Goal: Task Accomplishment & Management: Manage account settings

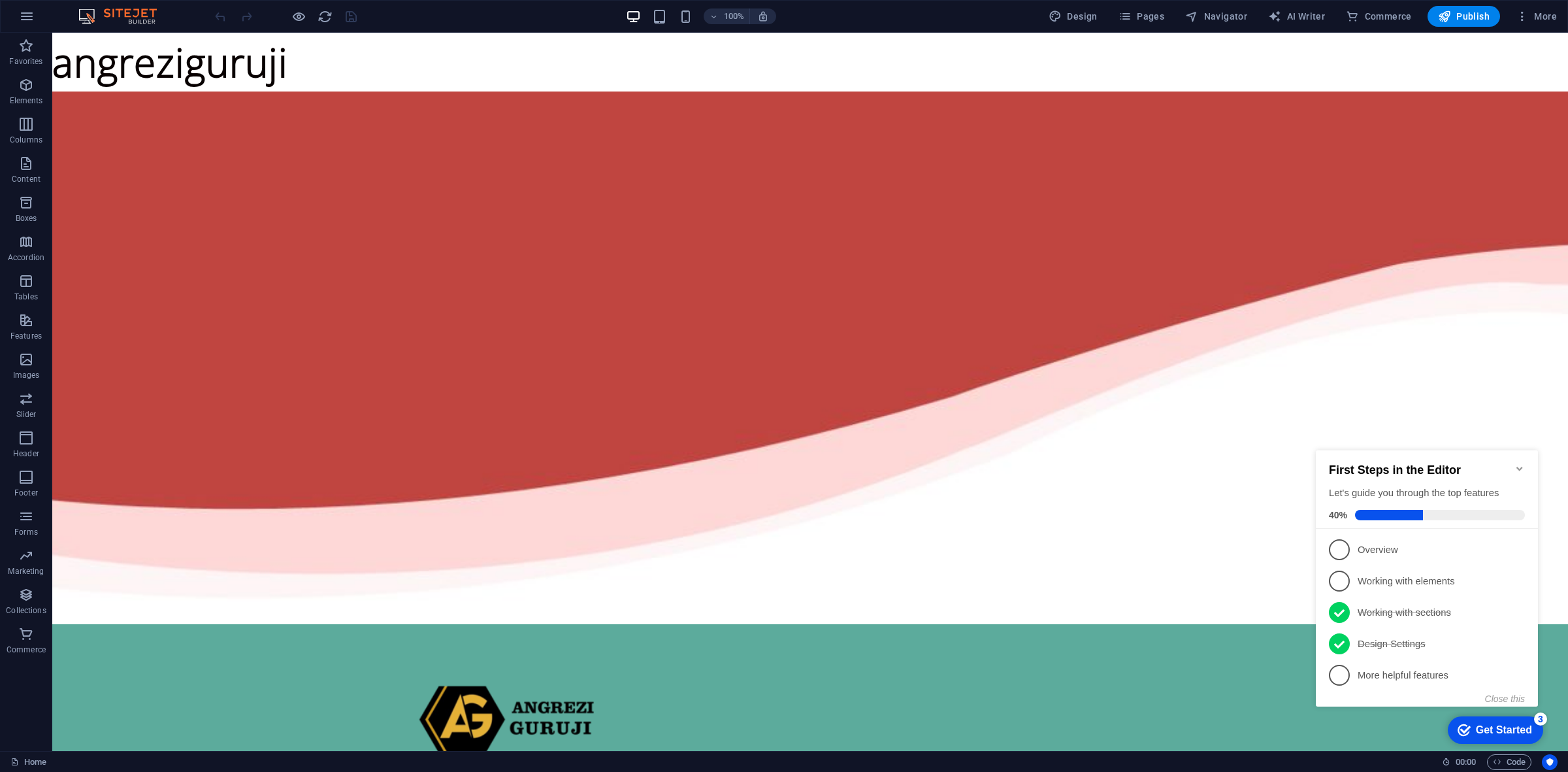
drag, startPoint x: 145, startPoint y: 56, endPoint x: 168, endPoint y: 82, distance: 34.7
click at [190, 624] on div "Home About Overview Reading sample Contact" at bounding box center [810, 766] width 1819 height 285
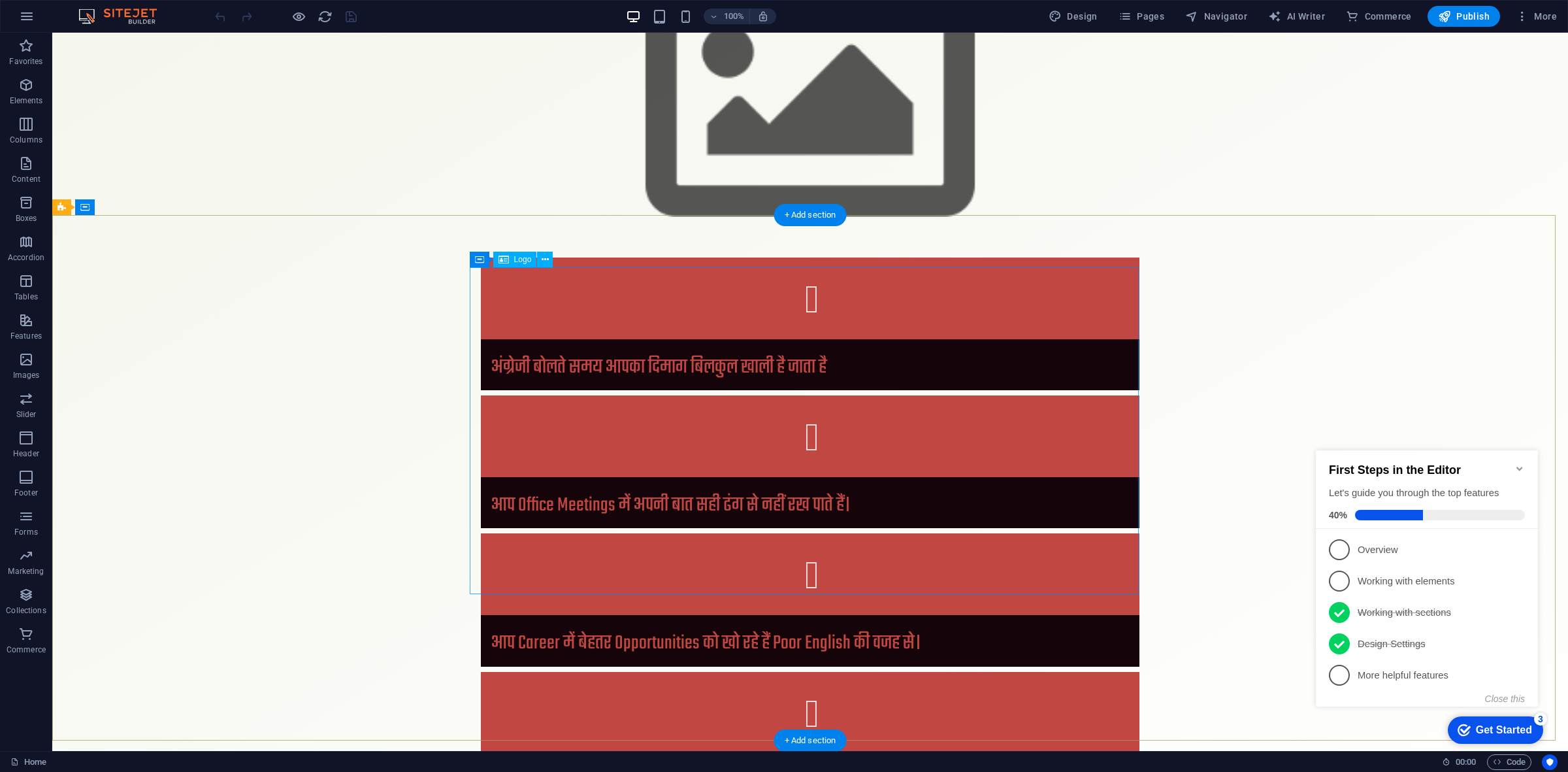
scroll to position [3076, 0]
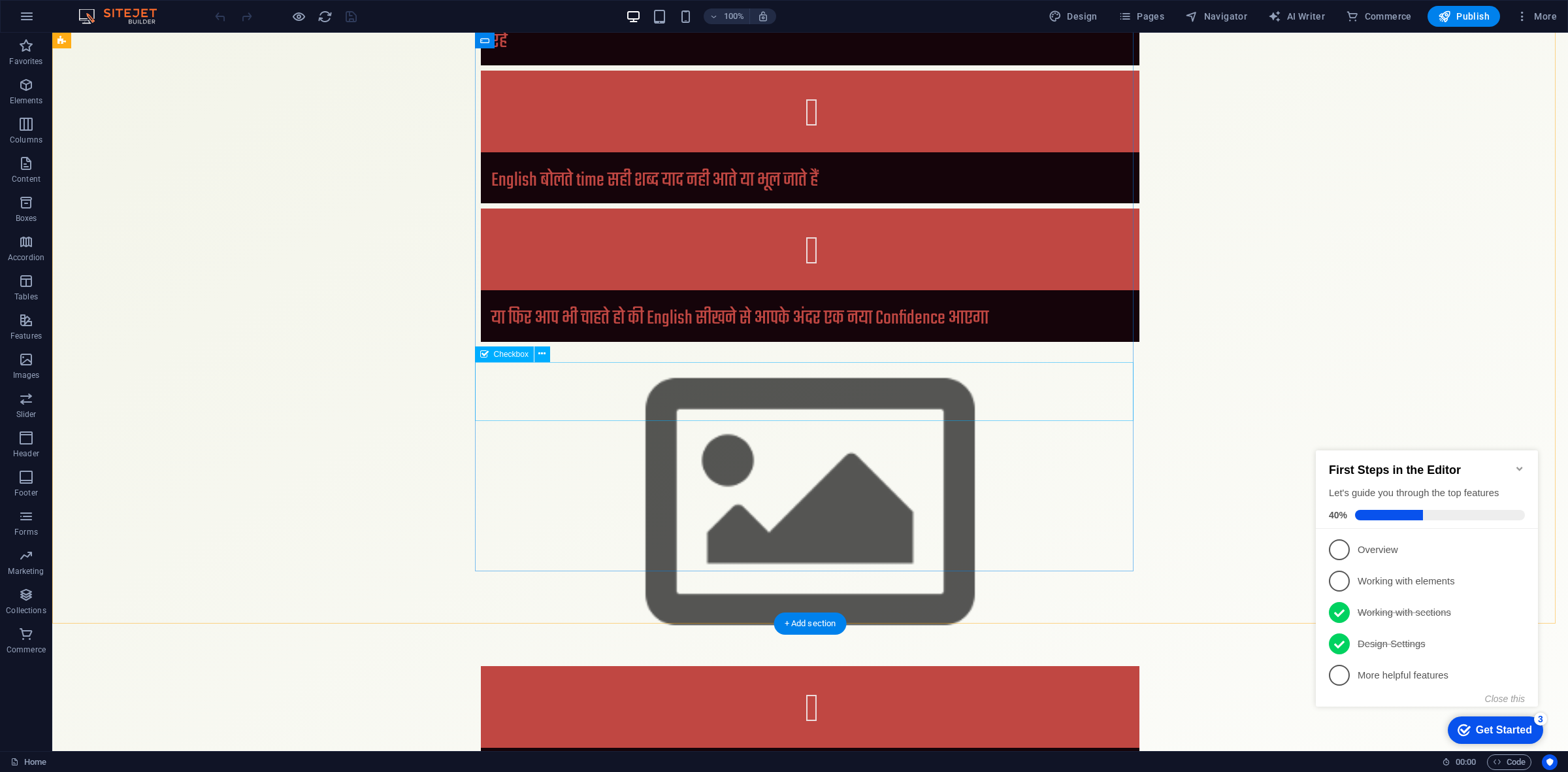
click div "{{ 'content.forms.privacy'|trans }}"
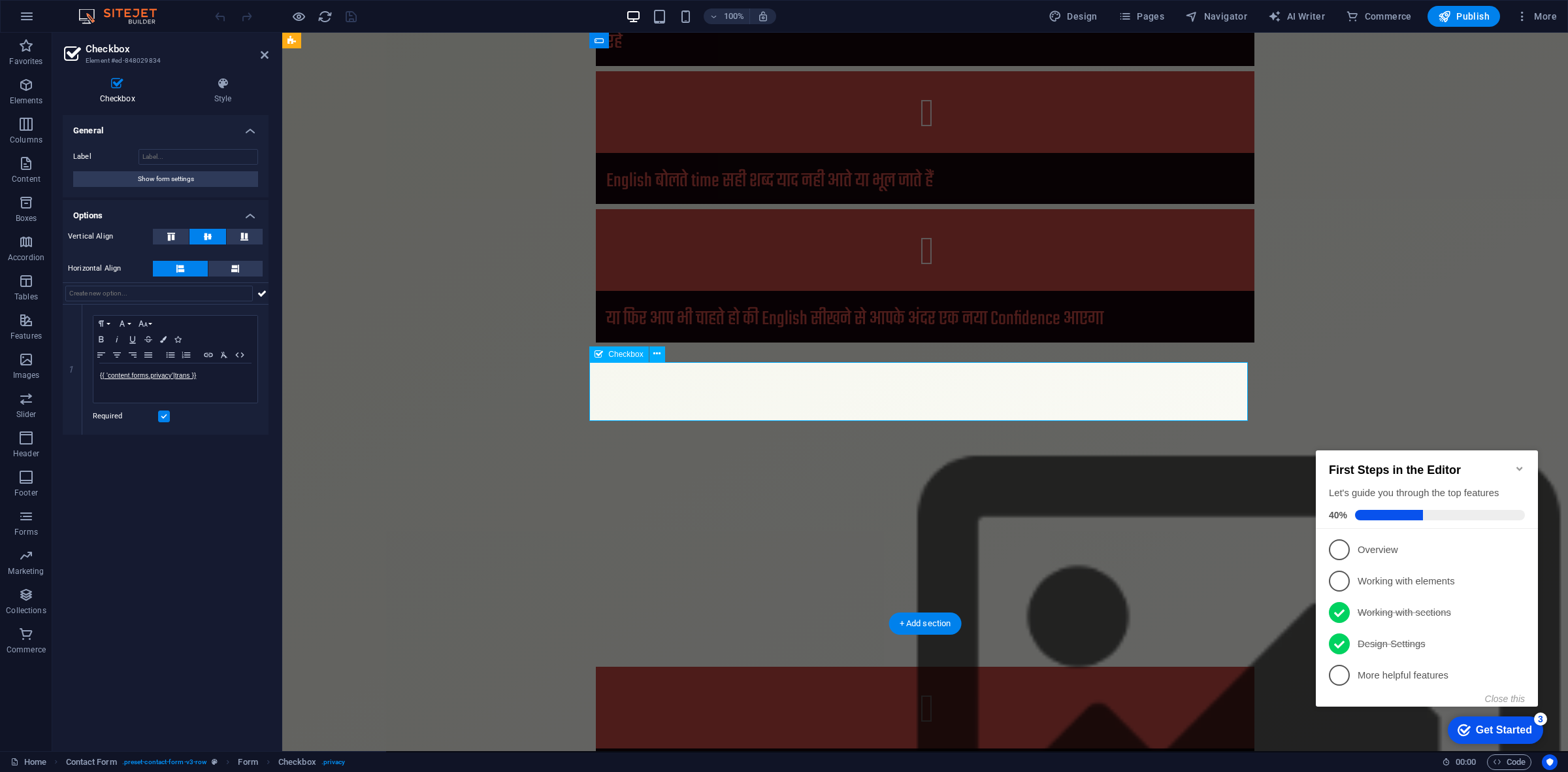
click div "{{ 'content.forms.privacy'|trans }}"
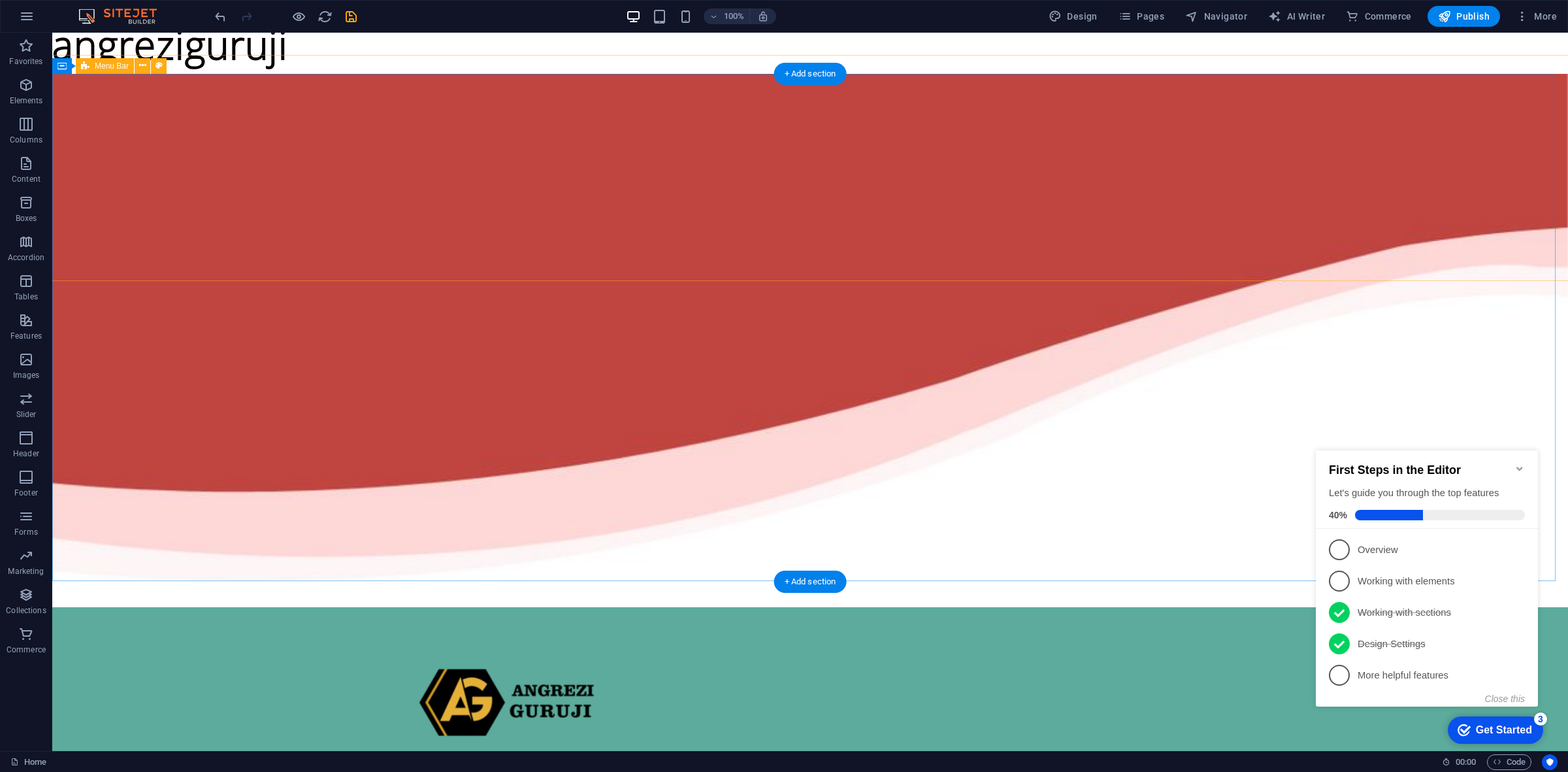
scroll to position [0, 0]
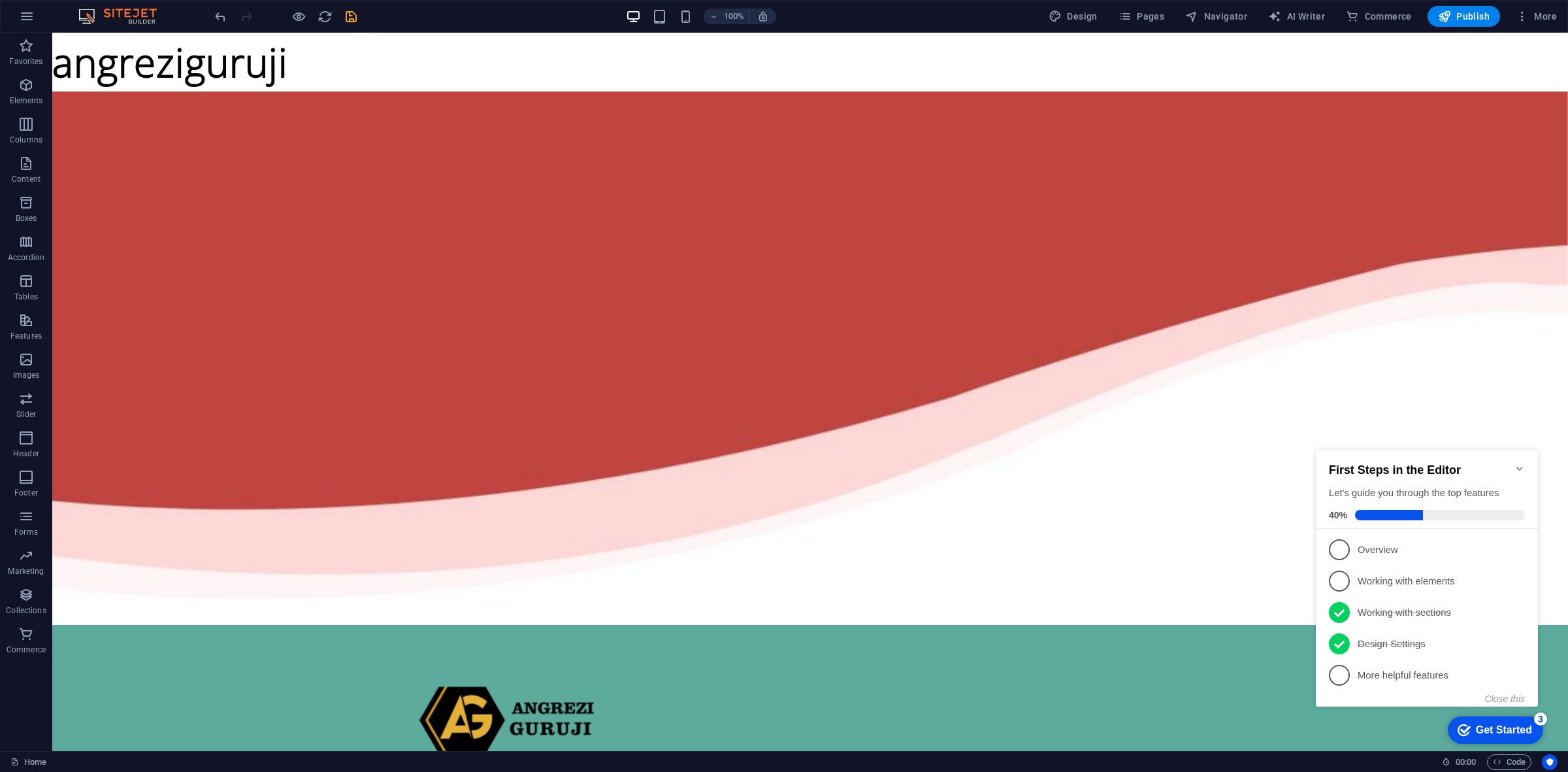
click at [1531, 21] on span "More" at bounding box center [1536, 16] width 41 height 13
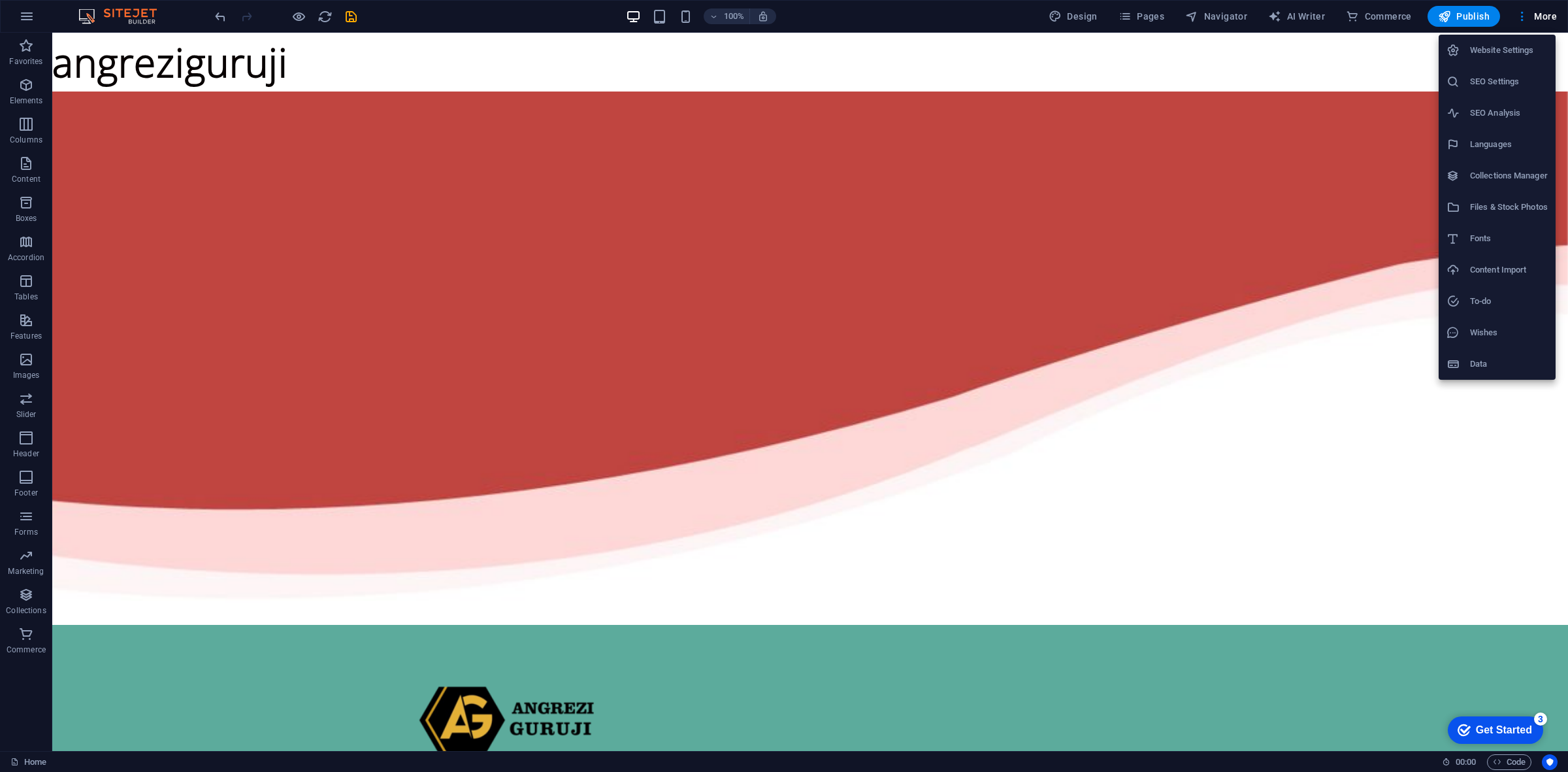
click at [1383, 20] on div at bounding box center [784, 386] width 1568 height 772
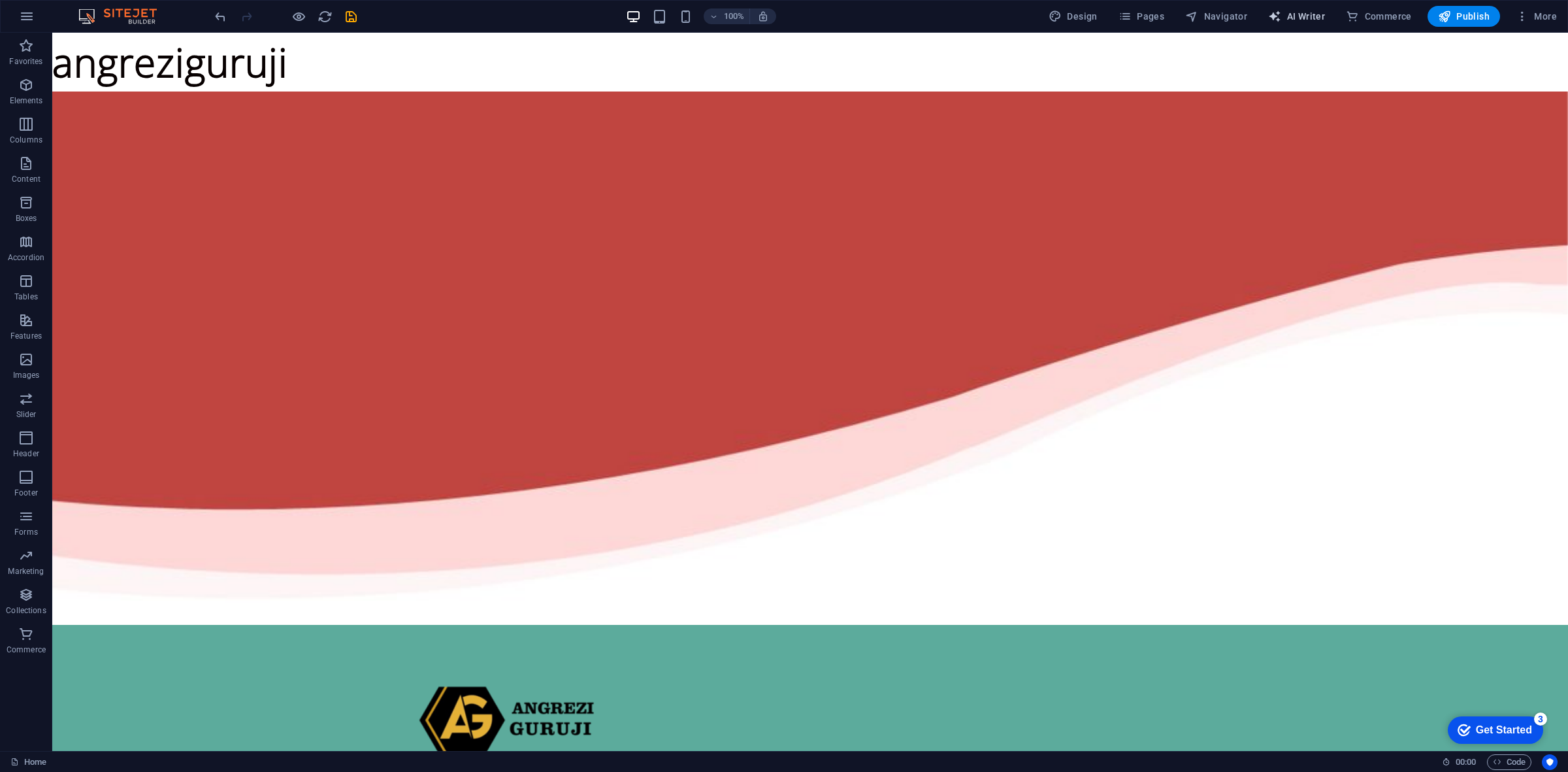
click at [1302, 18] on span "AI Writer" at bounding box center [1296, 16] width 57 height 13
select select "English"
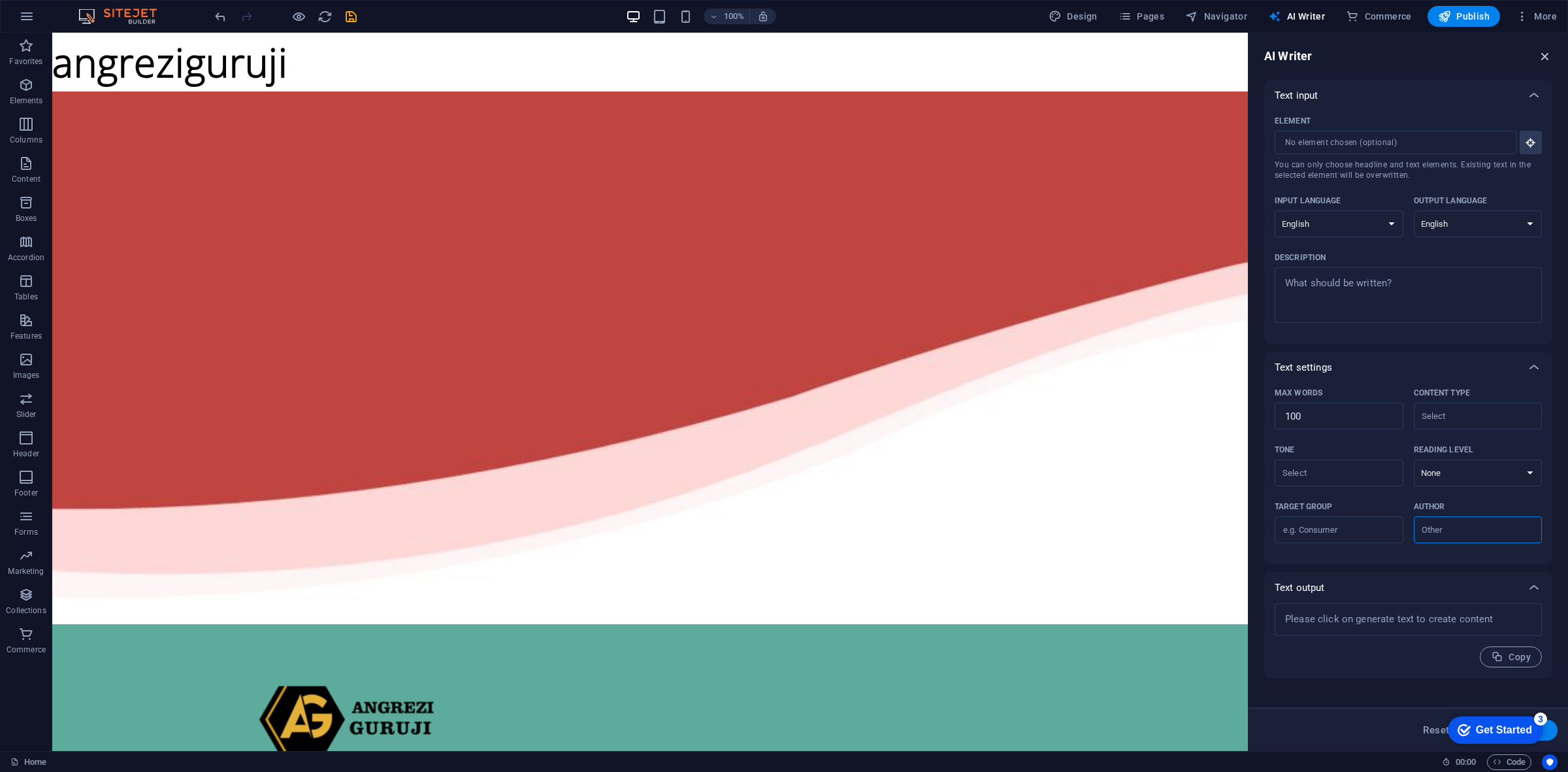
click at [1545, 49] on icon "button" at bounding box center [1545, 56] width 14 height 14
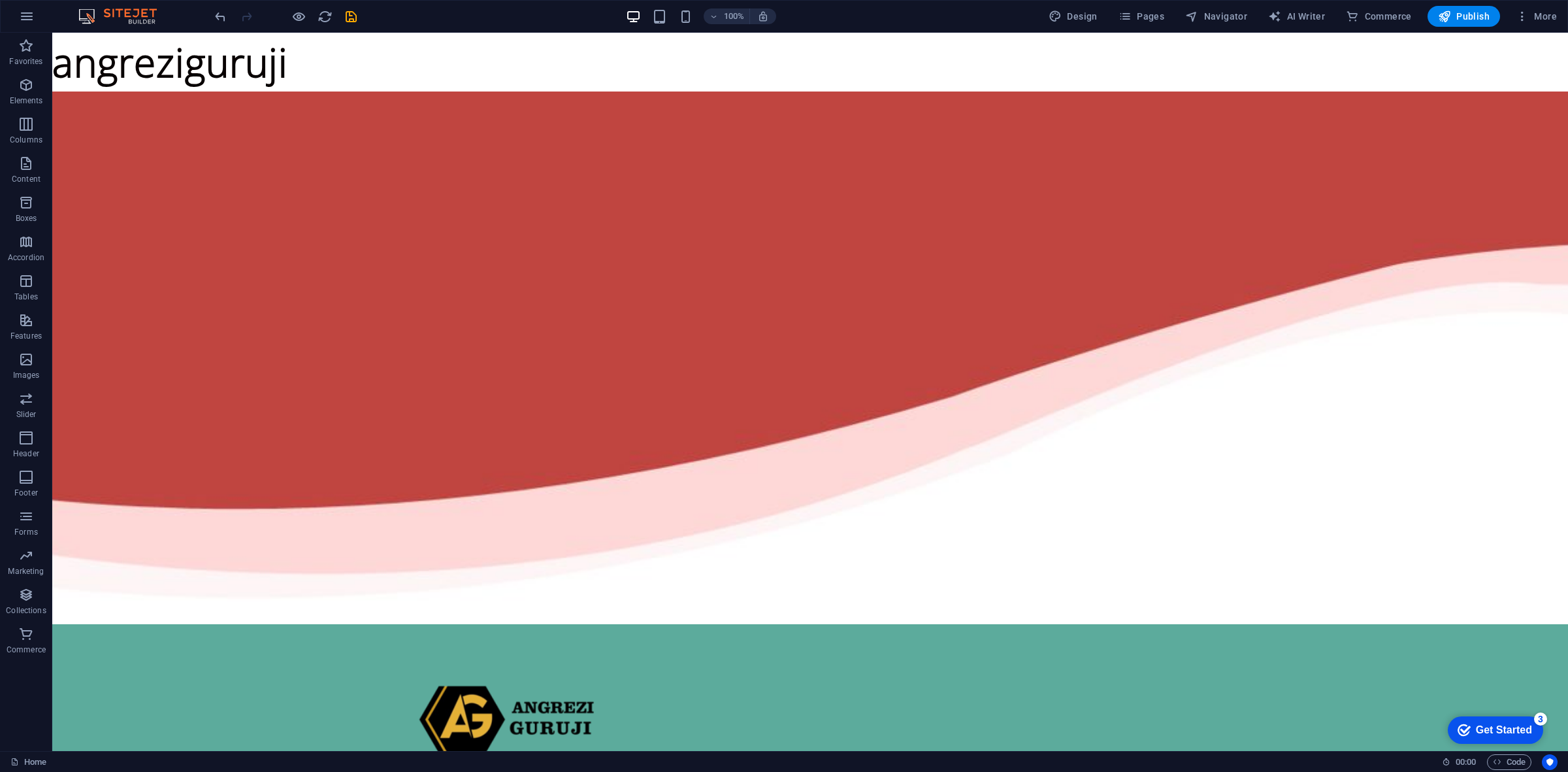
drag, startPoint x: 206, startPoint y: 62, endPoint x: 141, endPoint y: 64, distance: 65.0
drag, startPoint x: 125, startPoint y: 60, endPoint x: 212, endPoint y: 90, distance: 92.0
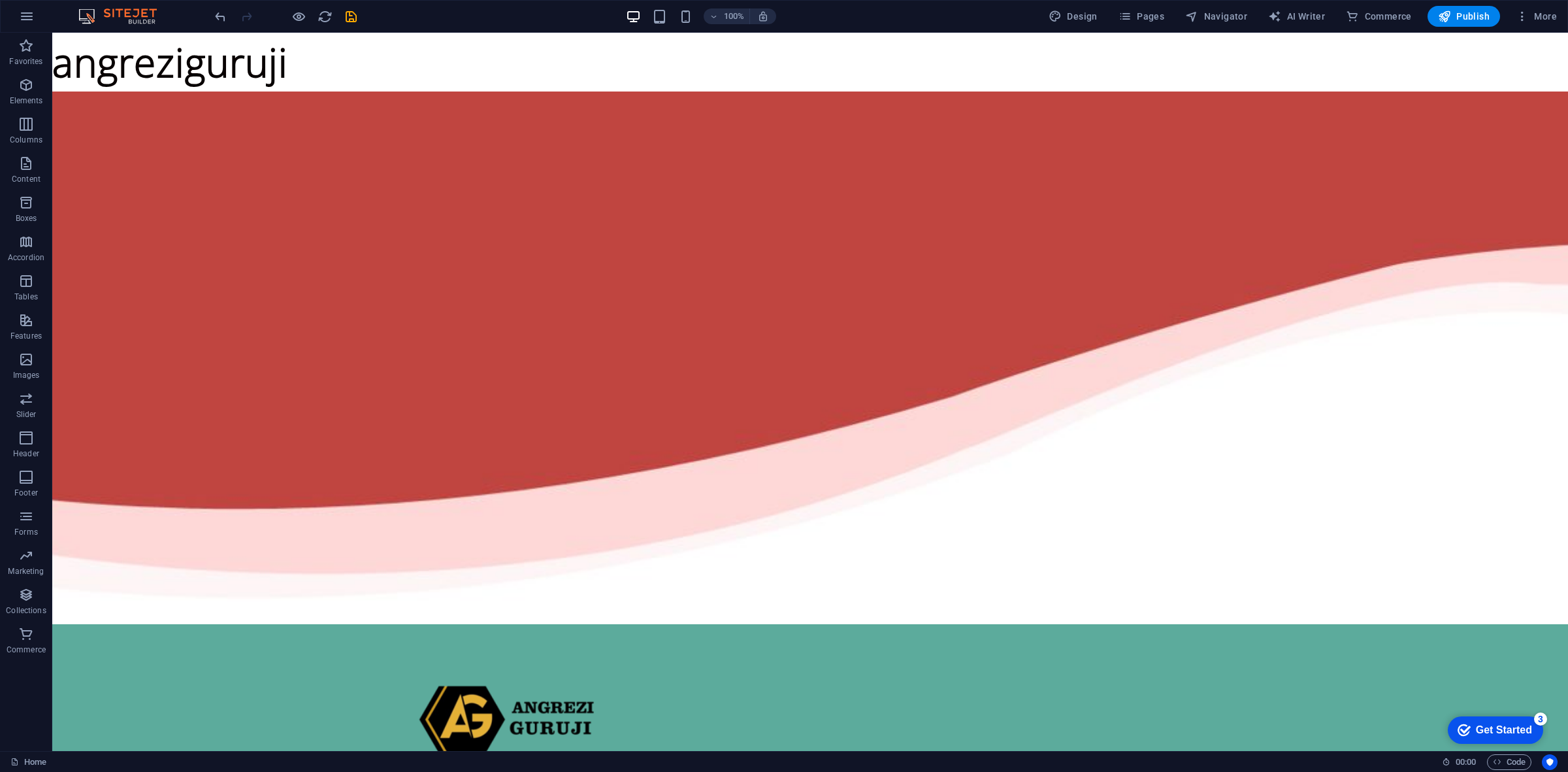
click at [20, 17] on icon "button" at bounding box center [27, 16] width 16 height 16
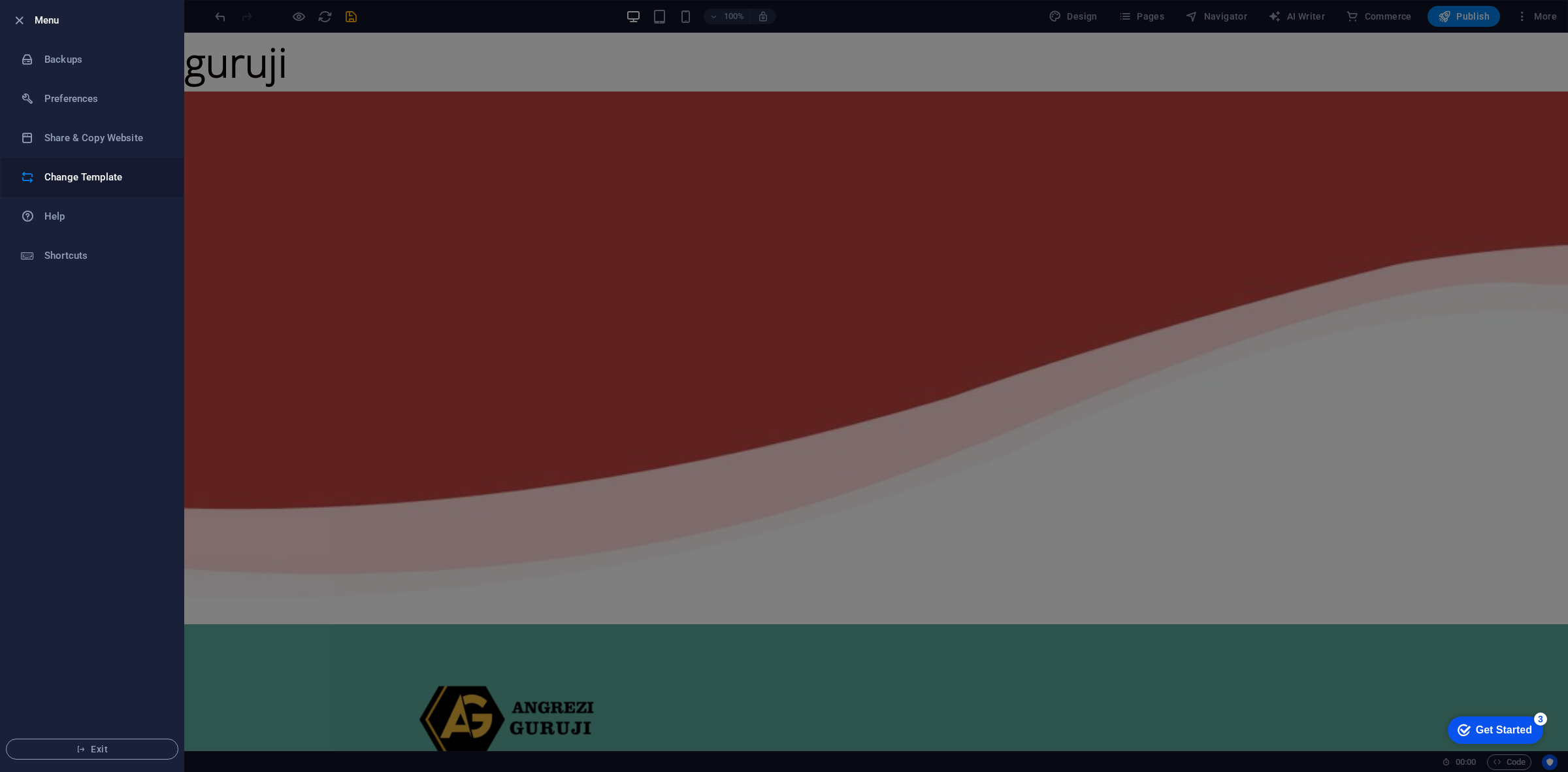
click at [93, 175] on h6 "Change Template" at bounding box center [104, 177] width 121 height 16
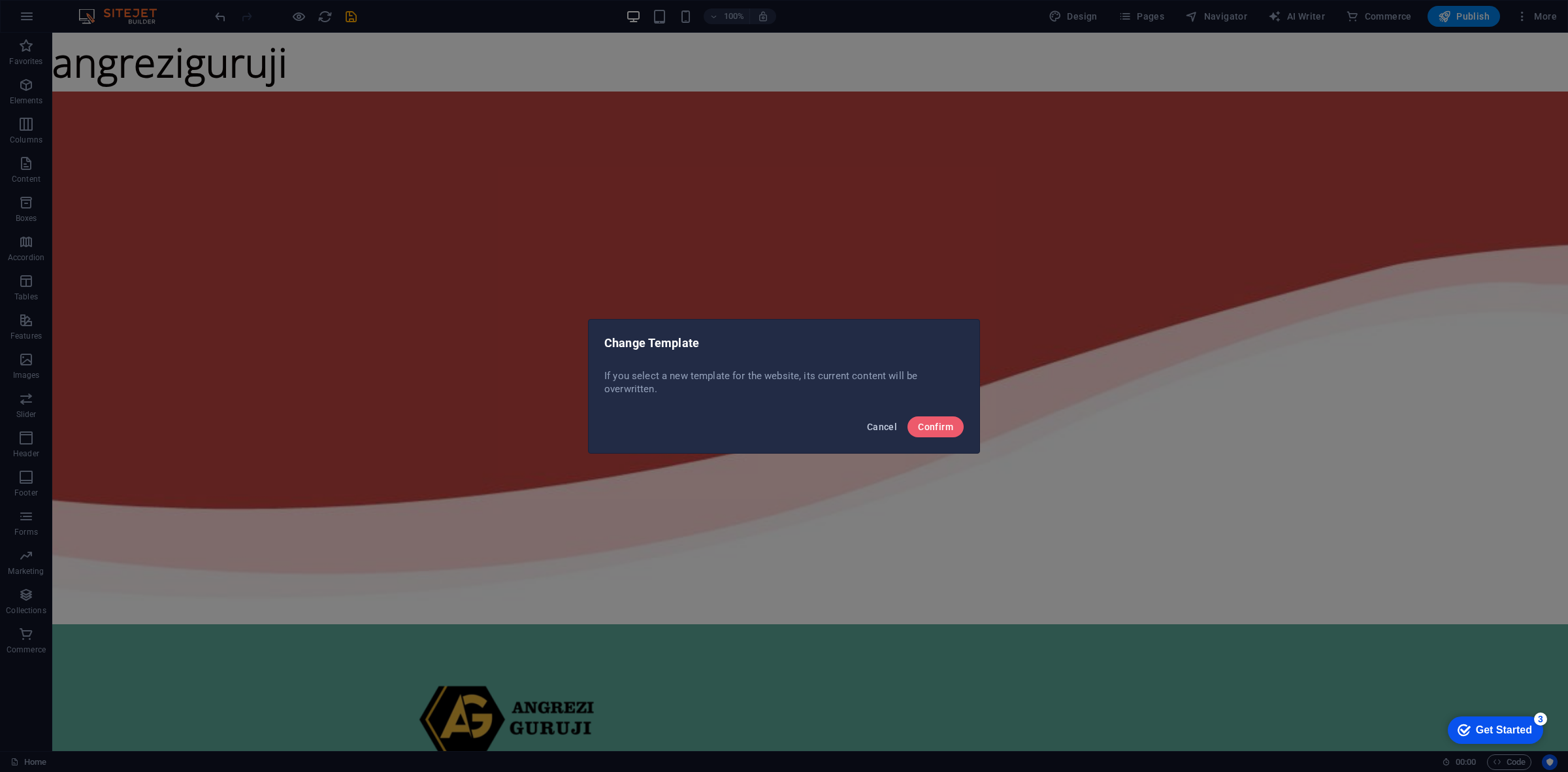
click at [883, 419] on button "Cancel" at bounding box center [882, 427] width 40 height 21
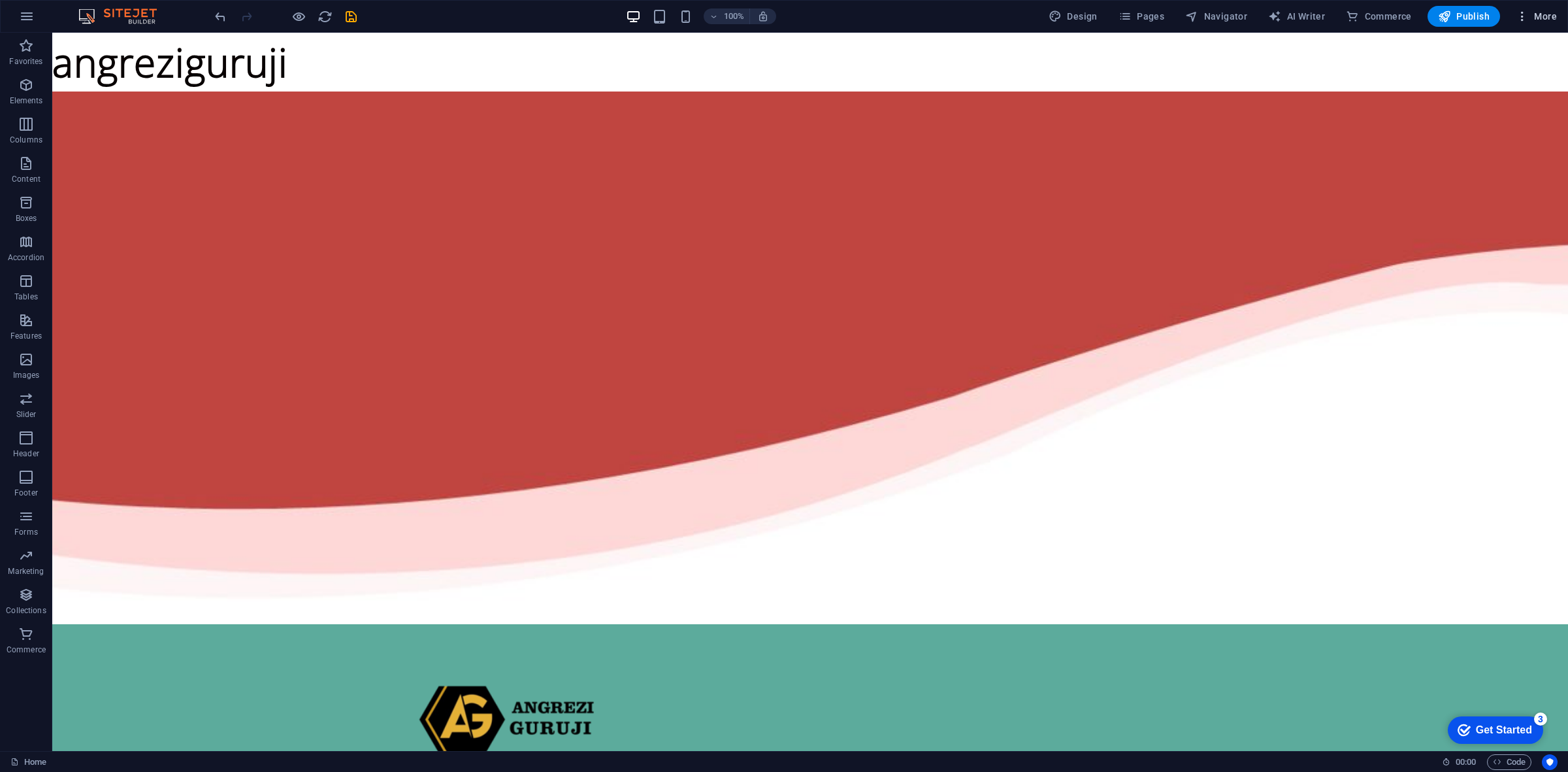
click at [1524, 18] on icon "button" at bounding box center [1522, 16] width 13 height 13
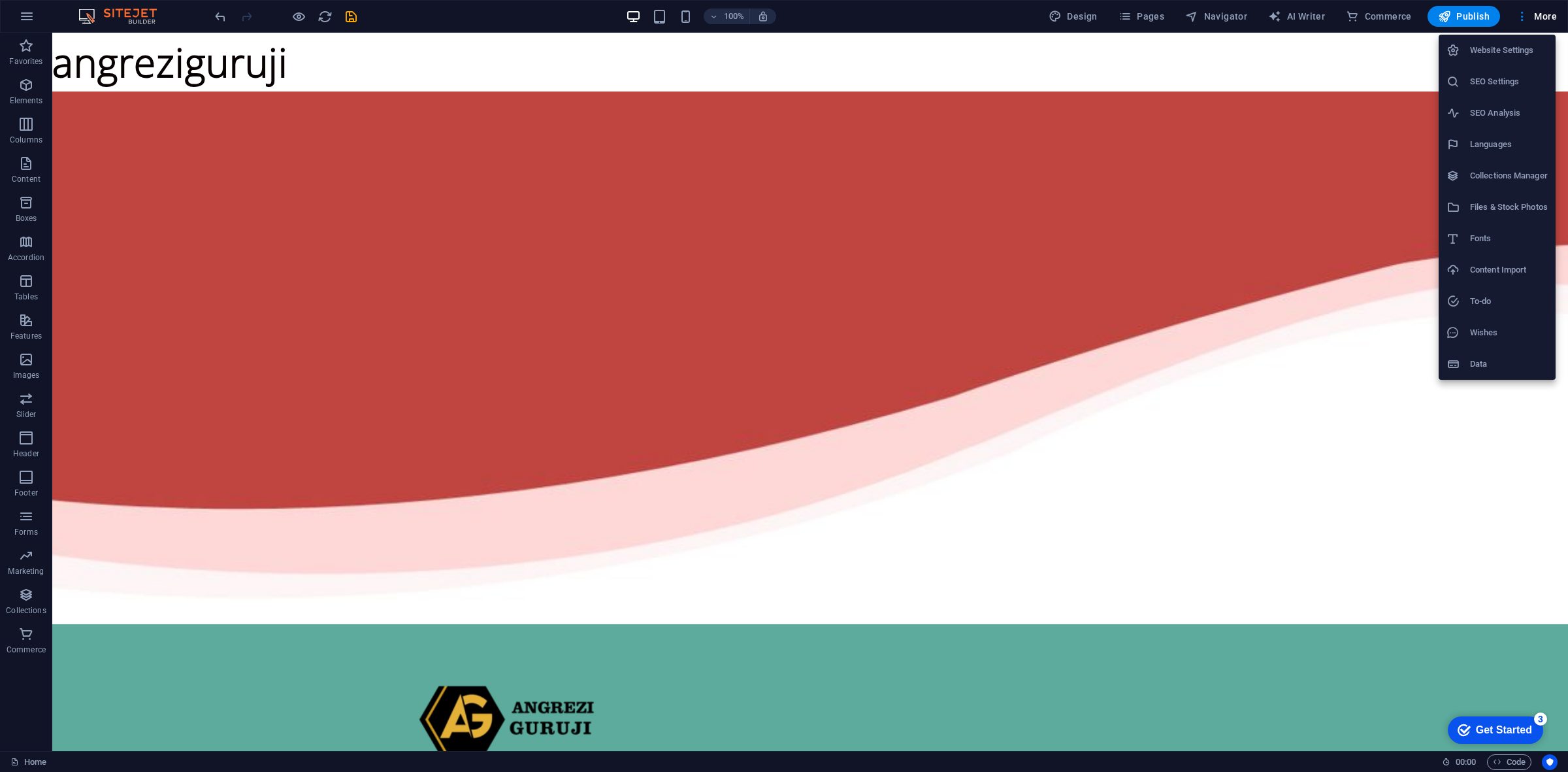
click at [1216, 6] on div at bounding box center [784, 386] width 1568 height 772
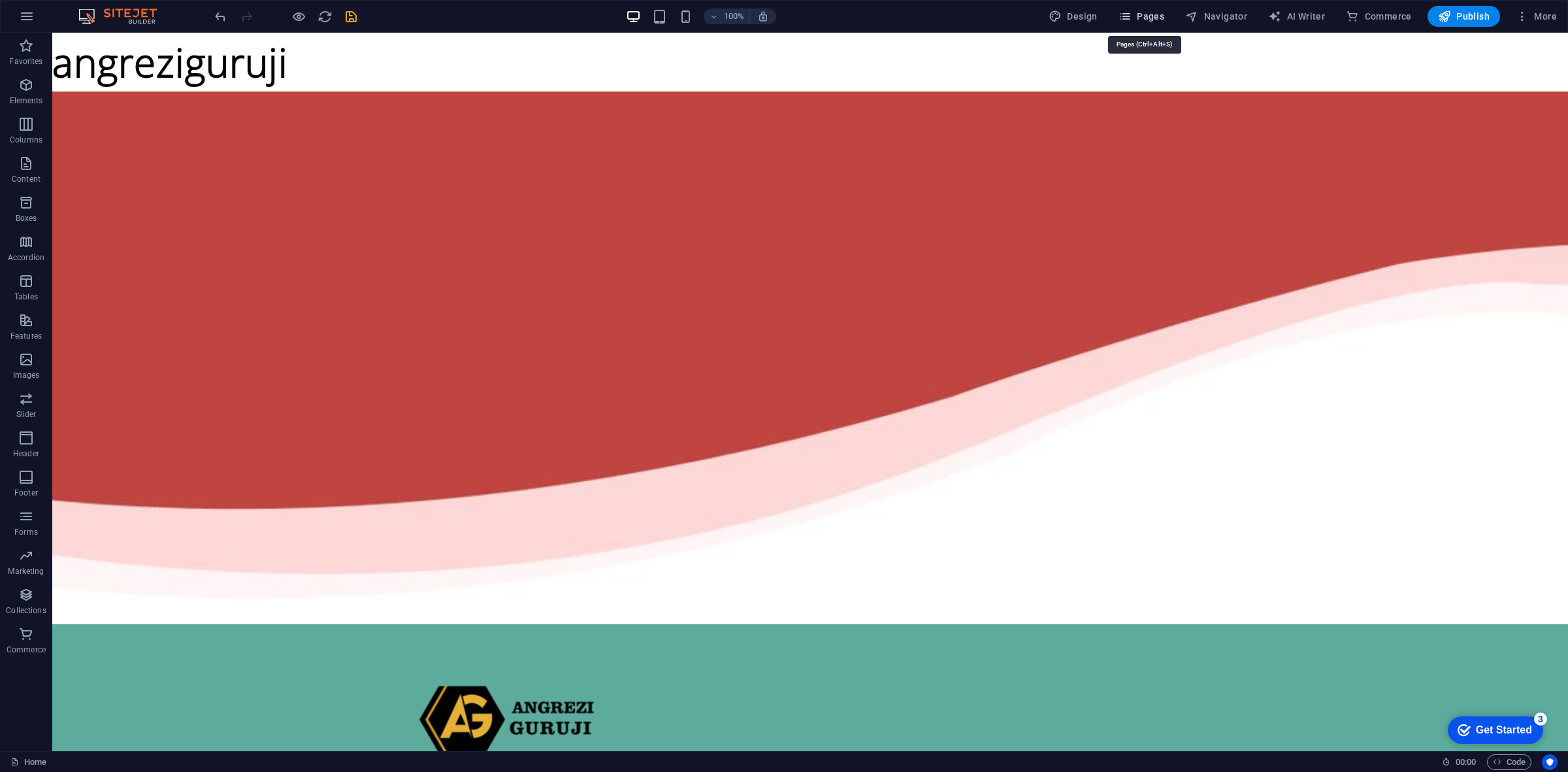
click at [1132, 13] on icon "button" at bounding box center [1125, 16] width 13 height 13
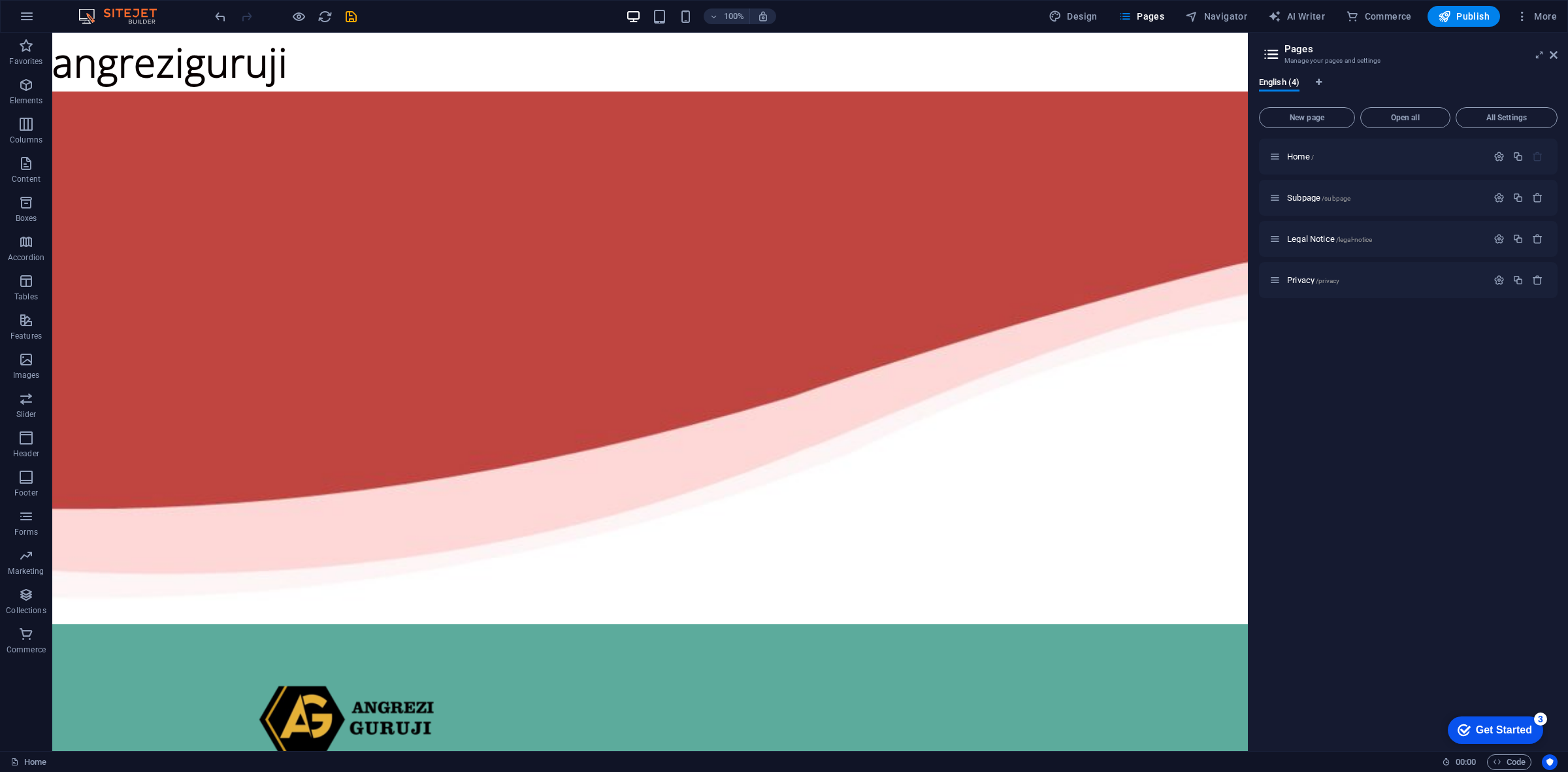
drag, startPoint x: 97, startPoint y: 66, endPoint x: 173, endPoint y: 221, distance: 172.6
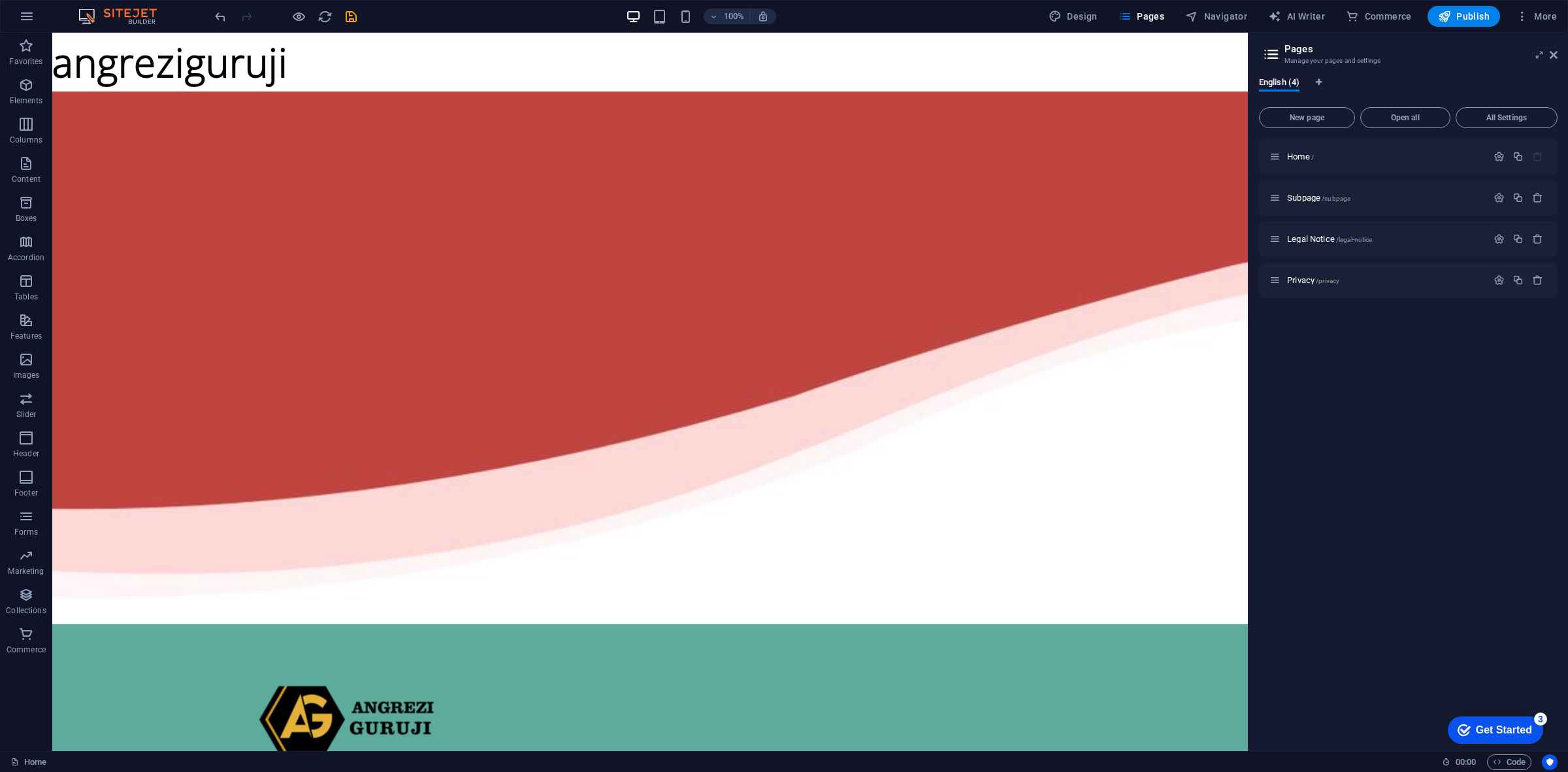
click at [1559, 53] on aside "Pages Manage your pages and settings English (4) New page Open all All Settings…" at bounding box center [1408, 391] width 320 height 718
drag, startPoint x: 1555, startPoint y: 52, endPoint x: 1493, endPoint y: 21, distance: 69.3
click at [1555, 52] on icon at bounding box center [1553, 54] width 8 height 11
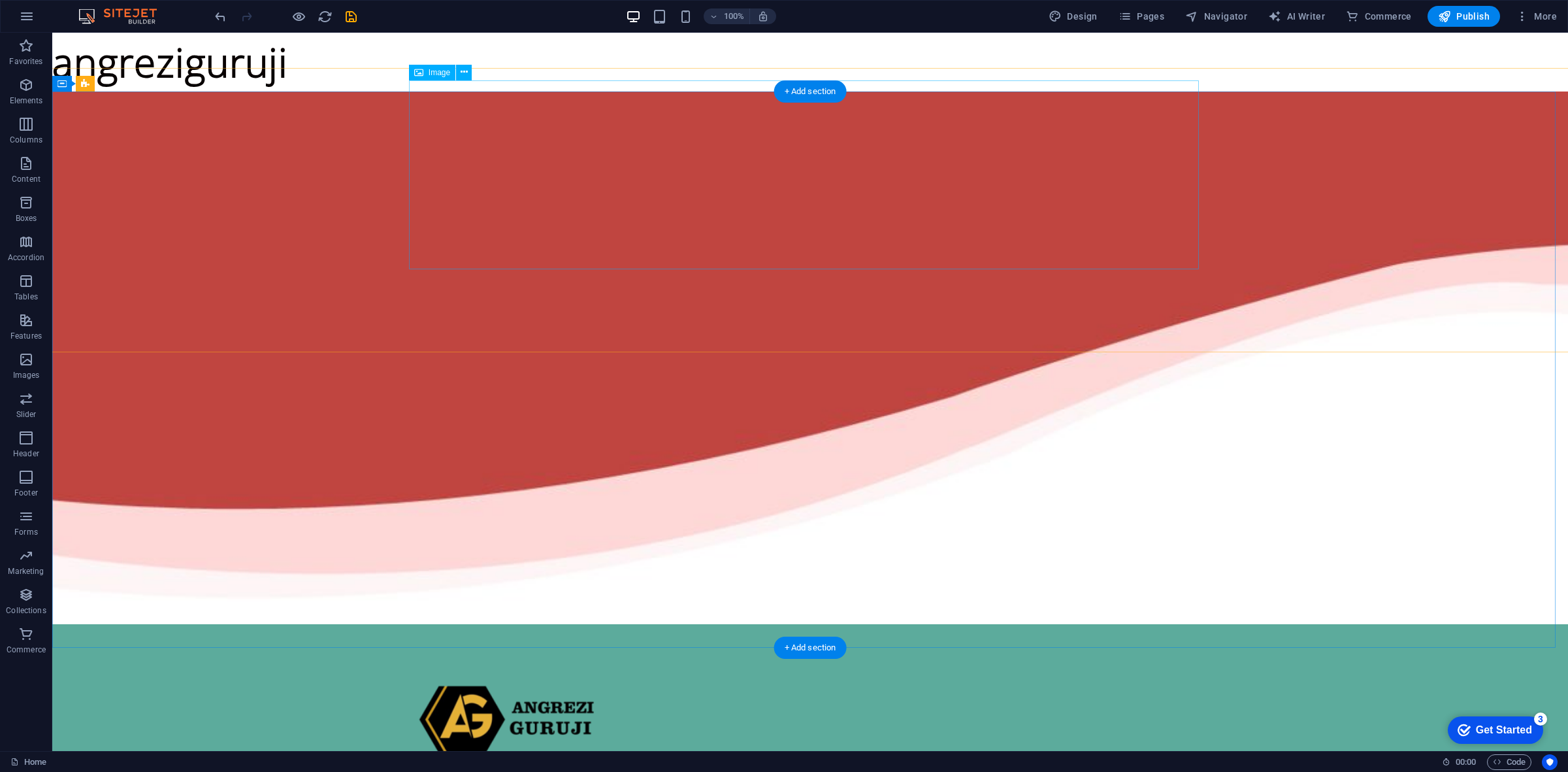
click at [1079, 637] on figure at bounding box center [810, 731] width 791 height 189
click at [1289, 624] on div "Home About Overview Reading sample Contact" at bounding box center [810, 766] width 1819 height 285
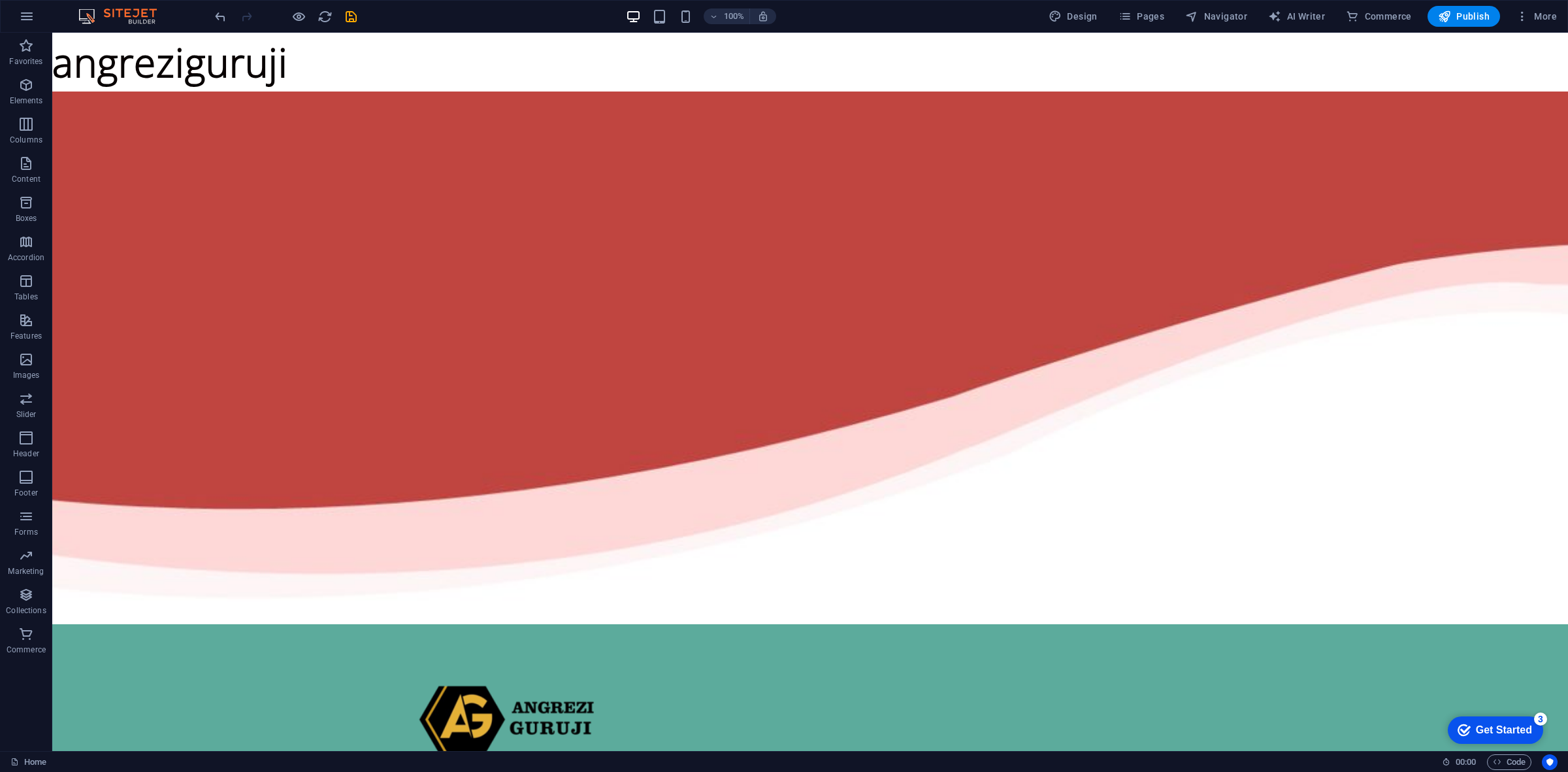
click at [174, 624] on div "Home About Overview Reading sample Contact" at bounding box center [810, 766] width 1819 height 285
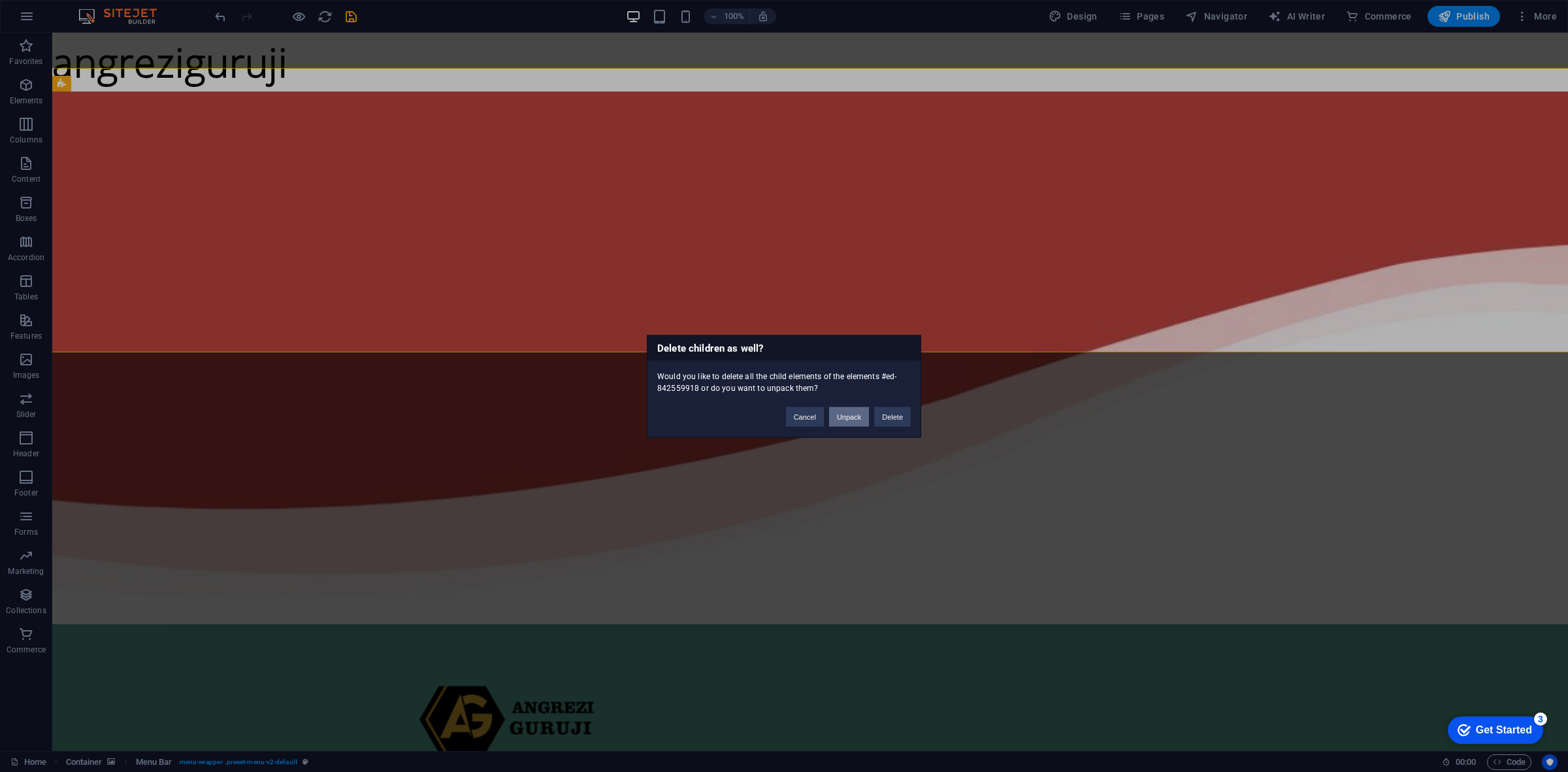
click at [847, 418] on button "Unpack" at bounding box center [848, 417] width 40 height 20
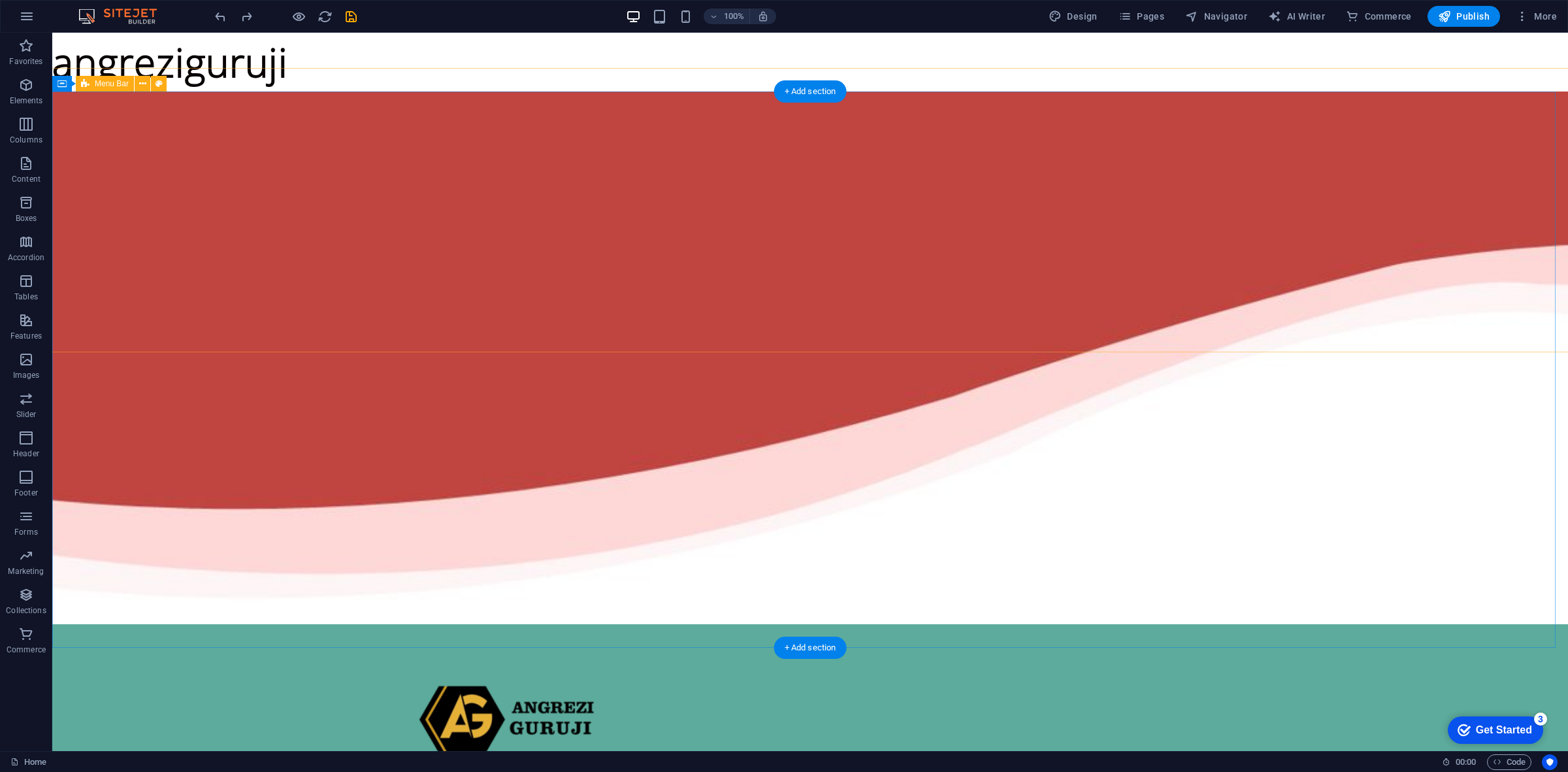
drag, startPoint x: 216, startPoint y: 191, endPoint x: 217, endPoint y: 183, distance: 8.1
click at [217, 624] on div "Home About Overview Reading sample Contact" at bounding box center [810, 766] width 1819 height 285
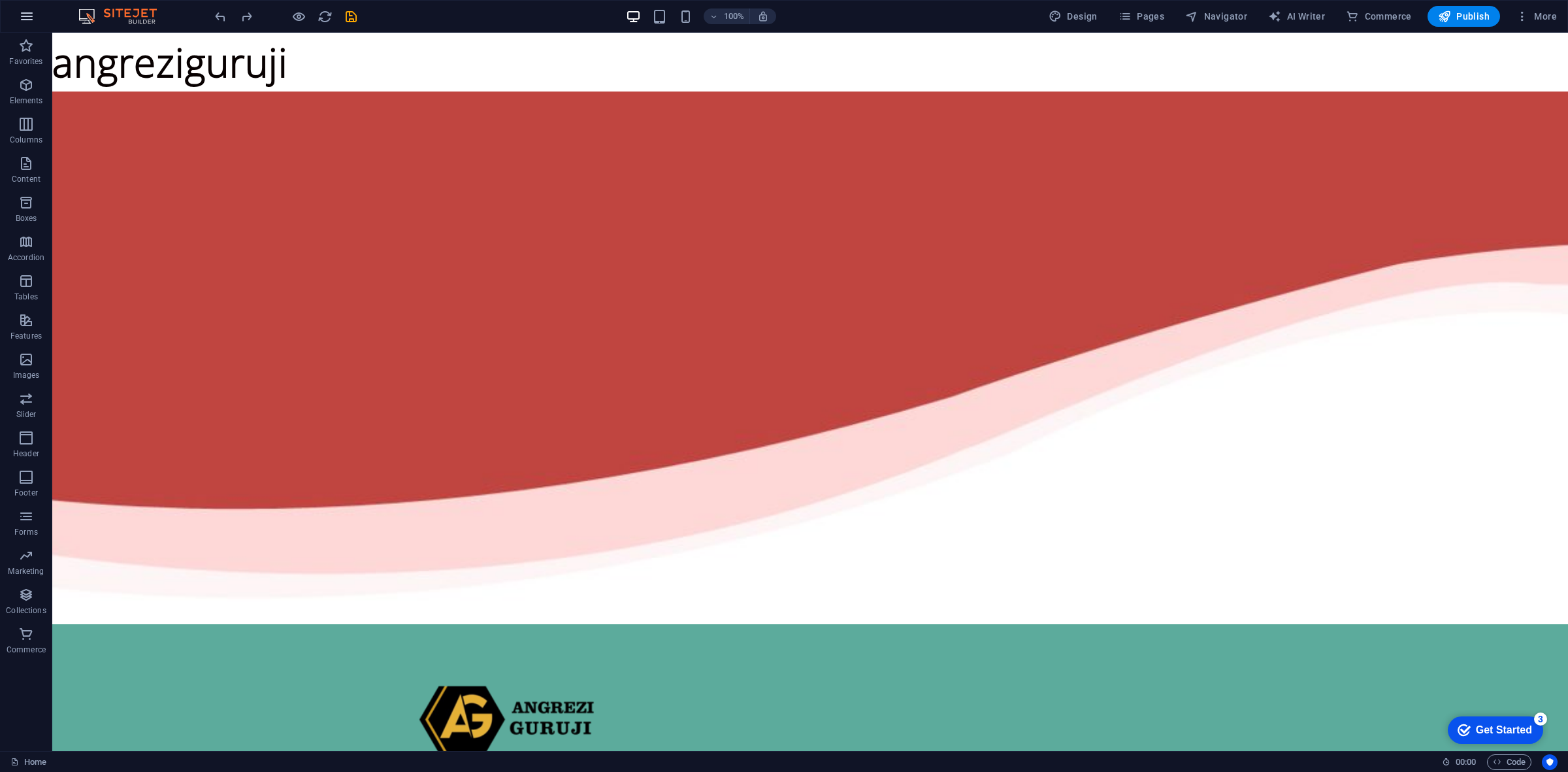
click at [23, 27] on button "button" at bounding box center [27, 16] width 31 height 31
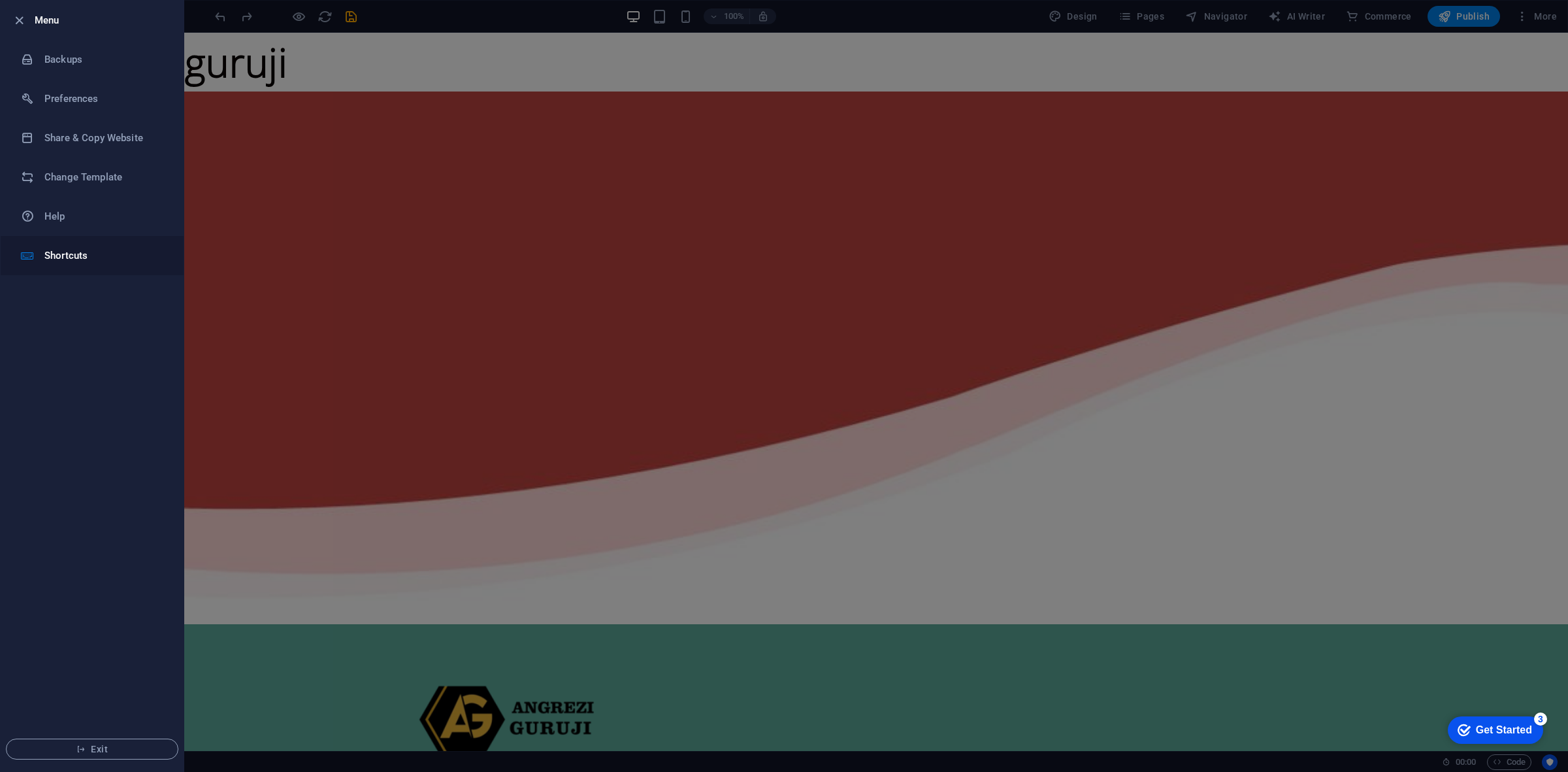
click at [82, 250] on h6 "Shortcuts" at bounding box center [104, 255] width 121 height 16
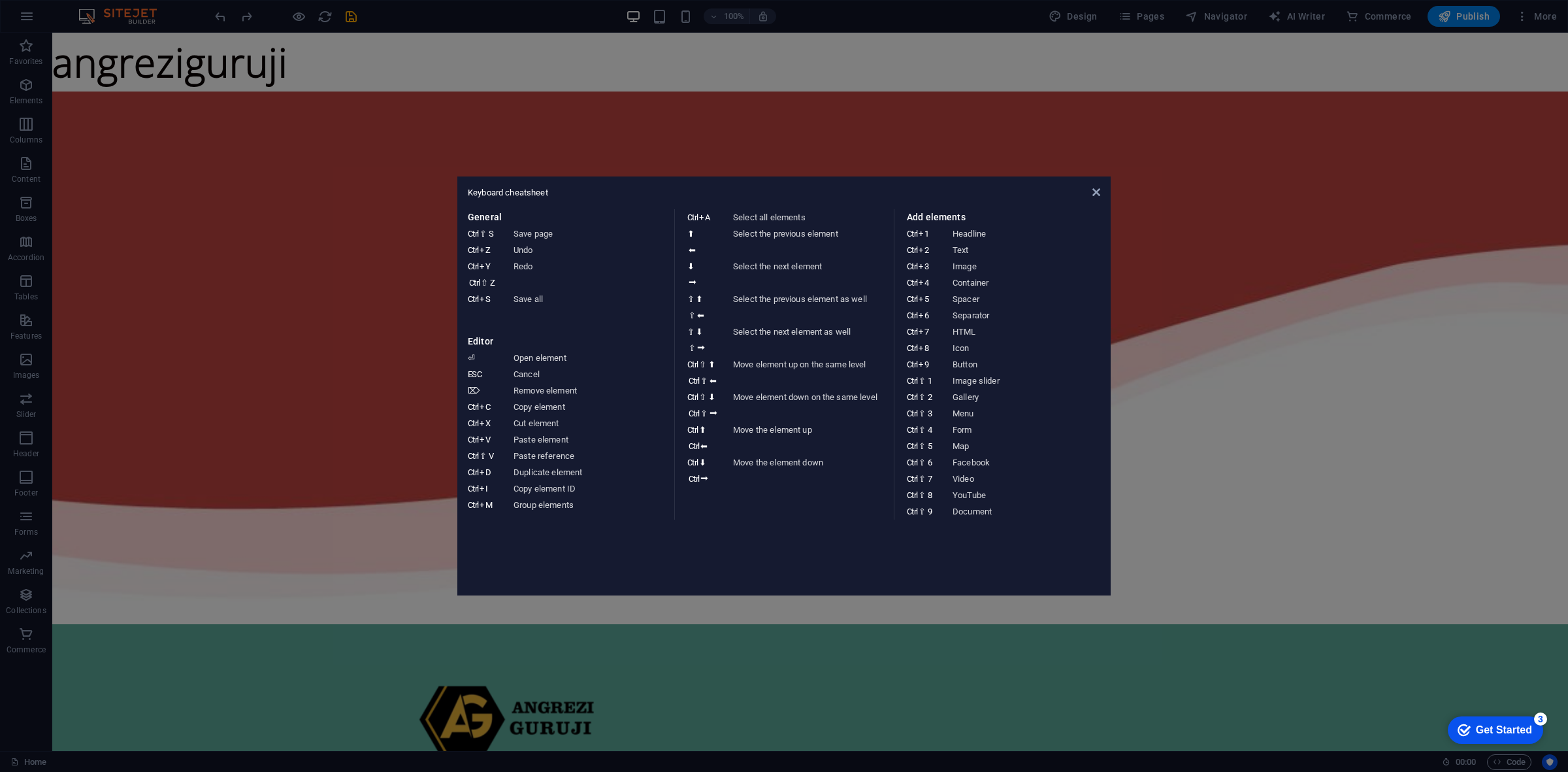
click at [213, 151] on aside "Keyboard cheatsheet General Ctrl ⇧ S Save page Ctrl Z Undo Ctrl Y Ctrl ⇧ Z Redo…" at bounding box center [784, 386] width 1568 height 772
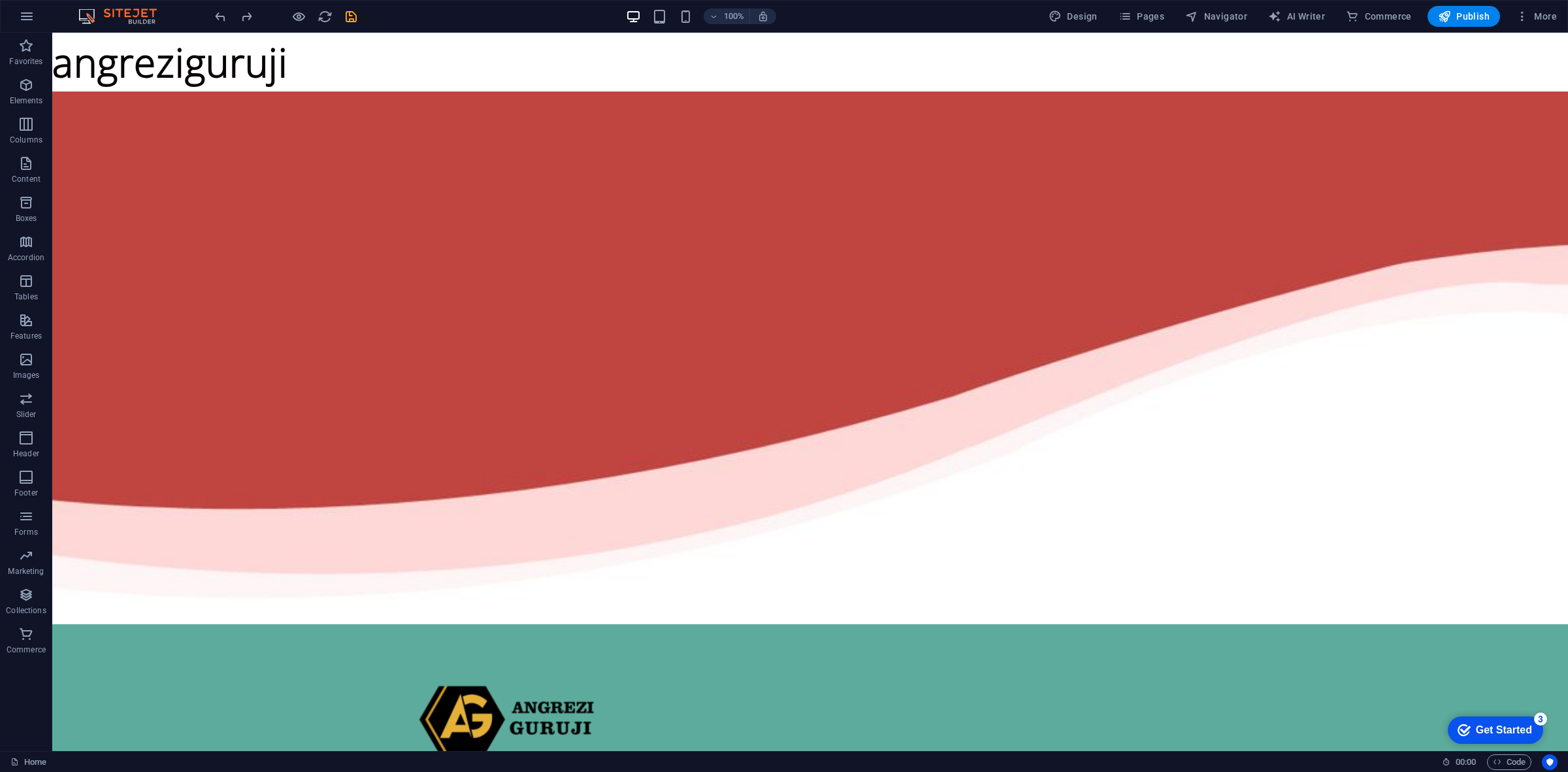
drag, startPoint x: 95, startPoint y: 75, endPoint x: 180, endPoint y: 116, distance: 94.4
drag, startPoint x: 132, startPoint y: 59, endPoint x: 135, endPoint y: 49, distance: 10.4
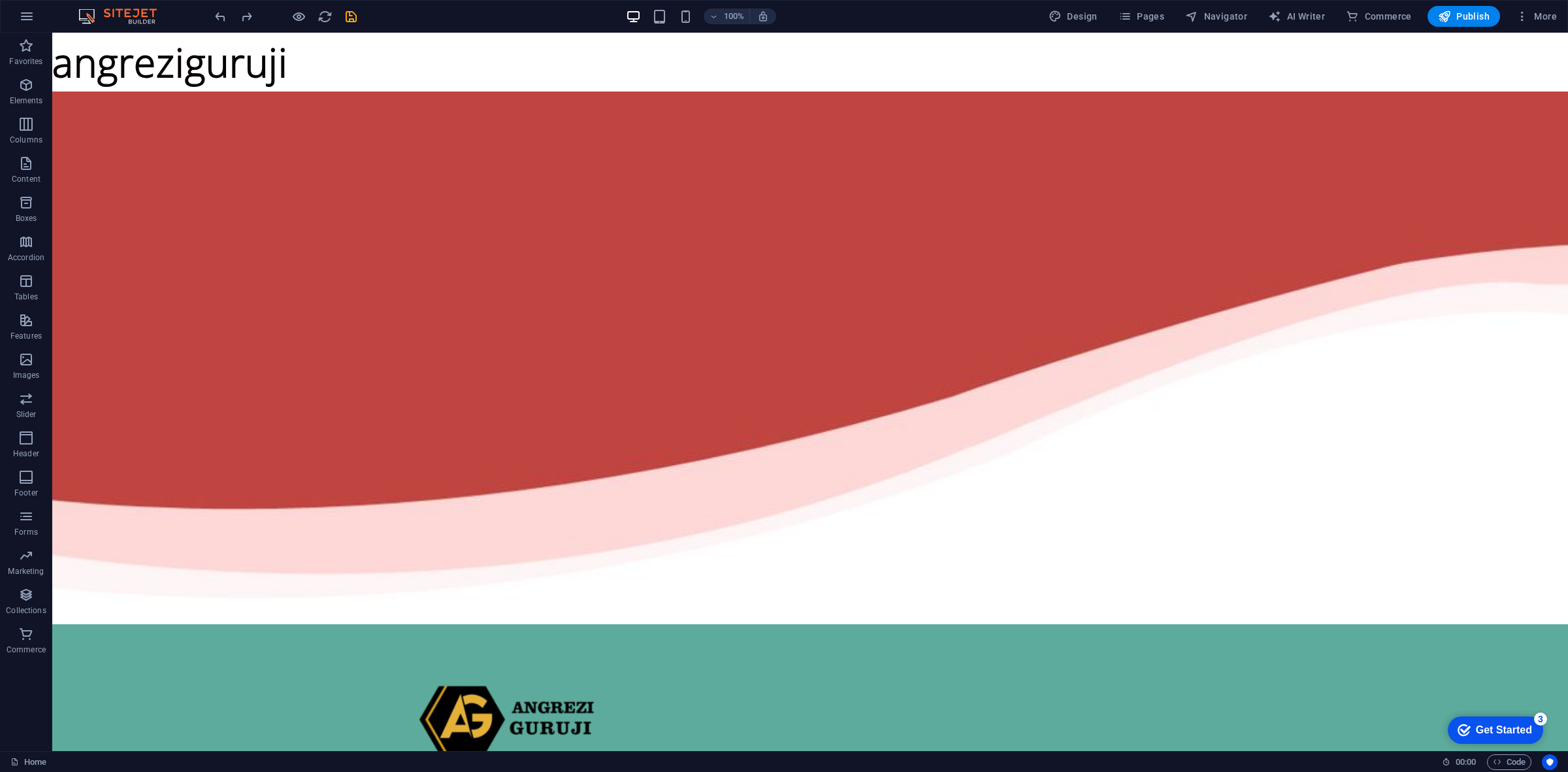
click at [1550, 17] on span "More" at bounding box center [1536, 16] width 41 height 13
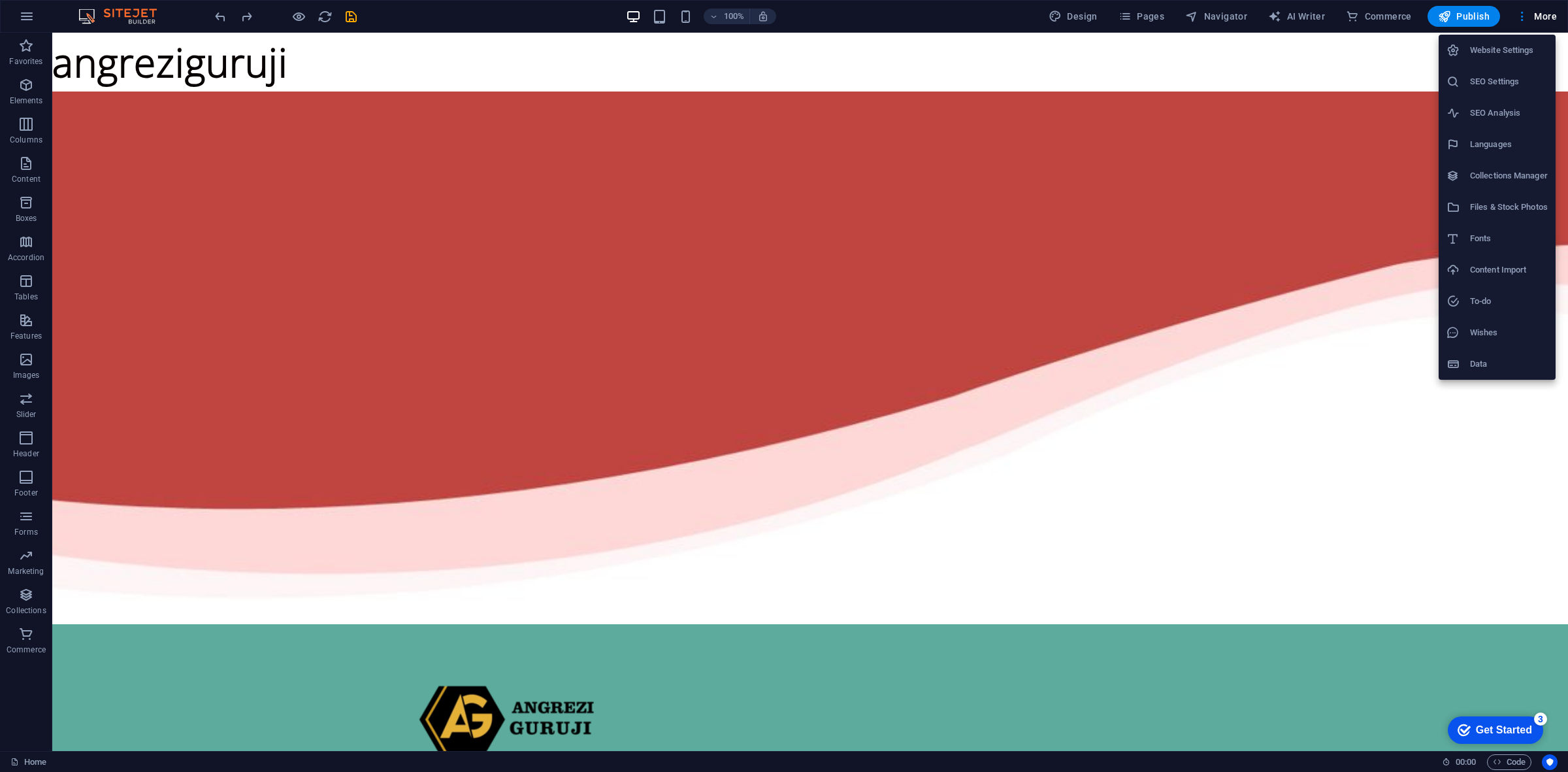
click at [1494, 44] on h6 "Website Settings" at bounding box center [1509, 50] width 78 height 16
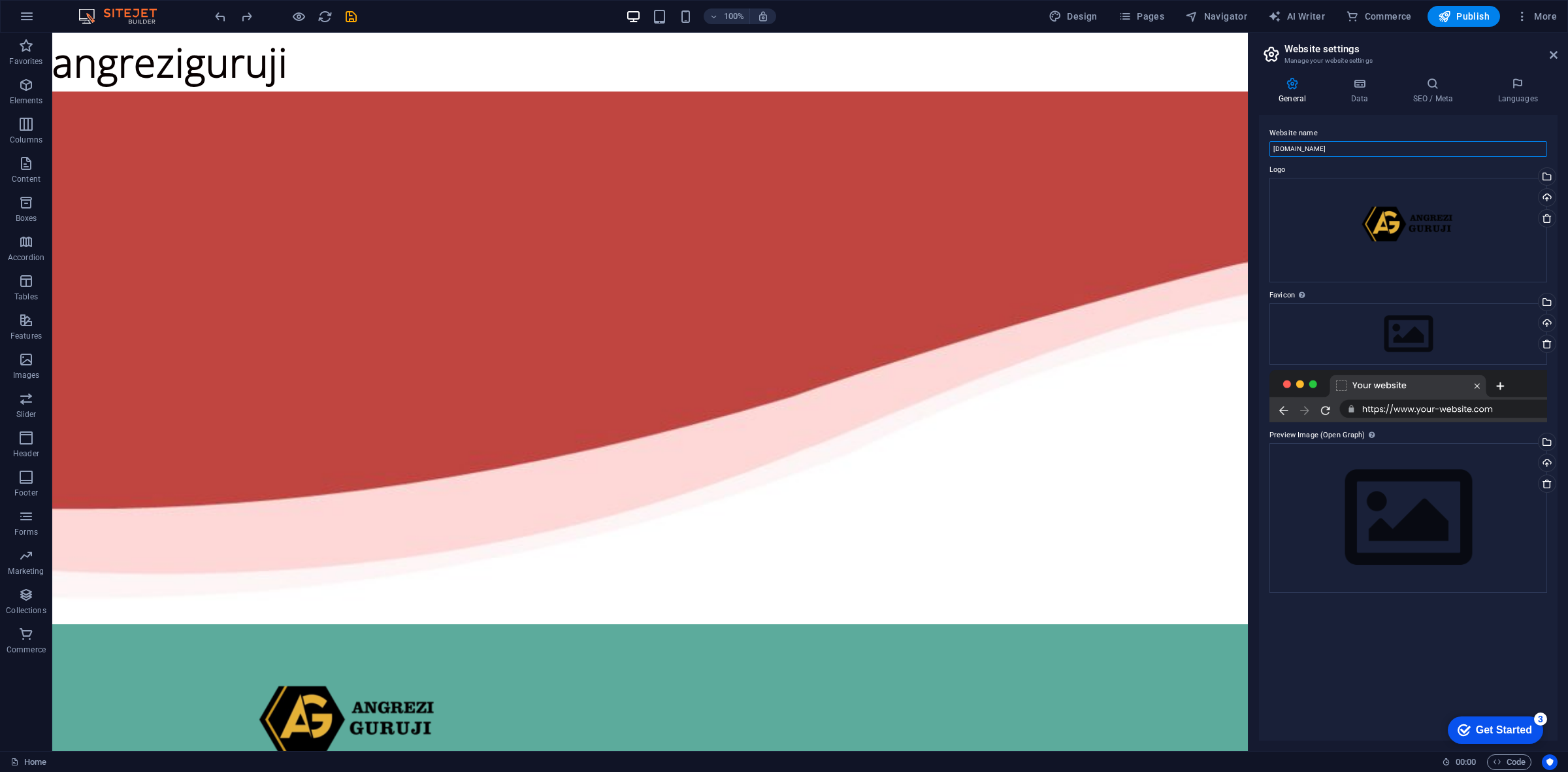
drag, startPoint x: 1395, startPoint y: 182, endPoint x: 1311, endPoint y: 183, distance: 84.0
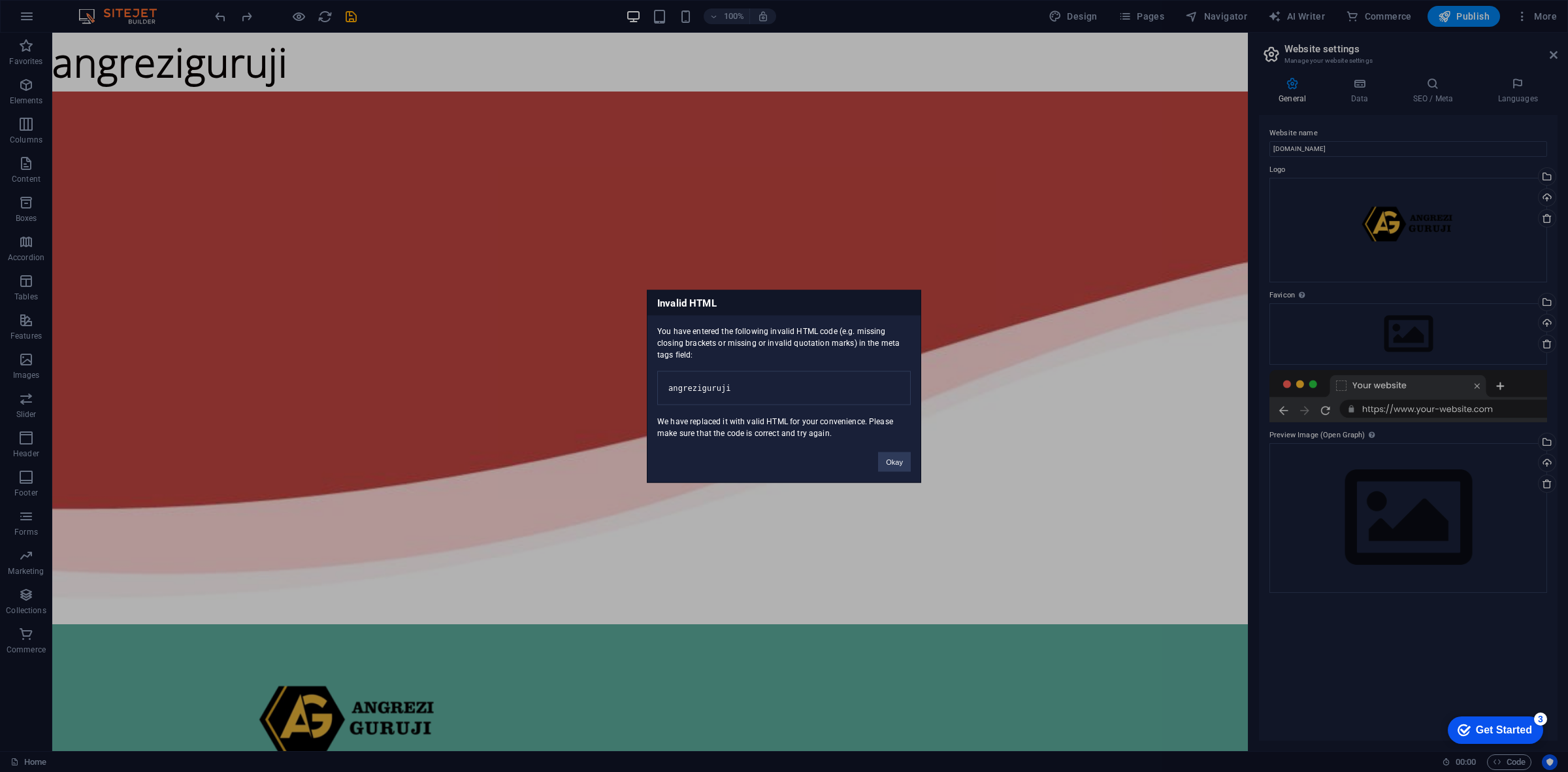
click at [1321, 150] on div "Invalid HTML You have entered the following invalid HTML code (e.g. missing clo…" at bounding box center [784, 386] width 1568 height 772
click at [1353, 147] on div "Invalid HTML You have entered the following invalid HTML code (e.g. missing clo…" at bounding box center [784, 386] width 1568 height 772
click at [1357, 85] on div "Invalid HTML You have entered the following invalid HTML code (e.g. missing clo…" at bounding box center [784, 386] width 1568 height 772
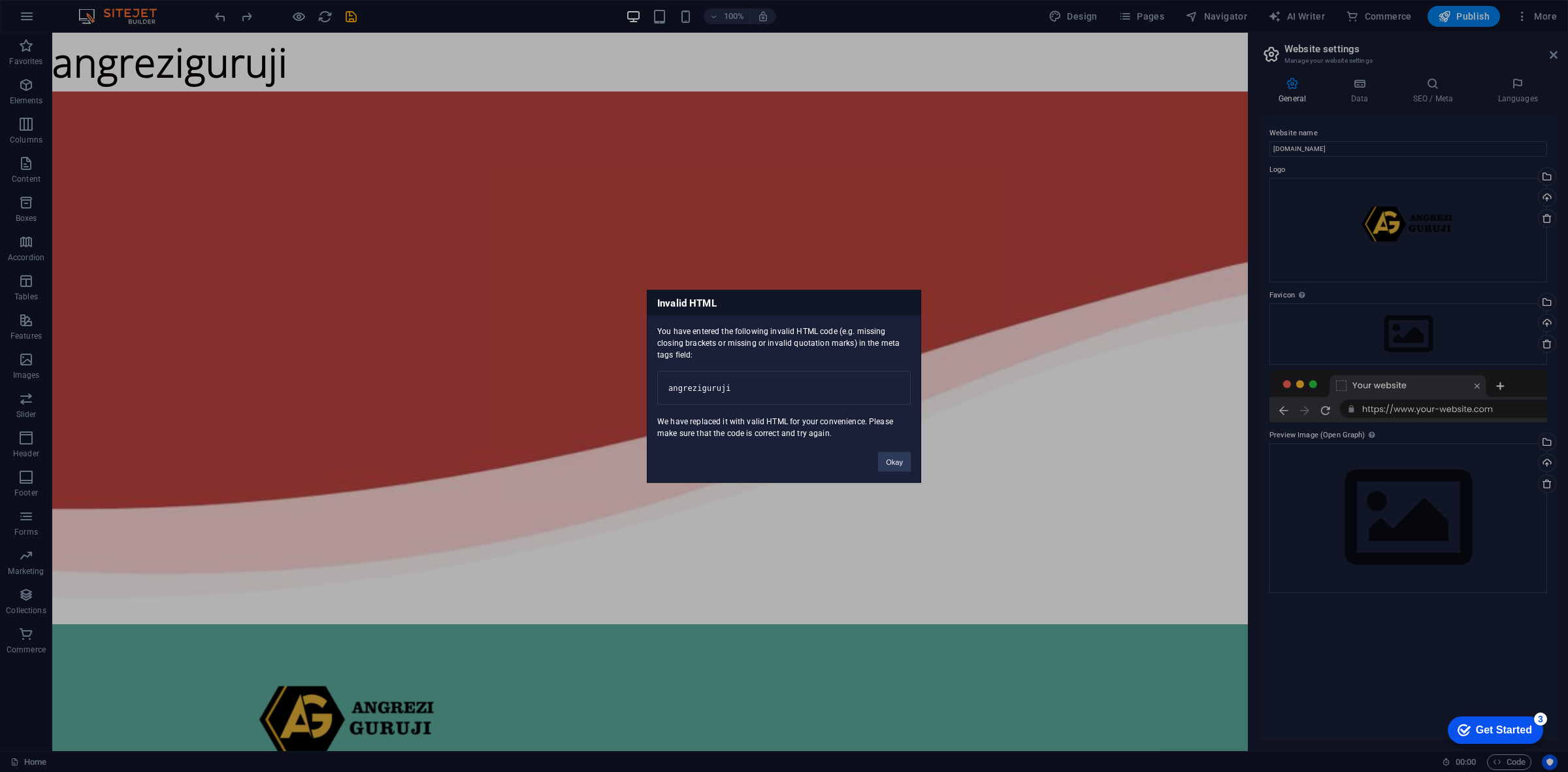
click at [1434, 83] on div "Invalid HTML You have entered the following invalid HTML code (e.g. missing clo…" at bounding box center [784, 386] width 1568 height 772
click at [895, 471] on button "Okay" at bounding box center [894, 462] width 32 height 20
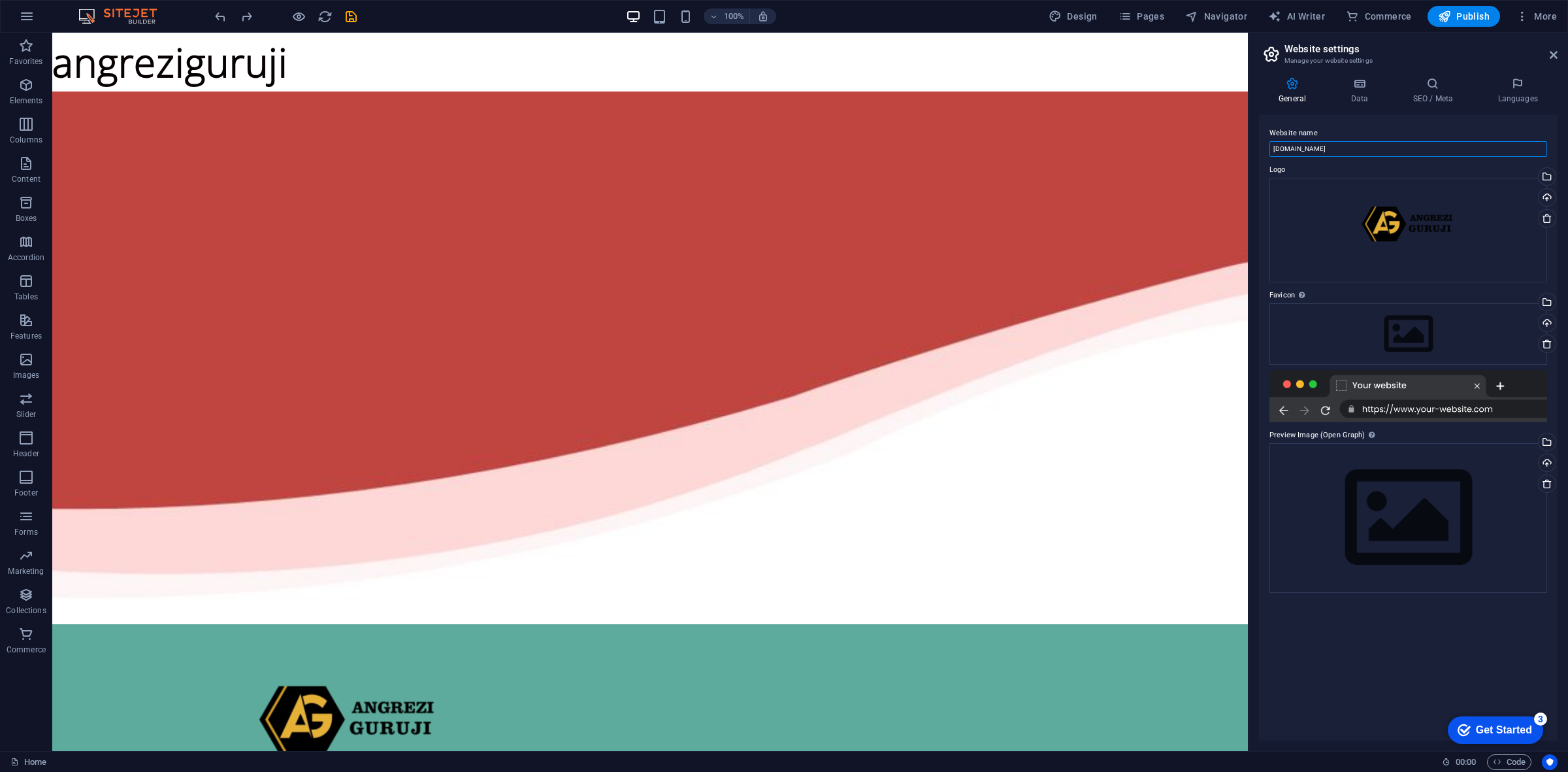
click at [1314, 149] on input "angreziguruji.com" at bounding box center [1408, 149] width 278 height 16
click at [1347, 148] on input "angreziguruji.com" at bounding box center [1408, 149] width 278 height 16
type input "a"
click at [1257, 173] on div "General Data SEO / Meta Languages Website name Logo Drag files here, click to c…" at bounding box center [1408, 409] width 319 height 685
click at [1331, 90] on icon at bounding box center [1359, 83] width 57 height 13
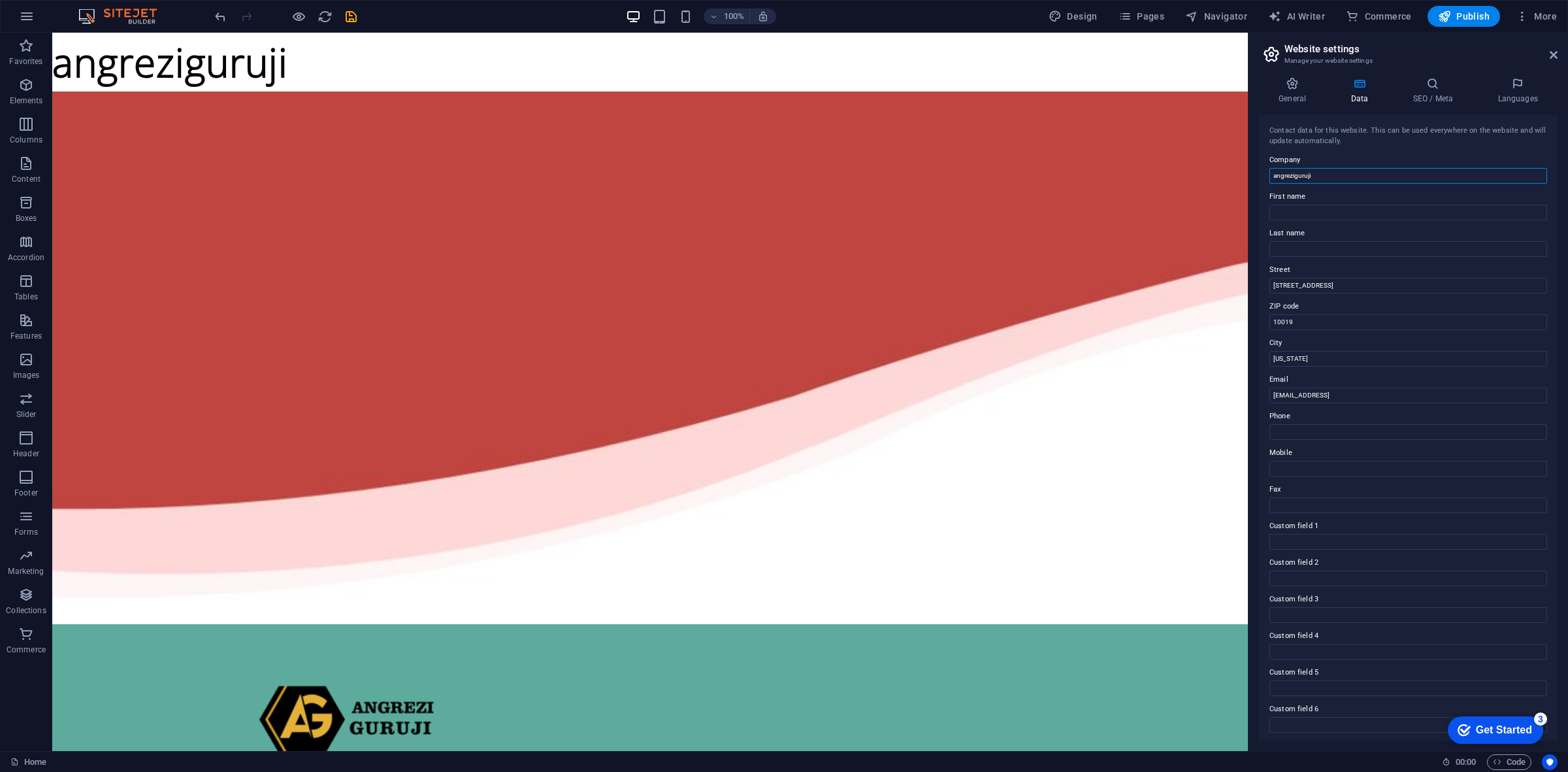
drag, startPoint x: 1381, startPoint y: 212, endPoint x: 1240, endPoint y: 180, distance: 144.6
click at [1425, 83] on icon at bounding box center [1432, 83] width 80 height 13
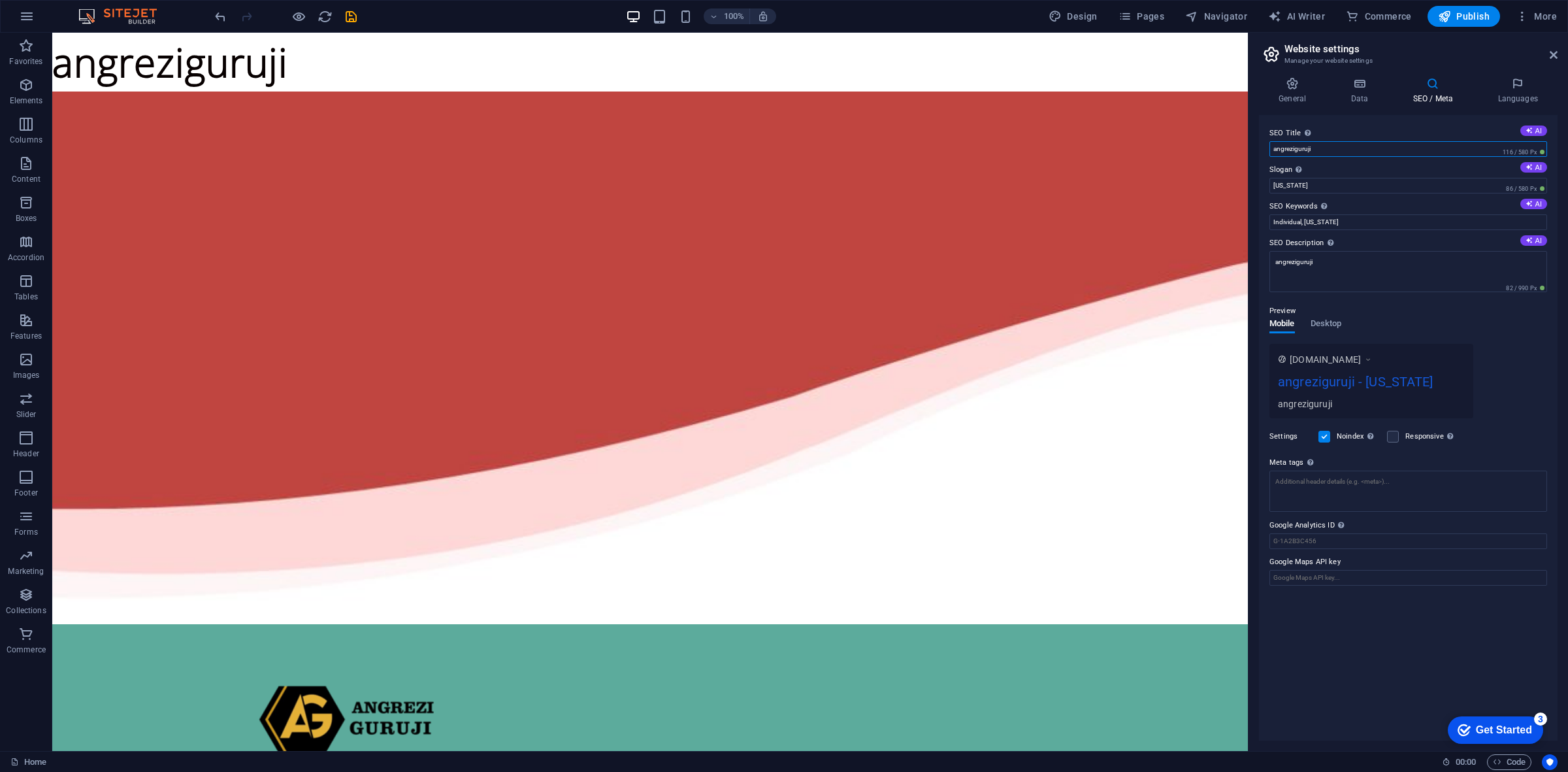
drag, startPoint x: 1396, startPoint y: 188, endPoint x: 1192, endPoint y: 164, distance: 205.4
click at [1390, 145] on input "angreziguruji" at bounding box center [1408, 149] width 278 height 16
drag, startPoint x: 1455, startPoint y: 183, endPoint x: 1219, endPoint y: 159, distance: 237.2
type input "a"
drag, startPoint x: 1373, startPoint y: 296, endPoint x: 1247, endPoint y: 266, distance: 129.5
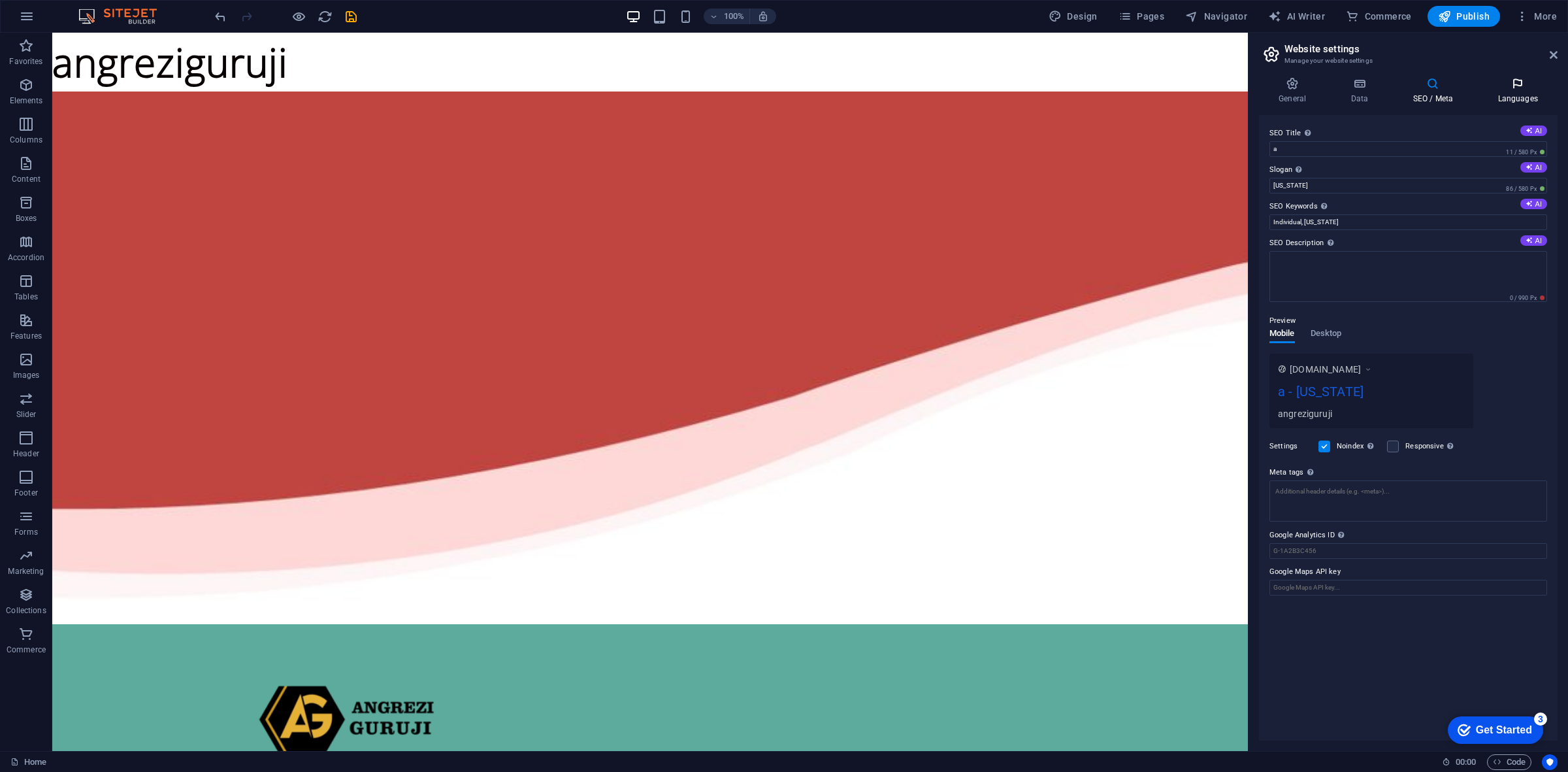
click at [1516, 97] on h4 "Languages" at bounding box center [1517, 90] width 80 height 27
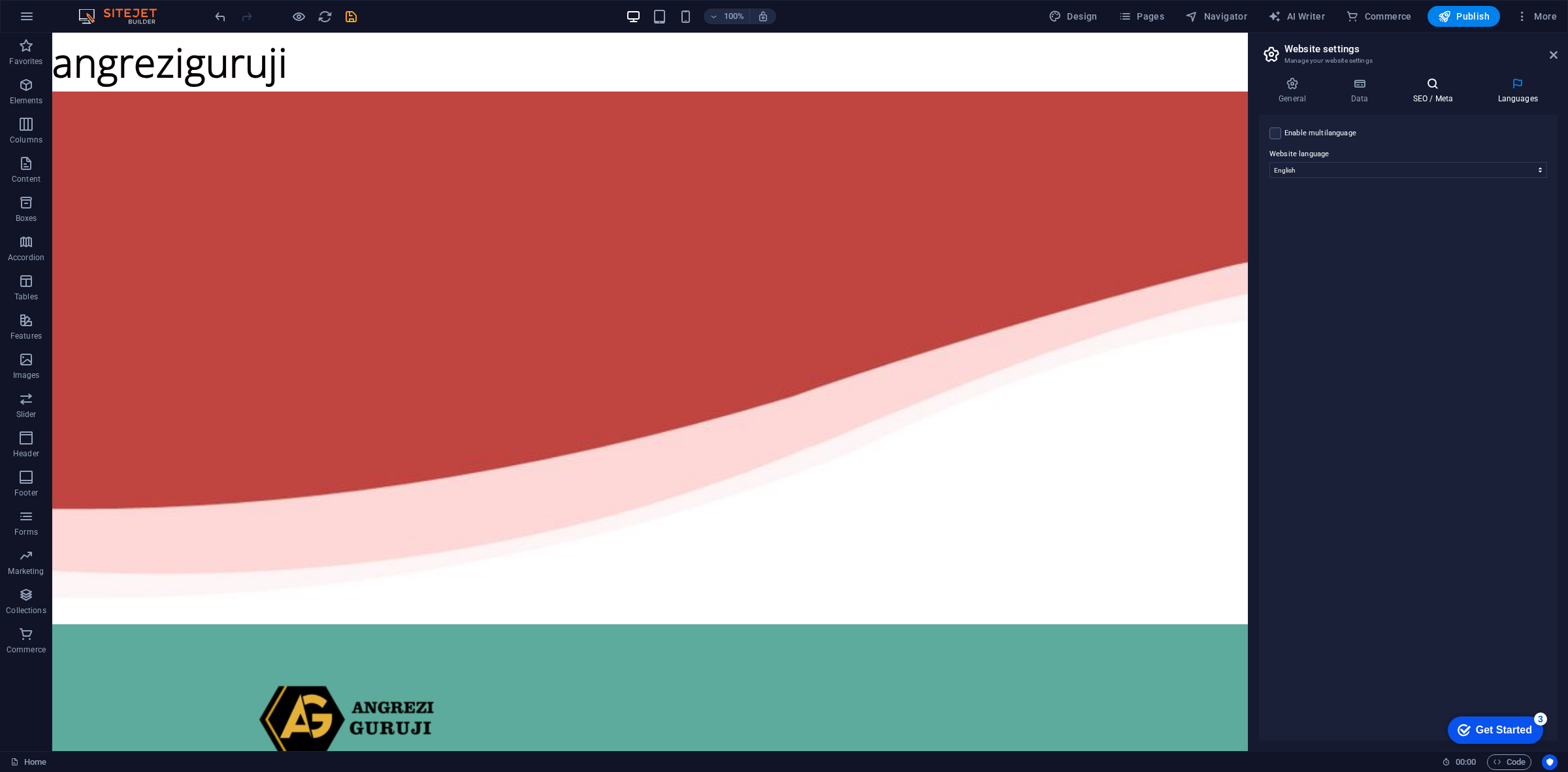
click at [1433, 97] on h4 "SEO / Meta" at bounding box center [1435, 90] width 85 height 27
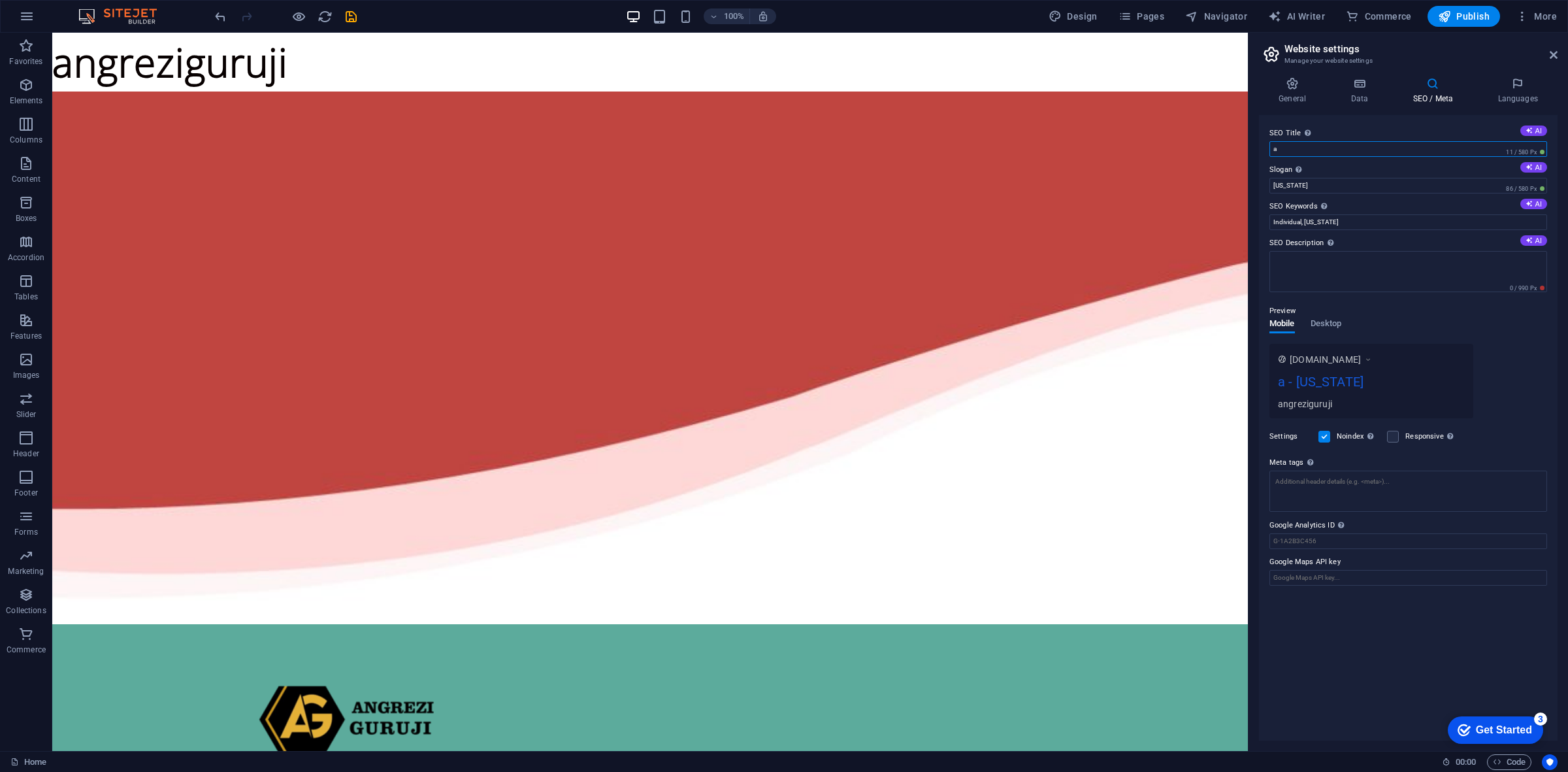
click at [1318, 148] on input "a" at bounding box center [1408, 149] width 278 height 16
click at [1383, 623] on div "SEO Title The title of your website - make it something that stands out in sear…" at bounding box center [1408, 427] width 299 height 625
click at [1487, 720] on div "checkmark Get Started 3" at bounding box center [1495, 730] width 95 height 27
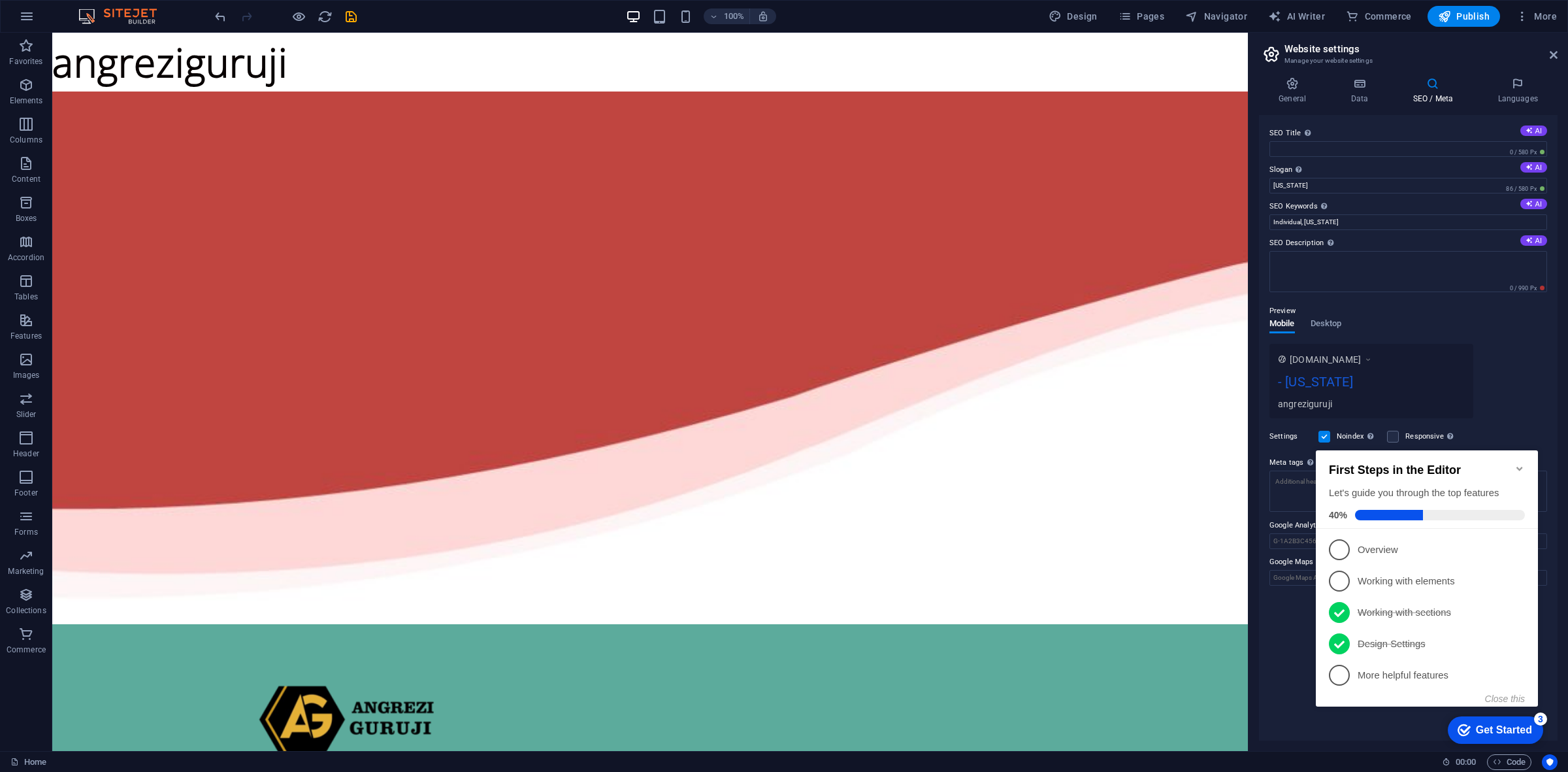
click at [1283, 641] on div "SEO Title The title of your website - make it something that stands out in sear…" at bounding box center [1408, 427] width 299 height 625
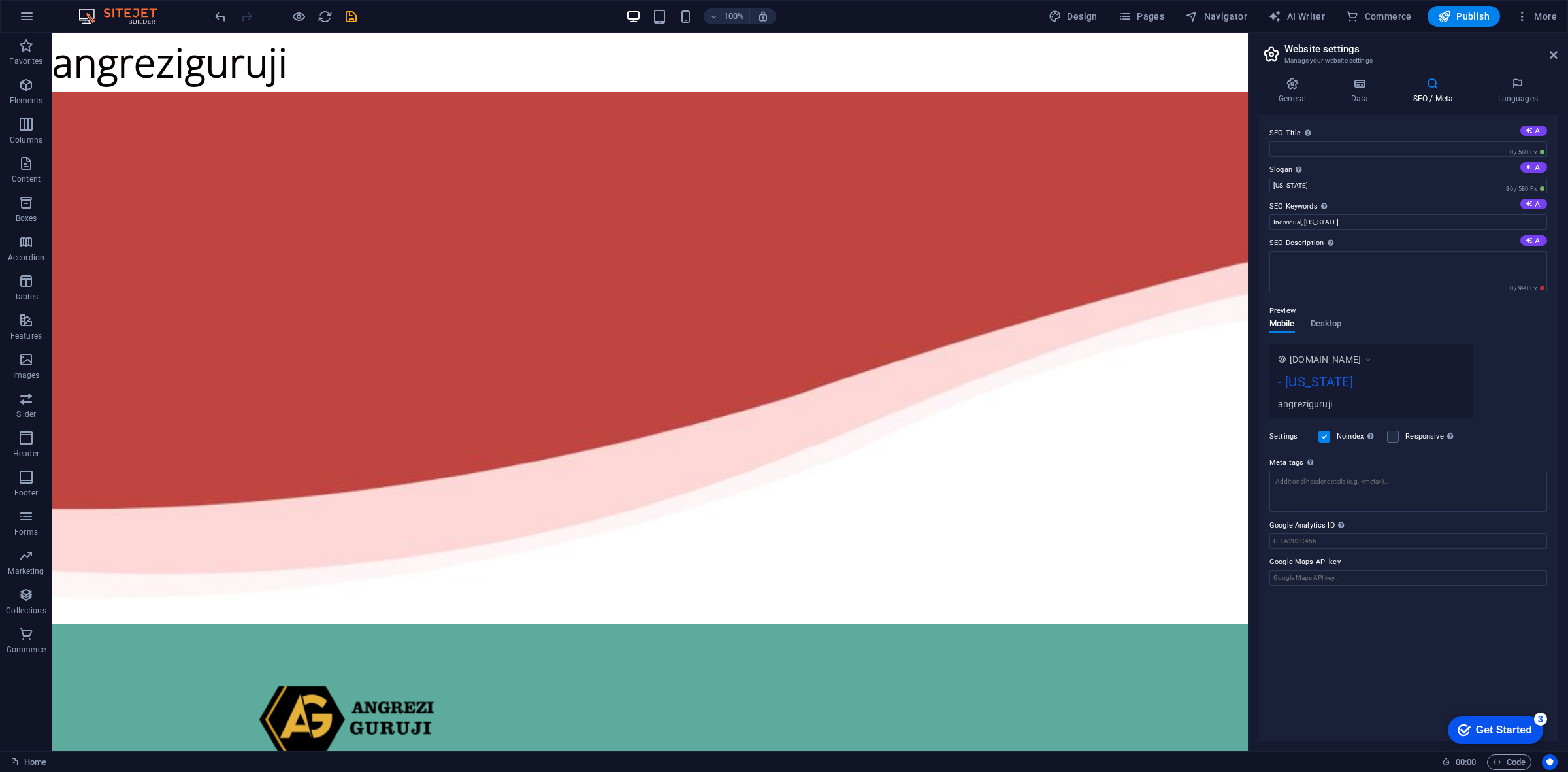
click at [1334, 372] on div "- New York" at bounding box center [1371, 384] width 187 height 25
click at [1325, 405] on div "angreziguruji" at bounding box center [1371, 403] width 187 height 13
click at [1397, 434] on label at bounding box center [1393, 436] width 12 height 12
click at [0, 0] on input "Responsive Determine whether the website should be responsive based on screen r…" at bounding box center [0, 0] width 0 height 0
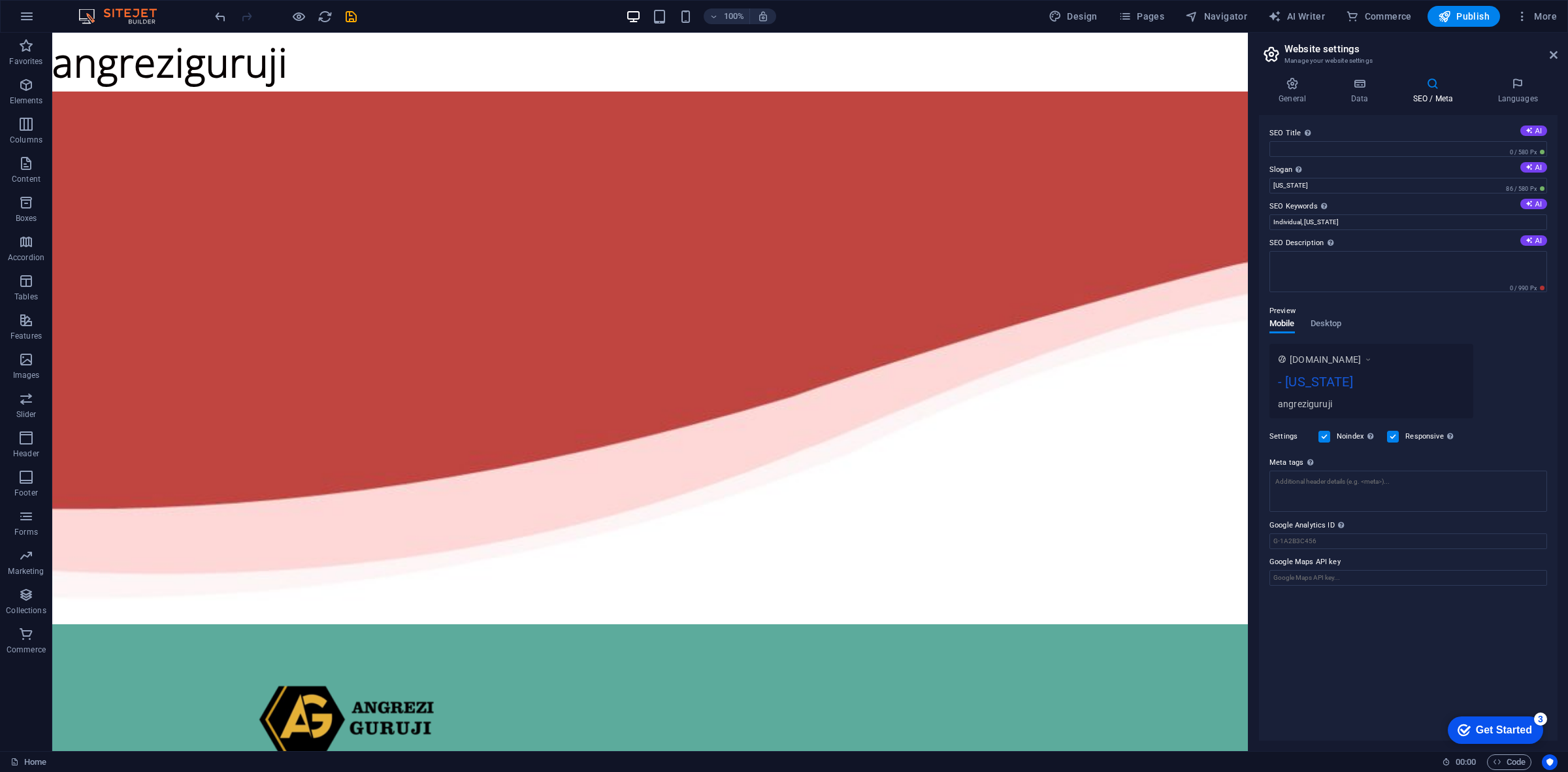
click at [1327, 438] on label at bounding box center [1324, 436] width 12 height 12
click at [0, 0] on input "Noindex Instruct search engines to exclude this website from search results." at bounding box center [0, 0] width 0 height 0
click at [1386, 439] on div "Settings Noindex Instruct search engines to exclude this website from search re…" at bounding box center [1408, 436] width 278 height 37
click at [1392, 436] on label at bounding box center [1393, 436] width 12 height 12
click at [0, 0] on input "Responsive Determine whether the website should be responsive based on screen r…" at bounding box center [0, 0] width 0 height 0
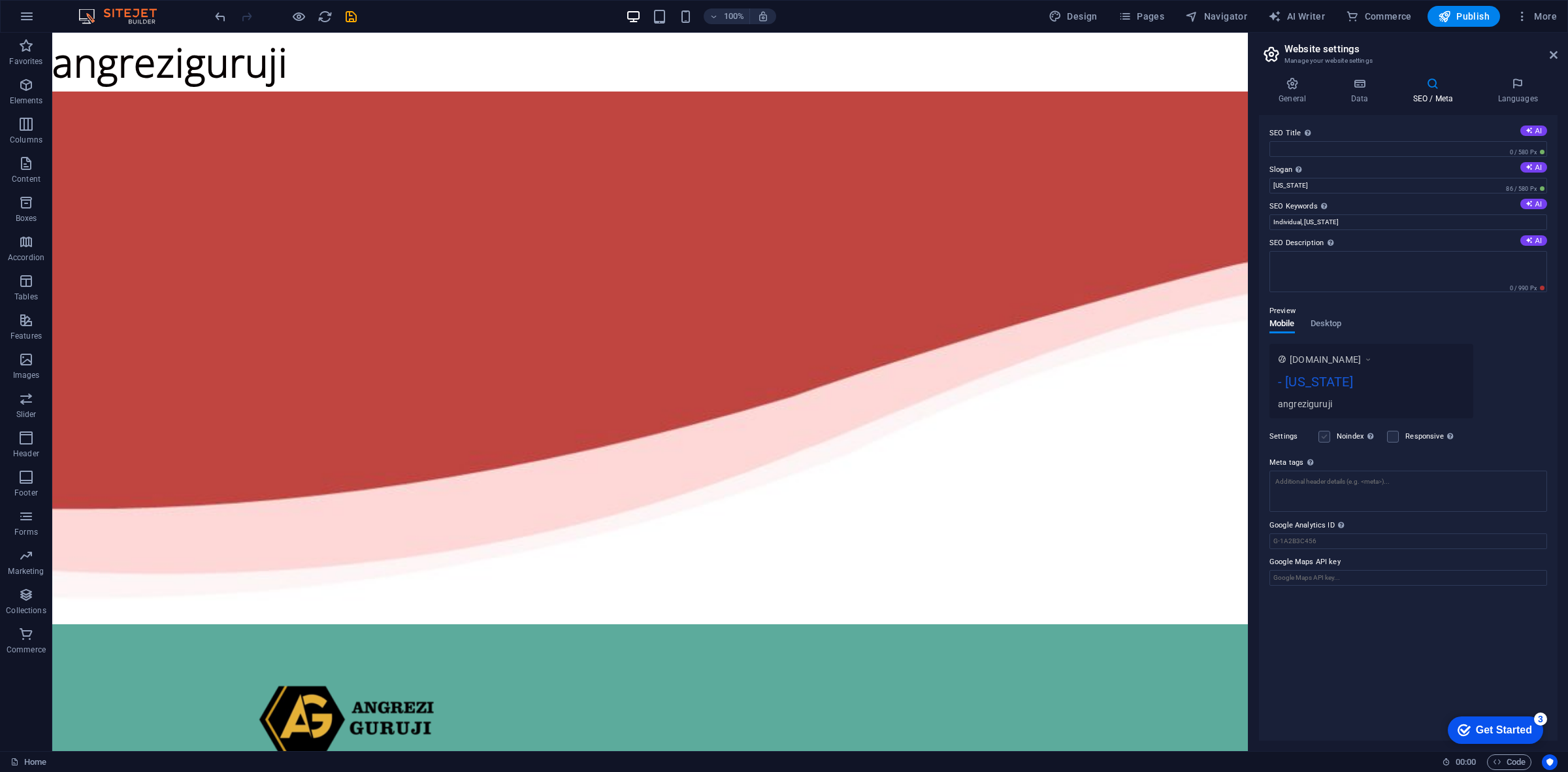
click at [1323, 434] on label at bounding box center [1324, 436] width 12 height 12
click at [0, 0] on input "Noindex Instruct search engines to exclude this website from search results." at bounding box center [0, 0] width 0 height 0
click at [1548, 49] on h2 "Website settings" at bounding box center [1421, 49] width 273 height 12
click at [1550, 56] on icon at bounding box center [1553, 54] width 8 height 11
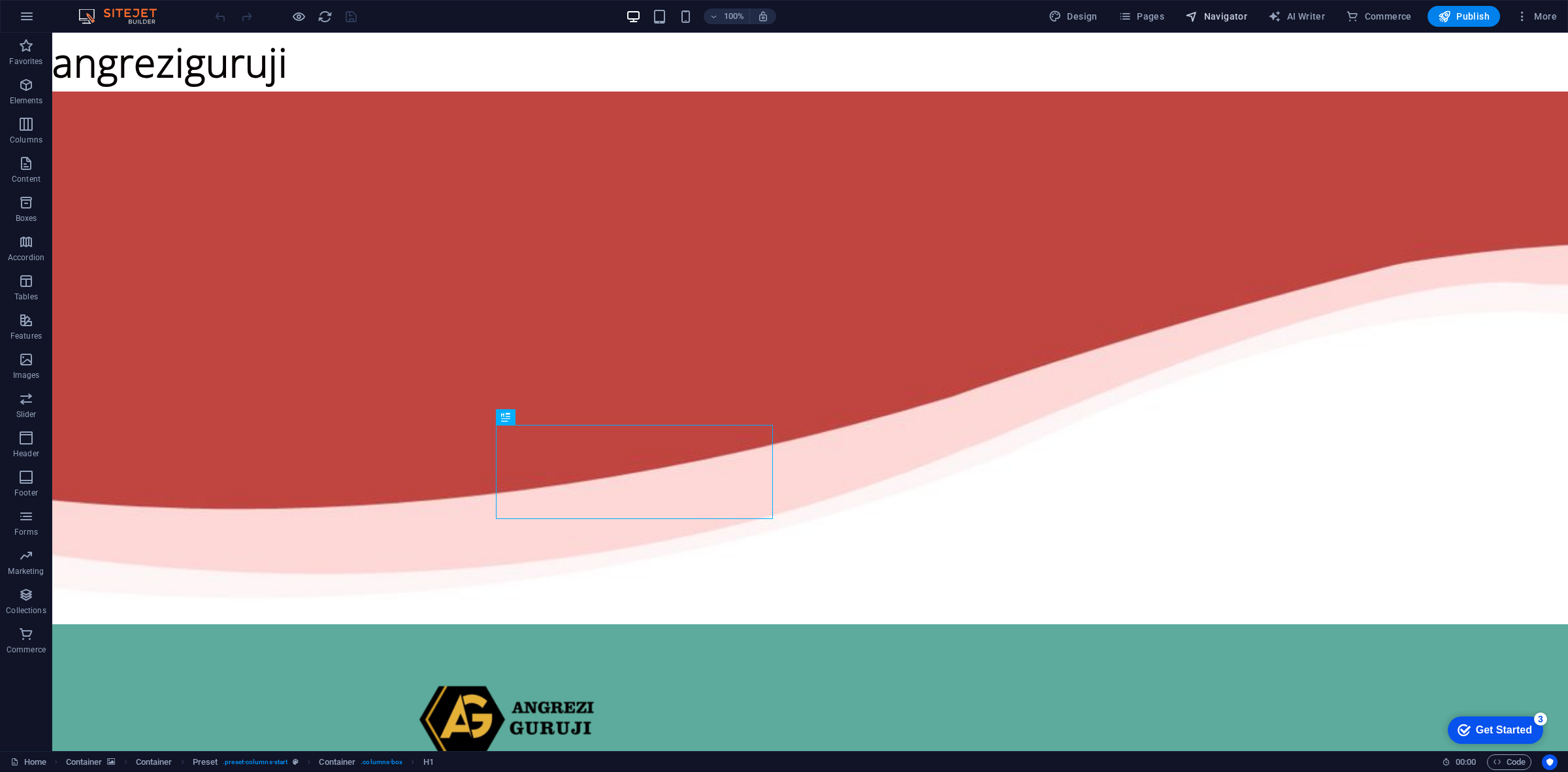
click at [1223, 8] on button "Navigator" at bounding box center [1216, 16] width 73 height 21
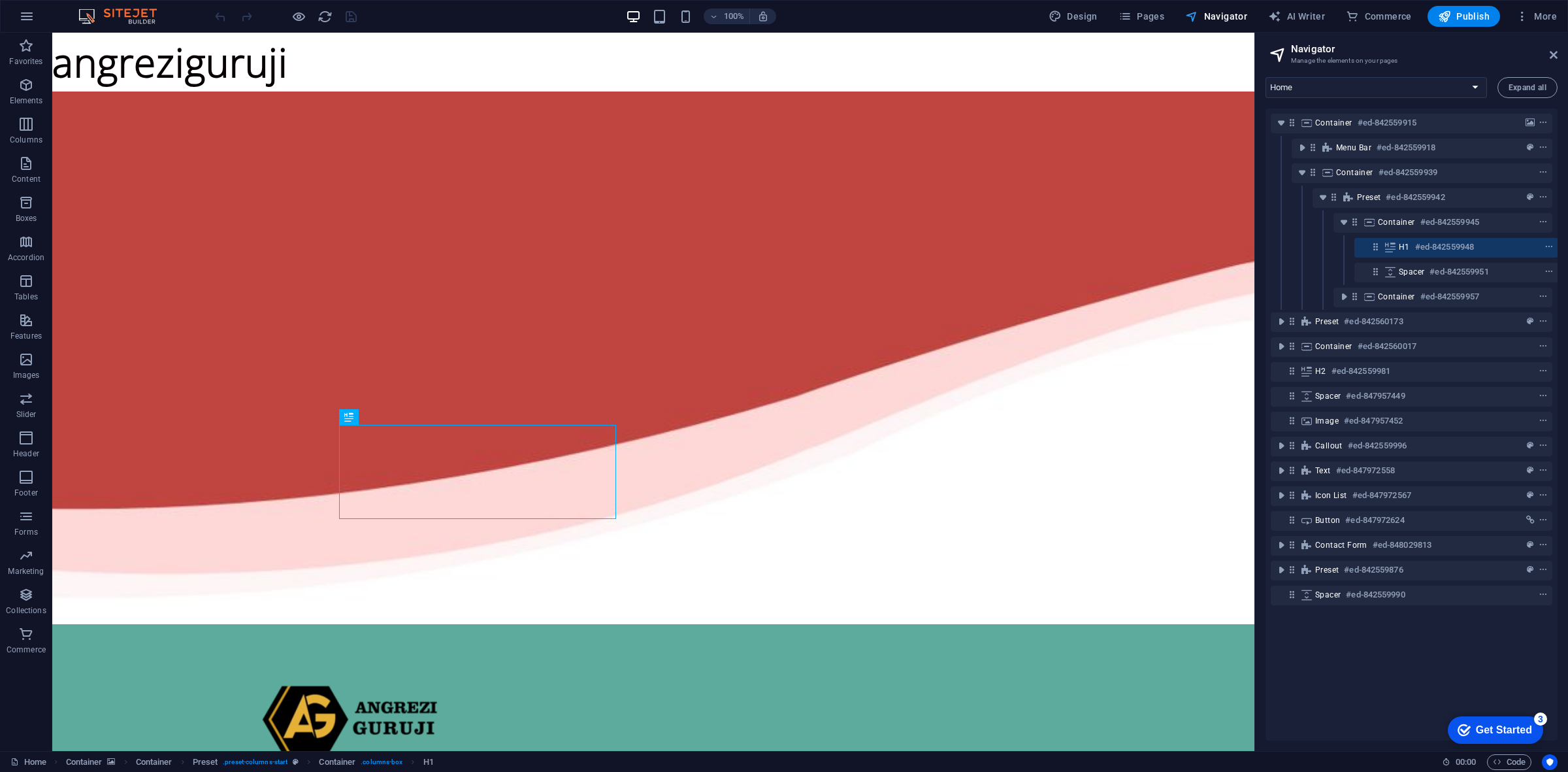
scroll to position [0, 4]
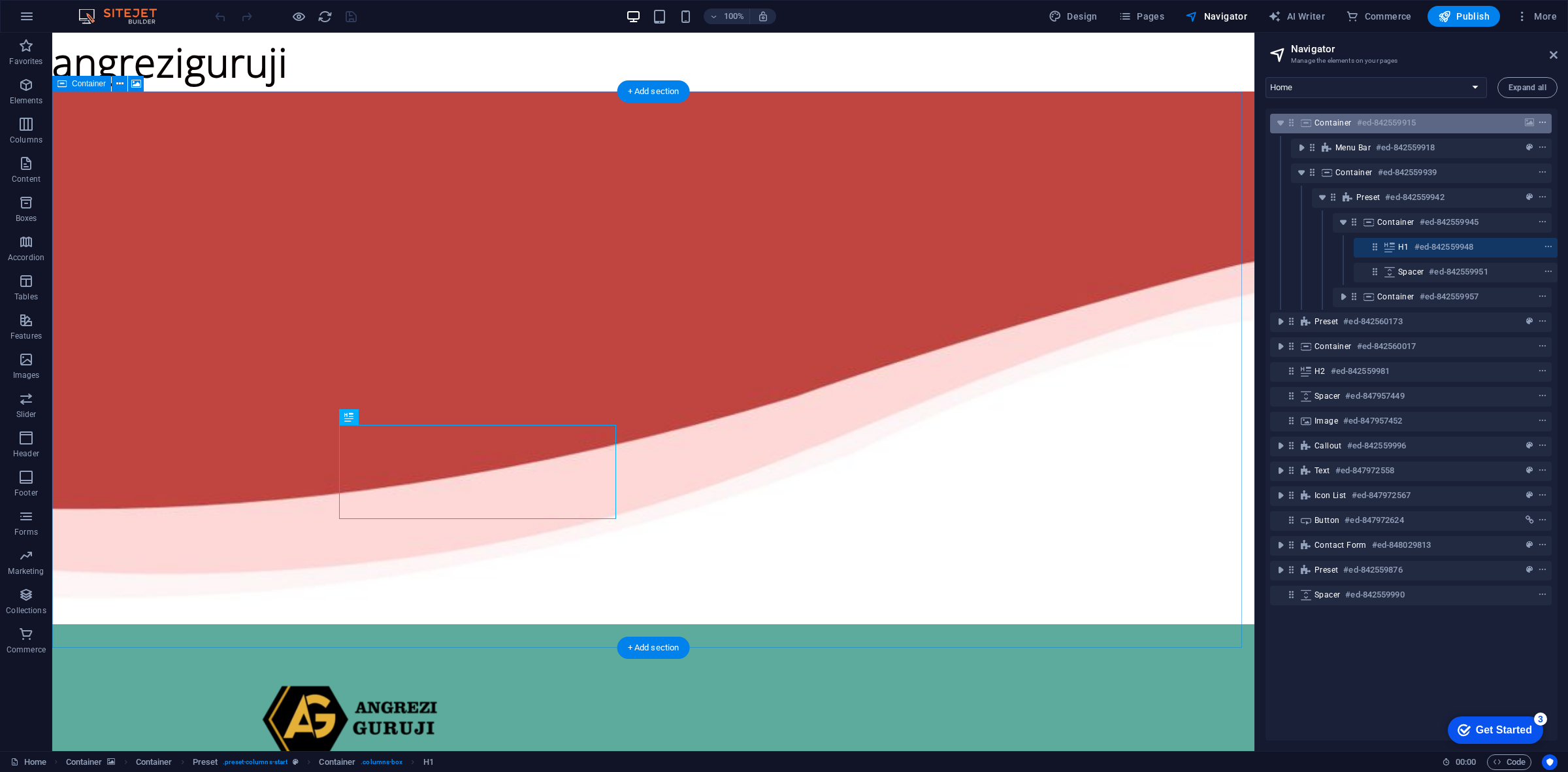
click at [1538, 121] on icon "context-menu" at bounding box center [1542, 123] width 9 height 9
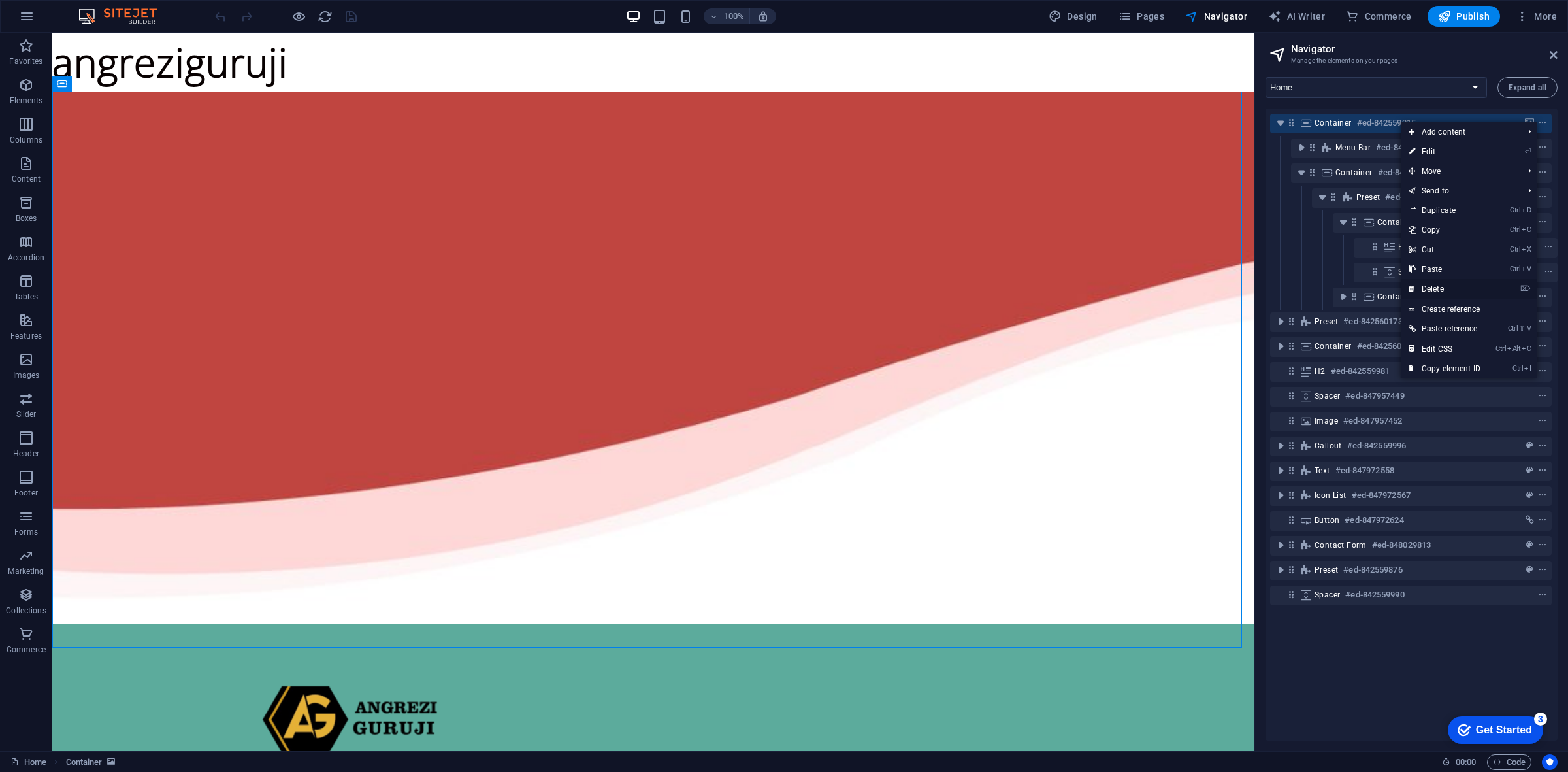
click at [1434, 282] on link "⌦ Delete" at bounding box center [1445, 289] width 87 height 20
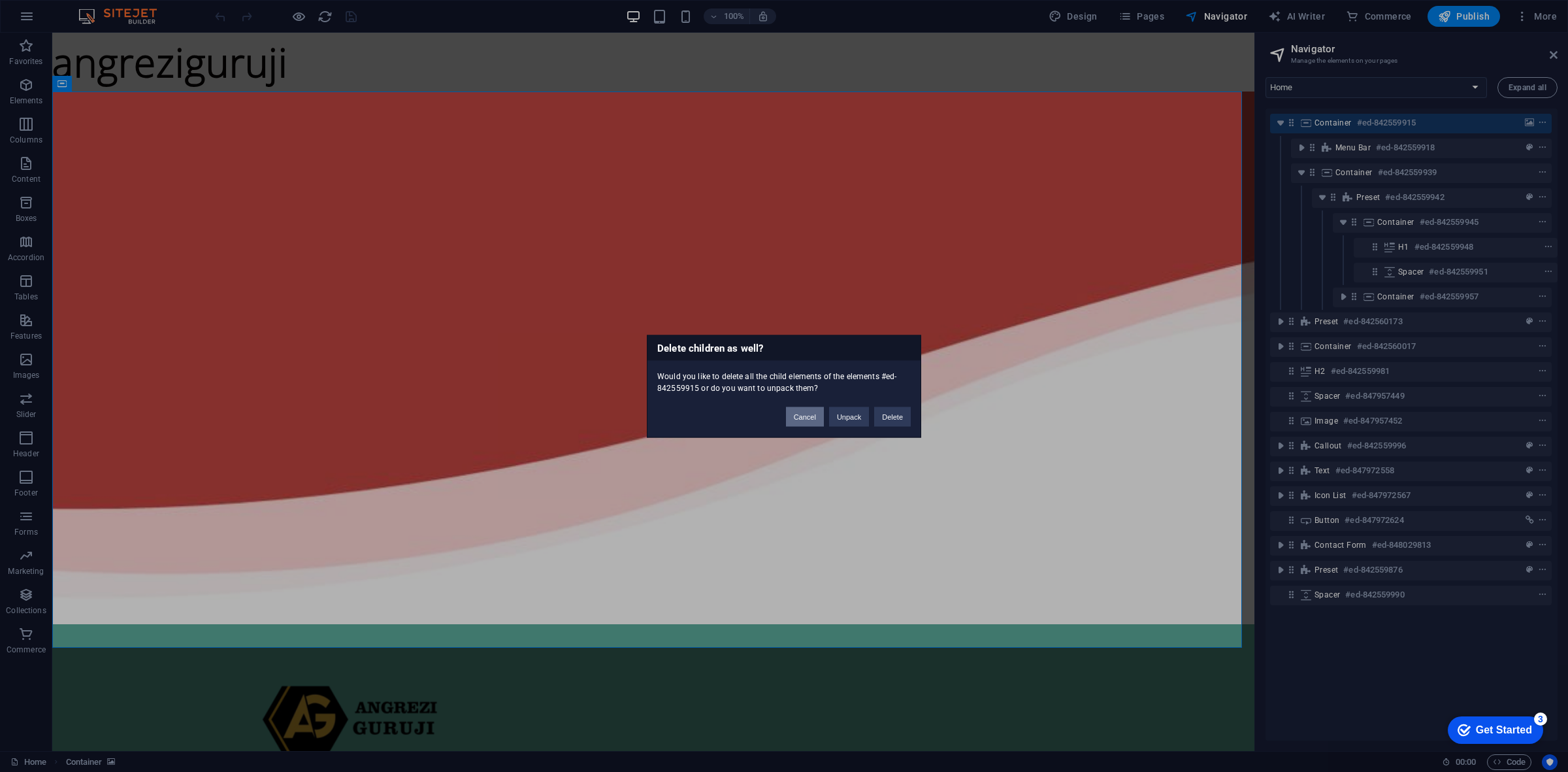
click at [807, 414] on button "Cancel" at bounding box center [805, 417] width 38 height 20
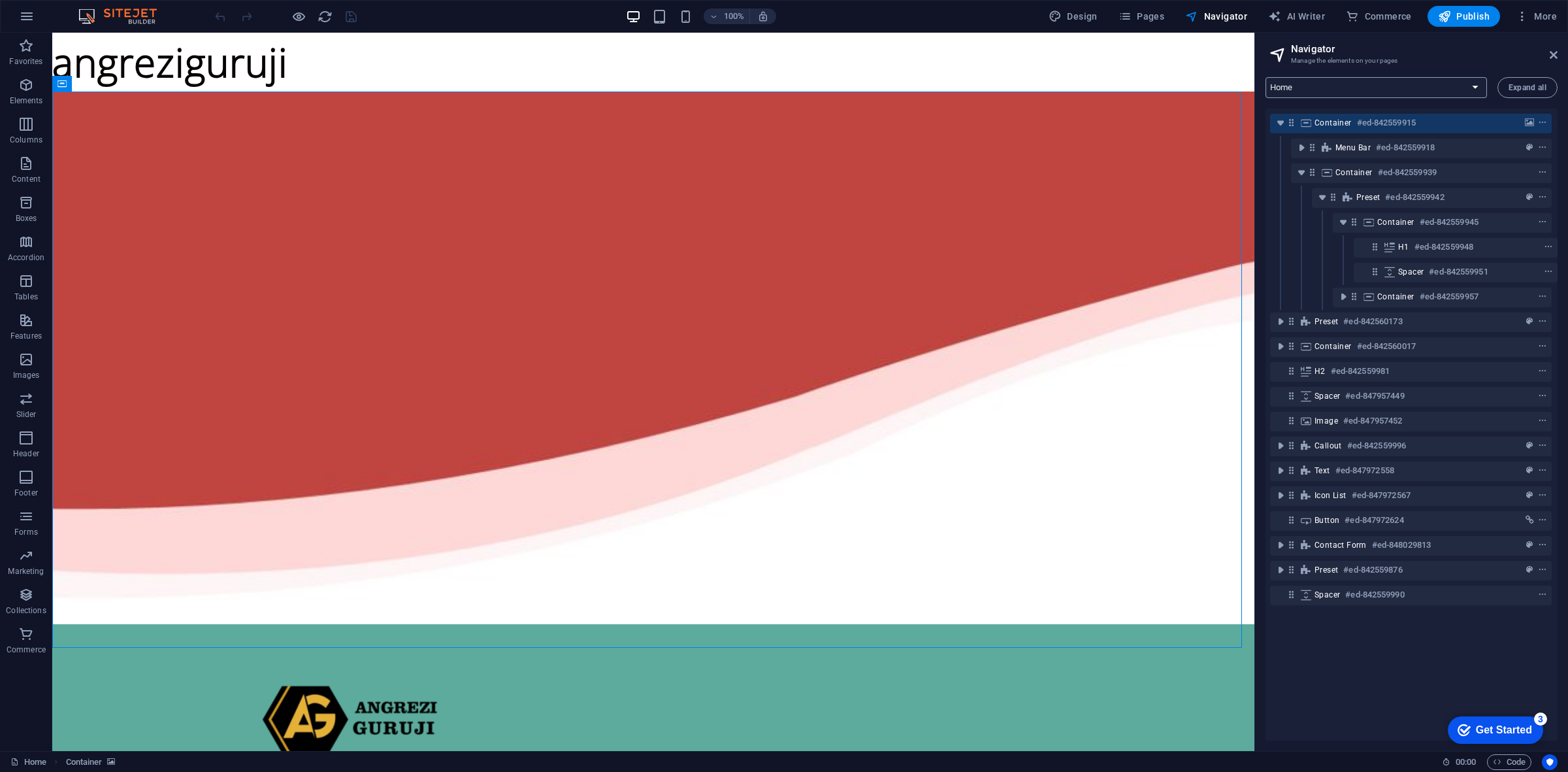
click at [1327, 83] on select "Home Subpage Legal Notice Privacy" at bounding box center [1376, 87] width 221 height 21
click at [1266, 77] on select "Home Subpage Legal Notice Privacy" at bounding box center [1376, 87] width 221 height 21
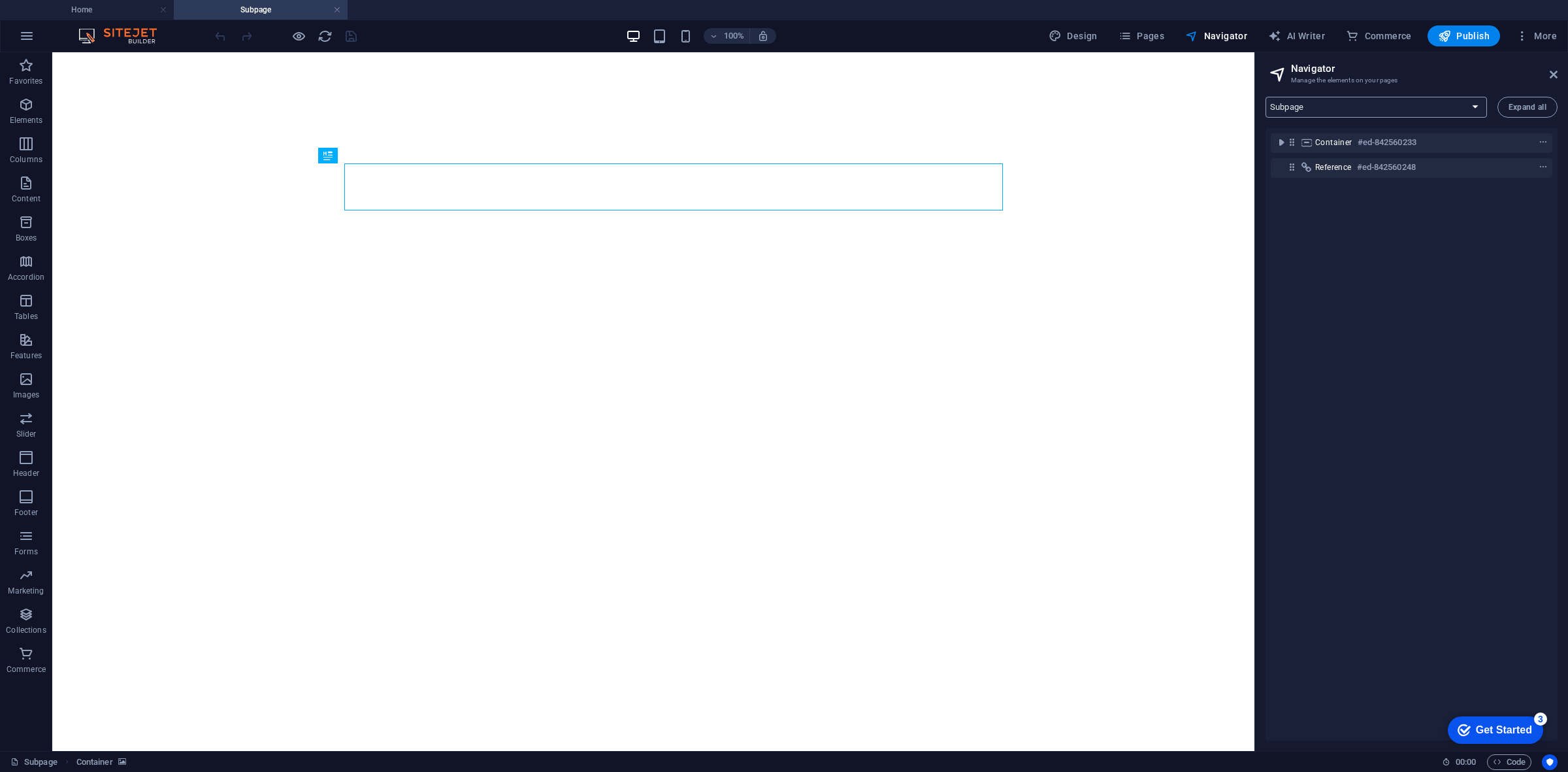
click at [1338, 67] on h2 "Navigator" at bounding box center [1424, 68] width 266 height 12
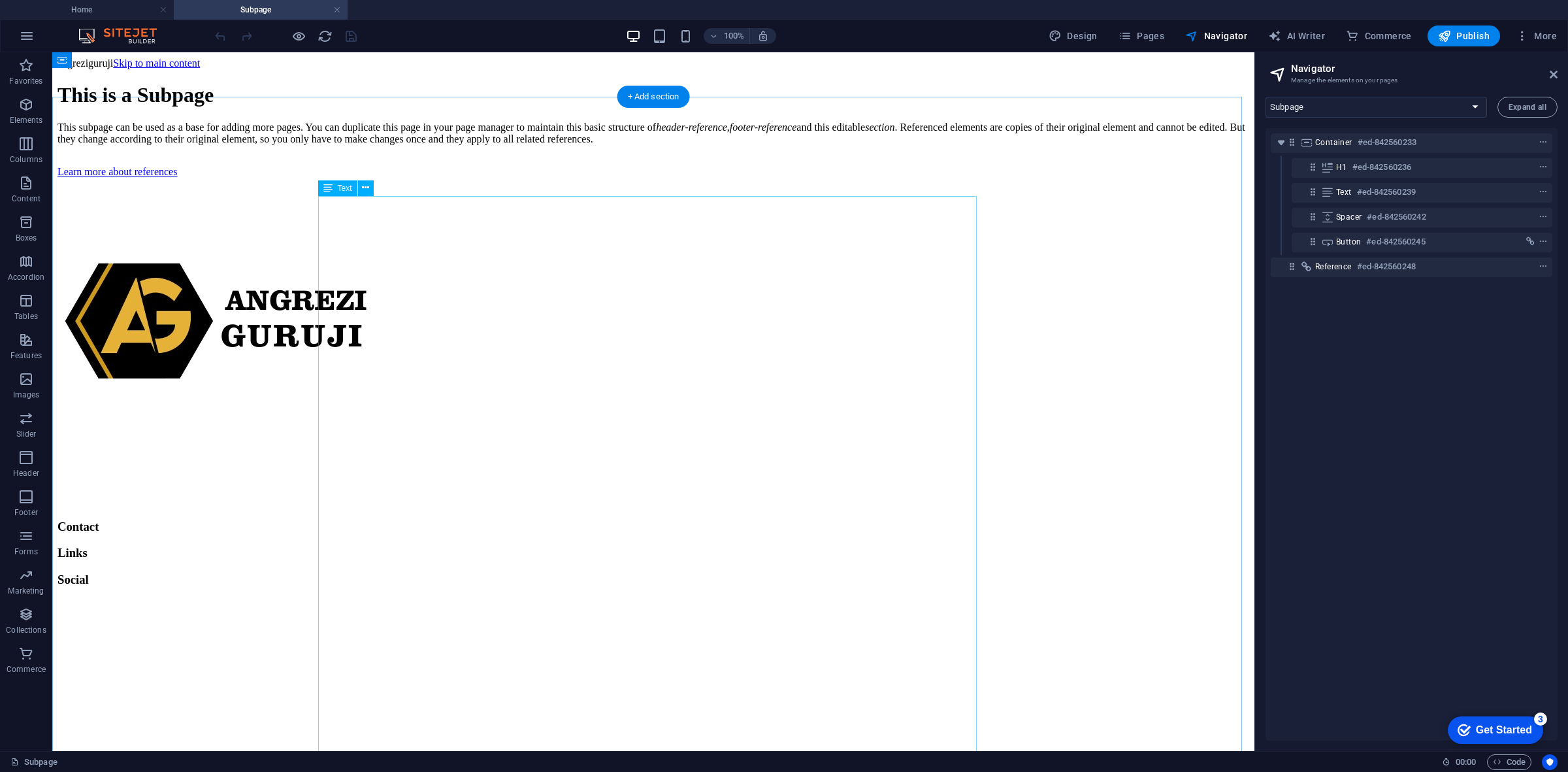
scroll to position [0, 0]
click at [739, 75] on body "angreziguruji Skip to main content This is a Subpage This subpage can be used a…" at bounding box center [653, 322] width 1192 height 529
click at [273, 105] on body "angreziguruji Skip to main content This is a Subpage This subpage can be used a…" at bounding box center [653, 322] width 1192 height 529
click at [247, 85] on body "angreziguruji Skip to main content This is a Subpage This subpage can be used a…" at bounding box center [653, 322] width 1192 height 529
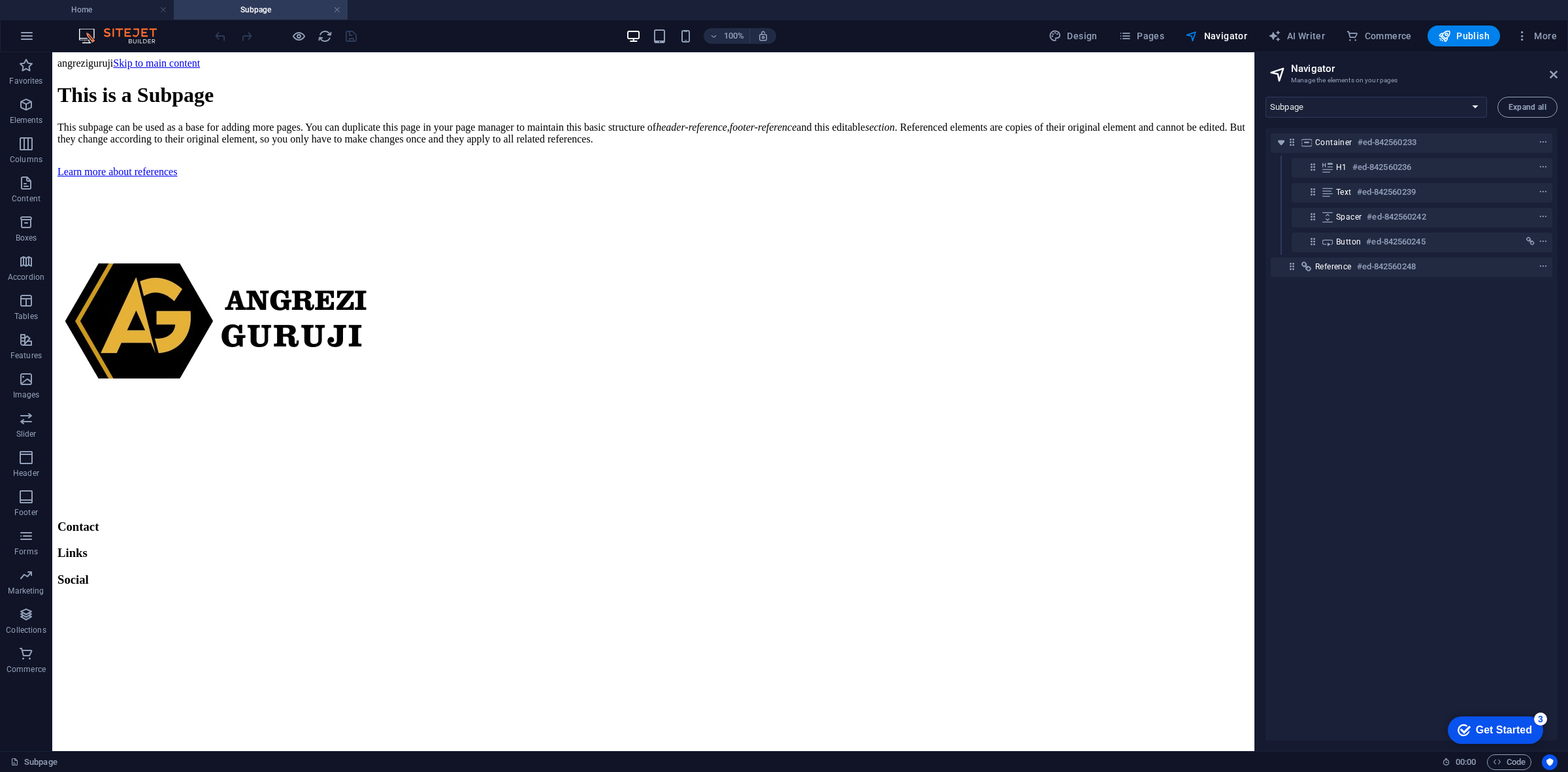
click at [247, 85] on body "angreziguruji Skip to main content This is a Subpage This subpage can be used a…" at bounding box center [653, 322] width 1192 height 529
click at [1393, 109] on select "Home Subpage Legal Notice Privacy" at bounding box center [1376, 107] width 221 height 21
select select "16176126-en"
click at [1266, 97] on select "Home Subpage Legal Notice Privacy" at bounding box center [1376, 107] width 221 height 21
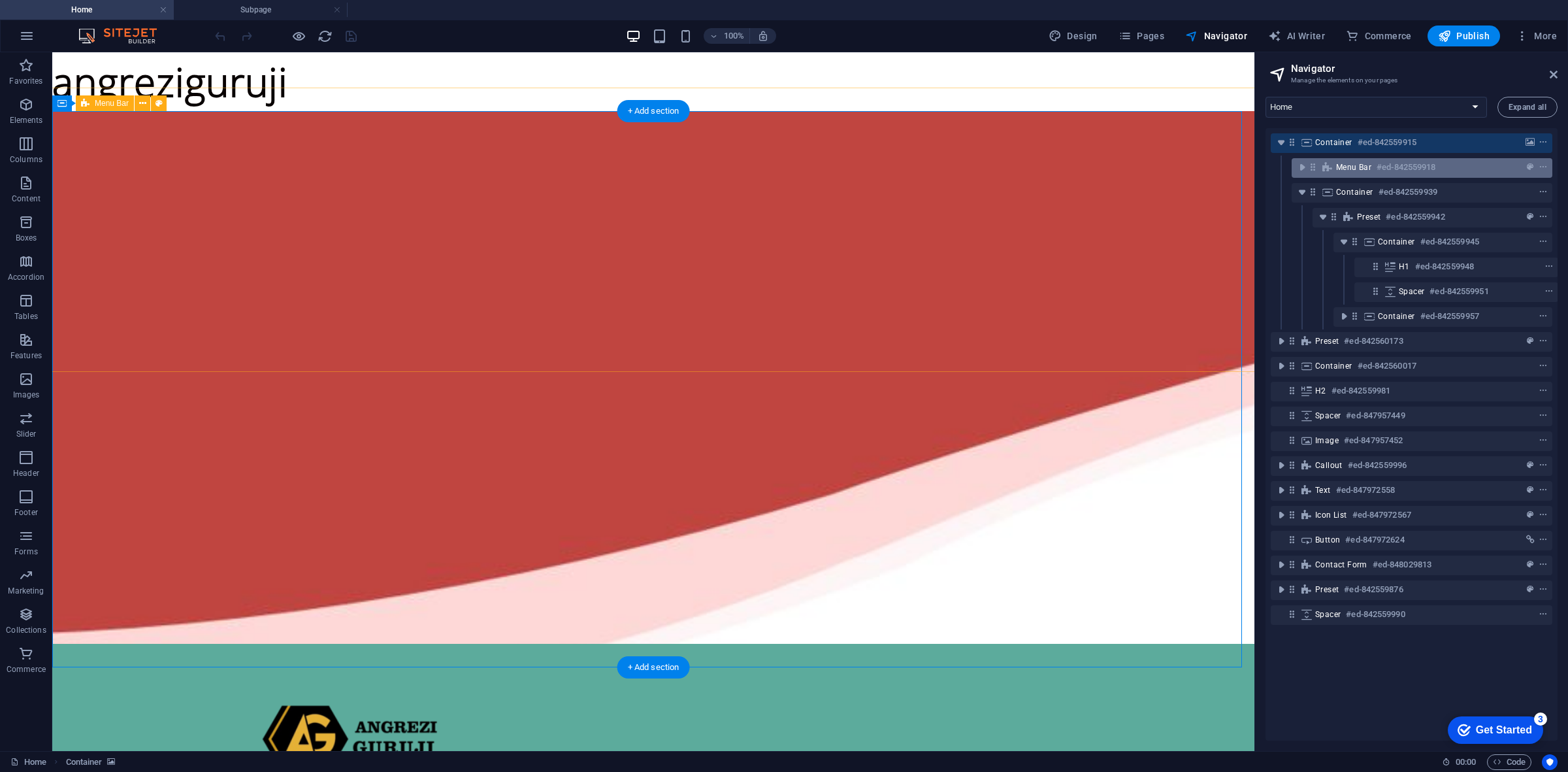
click at [1396, 174] on h6 "#ed-842559918" at bounding box center [1405, 167] width 58 height 16
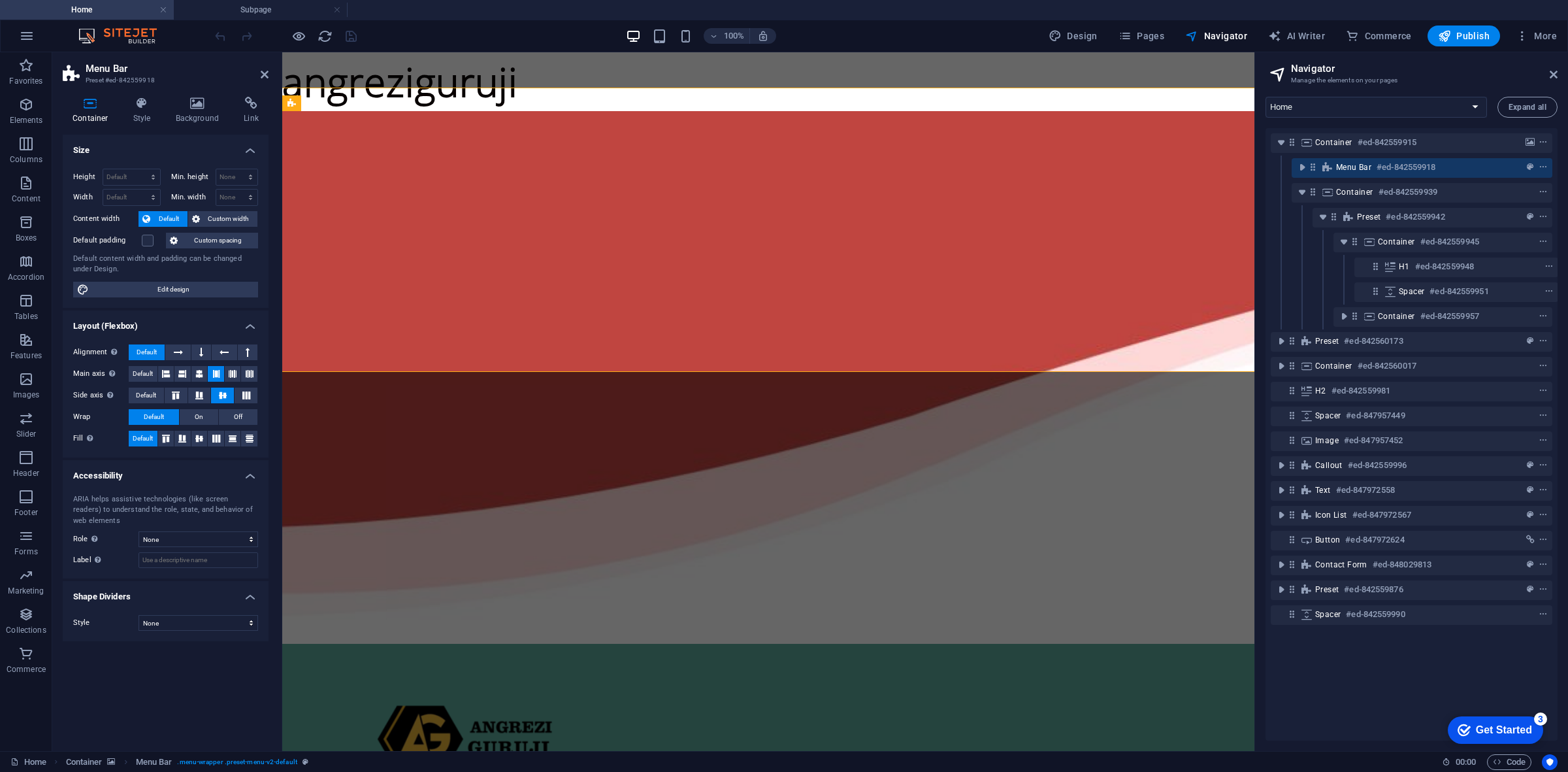
click at [1396, 207] on div "Preset #ed-842559942" at bounding box center [1412, 217] width 282 height 25
click at [1398, 192] on h6 "#ed-842559939" at bounding box center [1407, 192] width 58 height 16
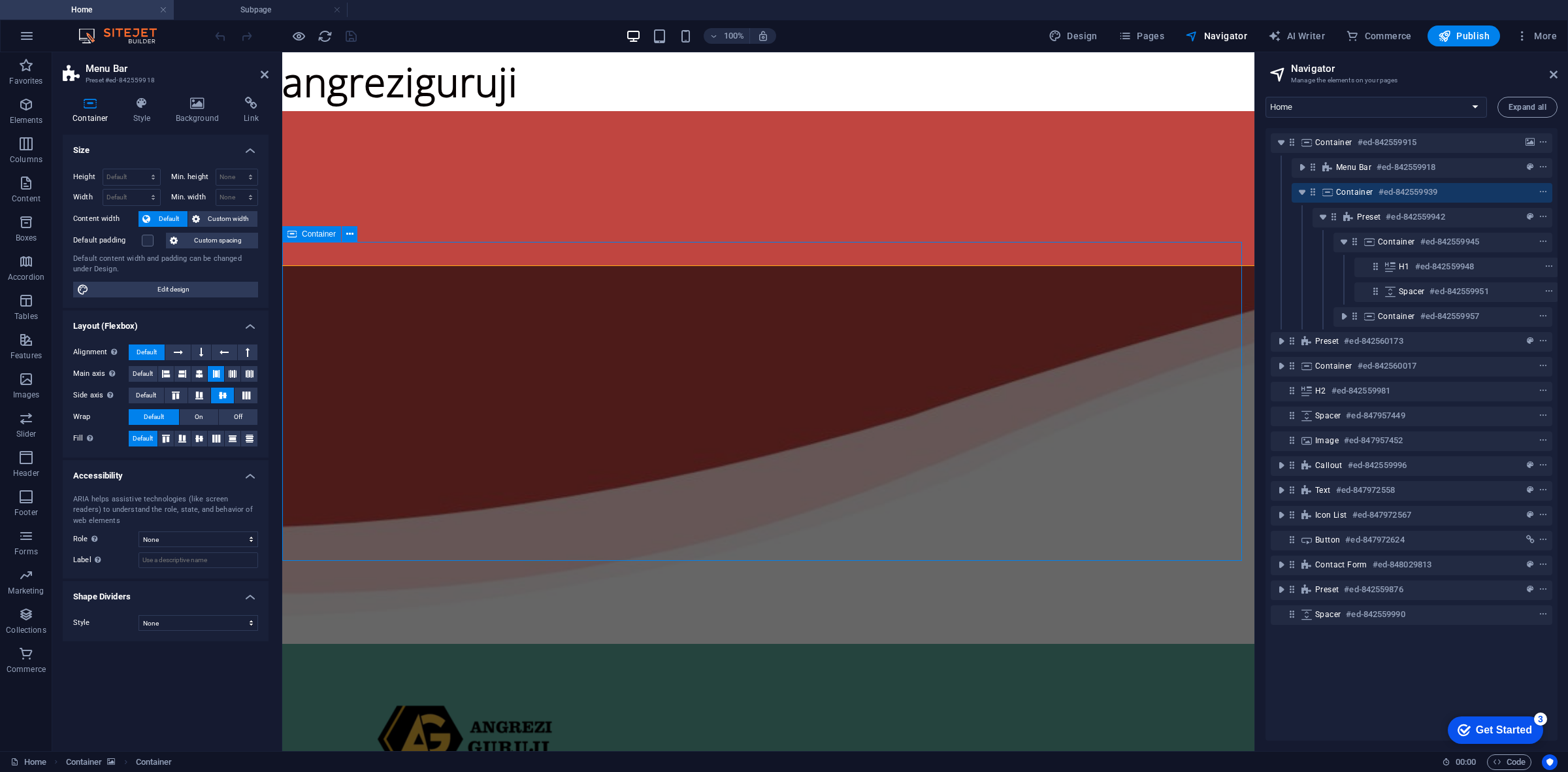
scroll to position [106, 0]
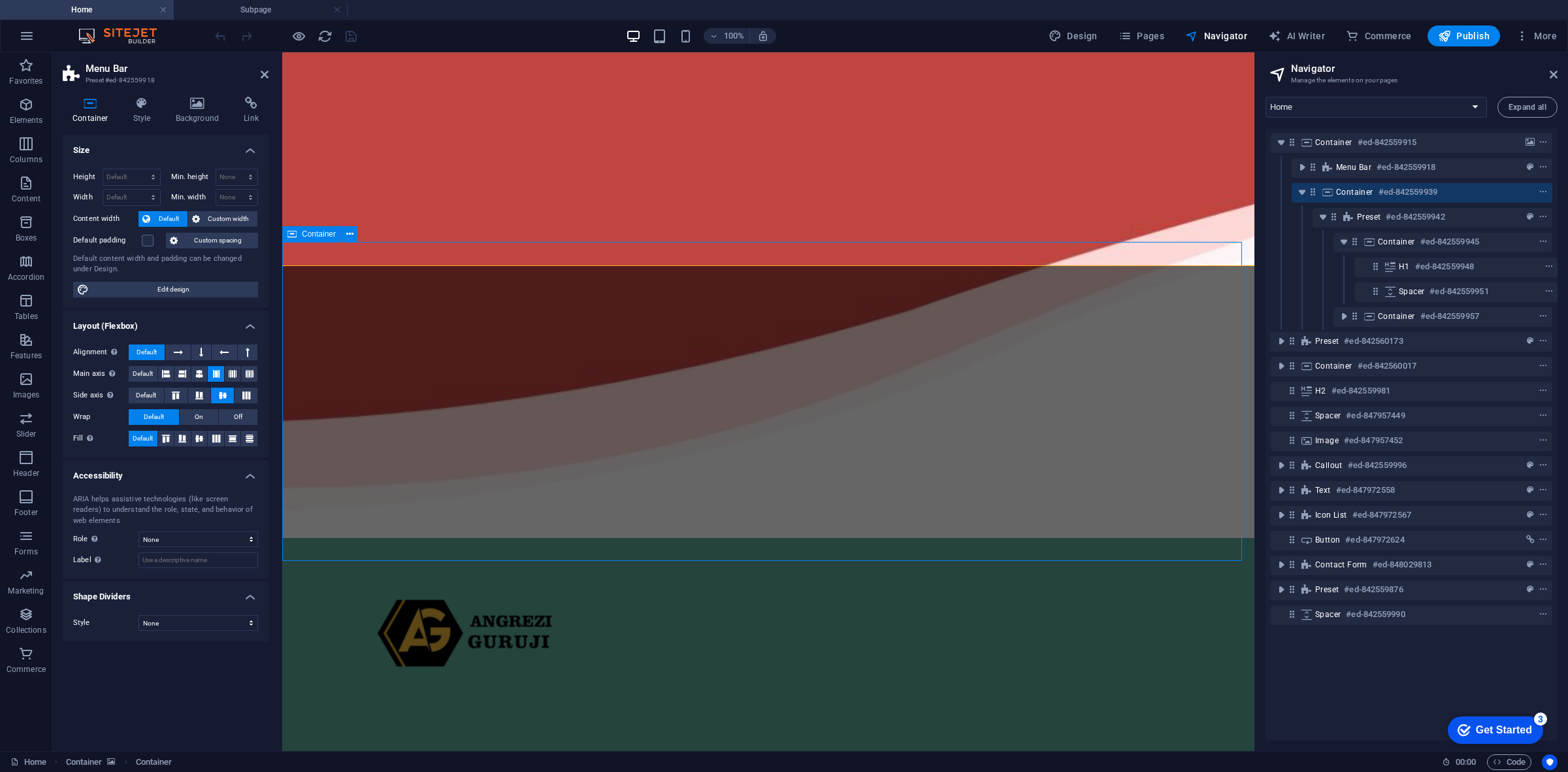
click at [1398, 192] on h6 "#ed-842559939" at bounding box center [1407, 192] width 58 height 16
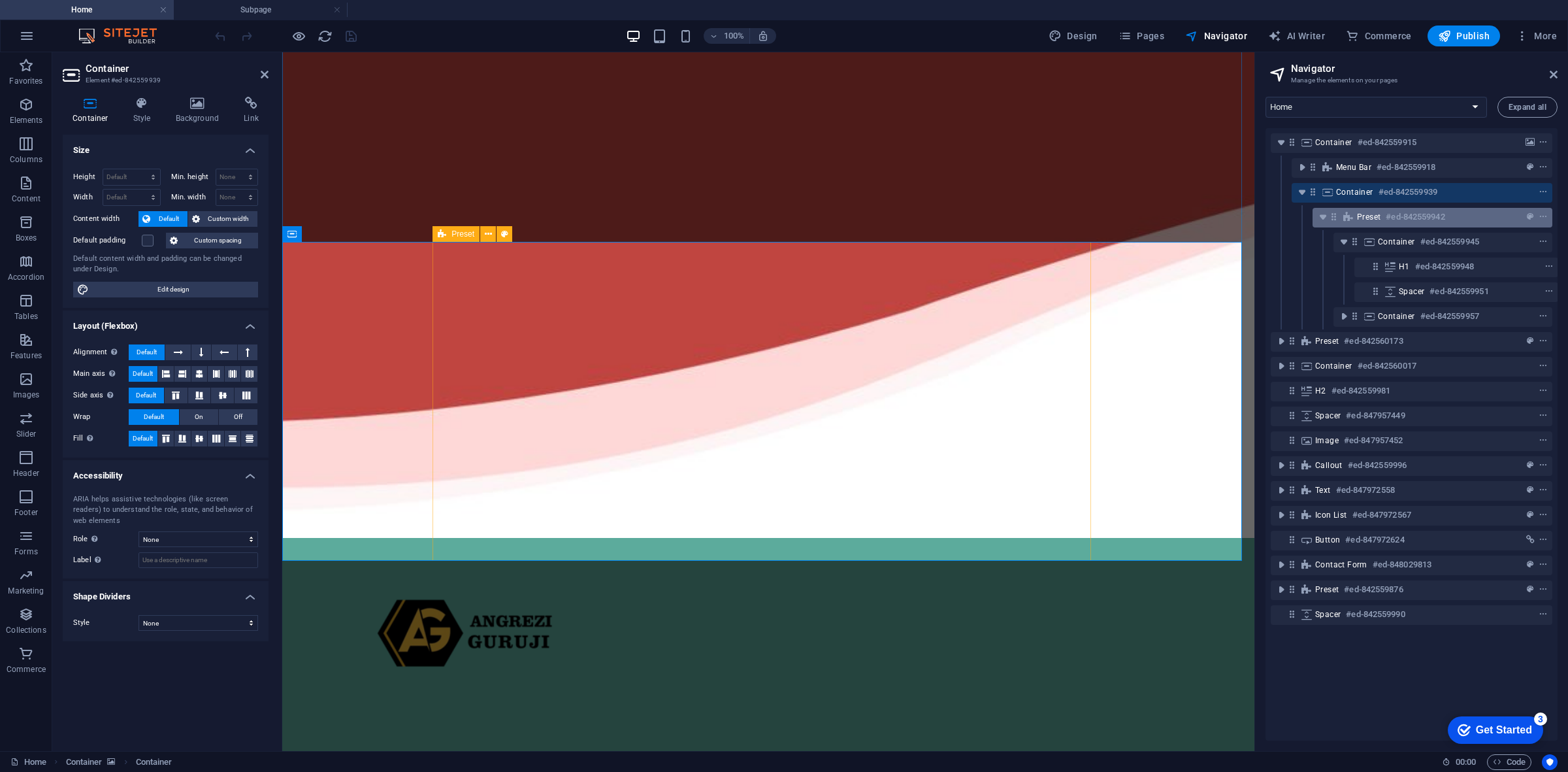
click at [1398, 213] on h6 "#ed-842559942" at bounding box center [1414, 217] width 58 height 16
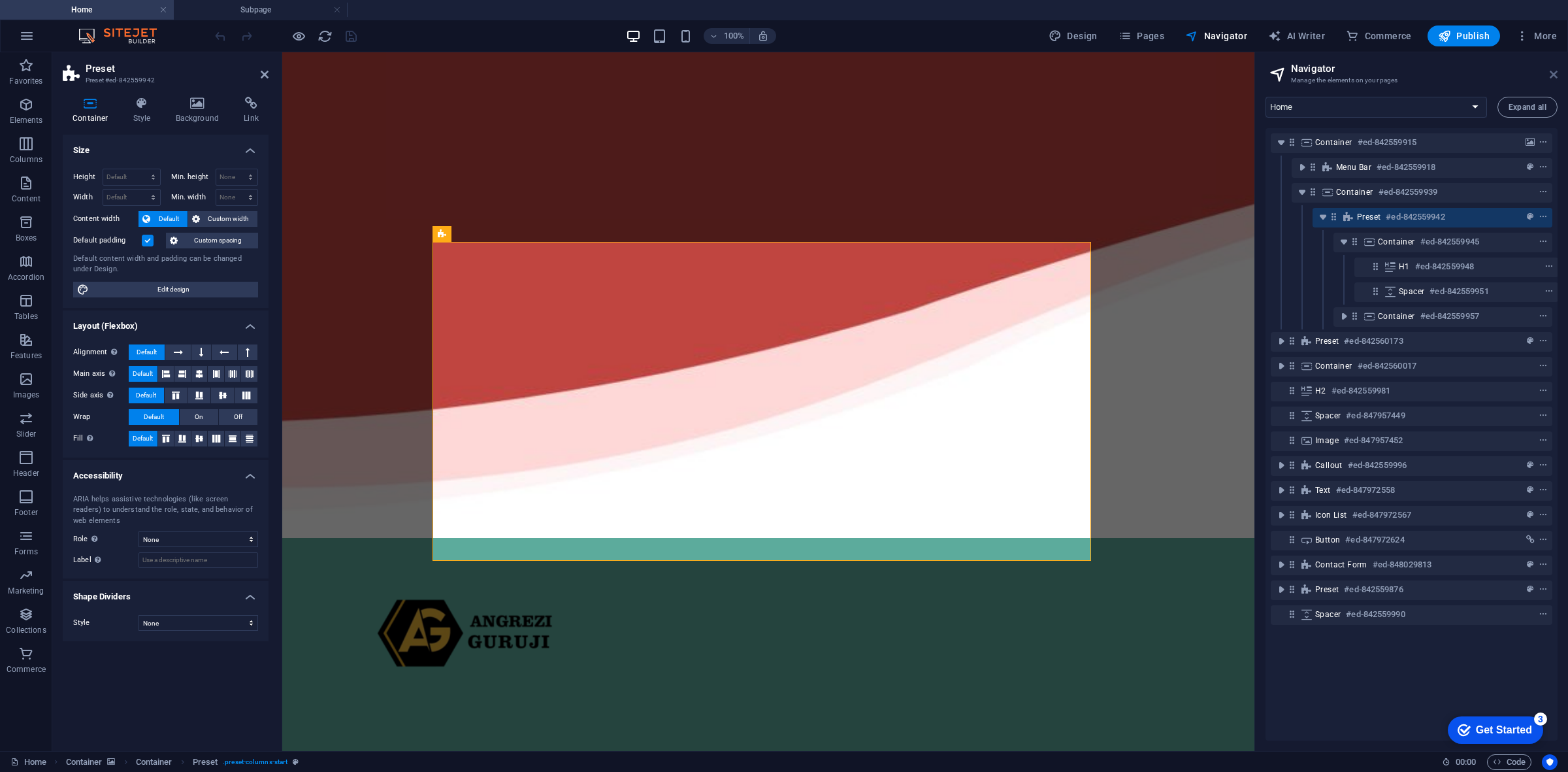
click at [1552, 73] on icon at bounding box center [1553, 74] width 8 height 11
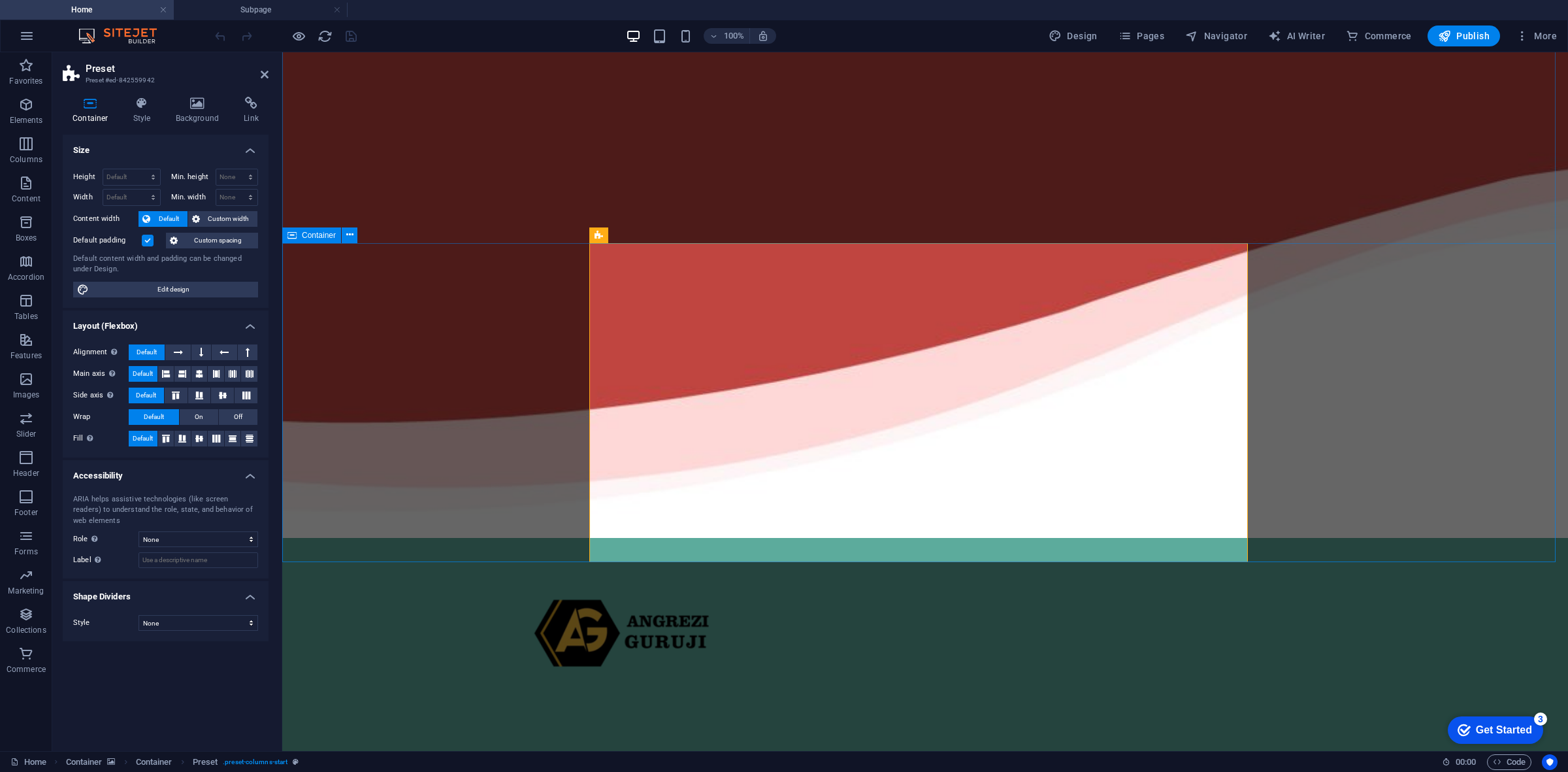
scroll to position [0, 0]
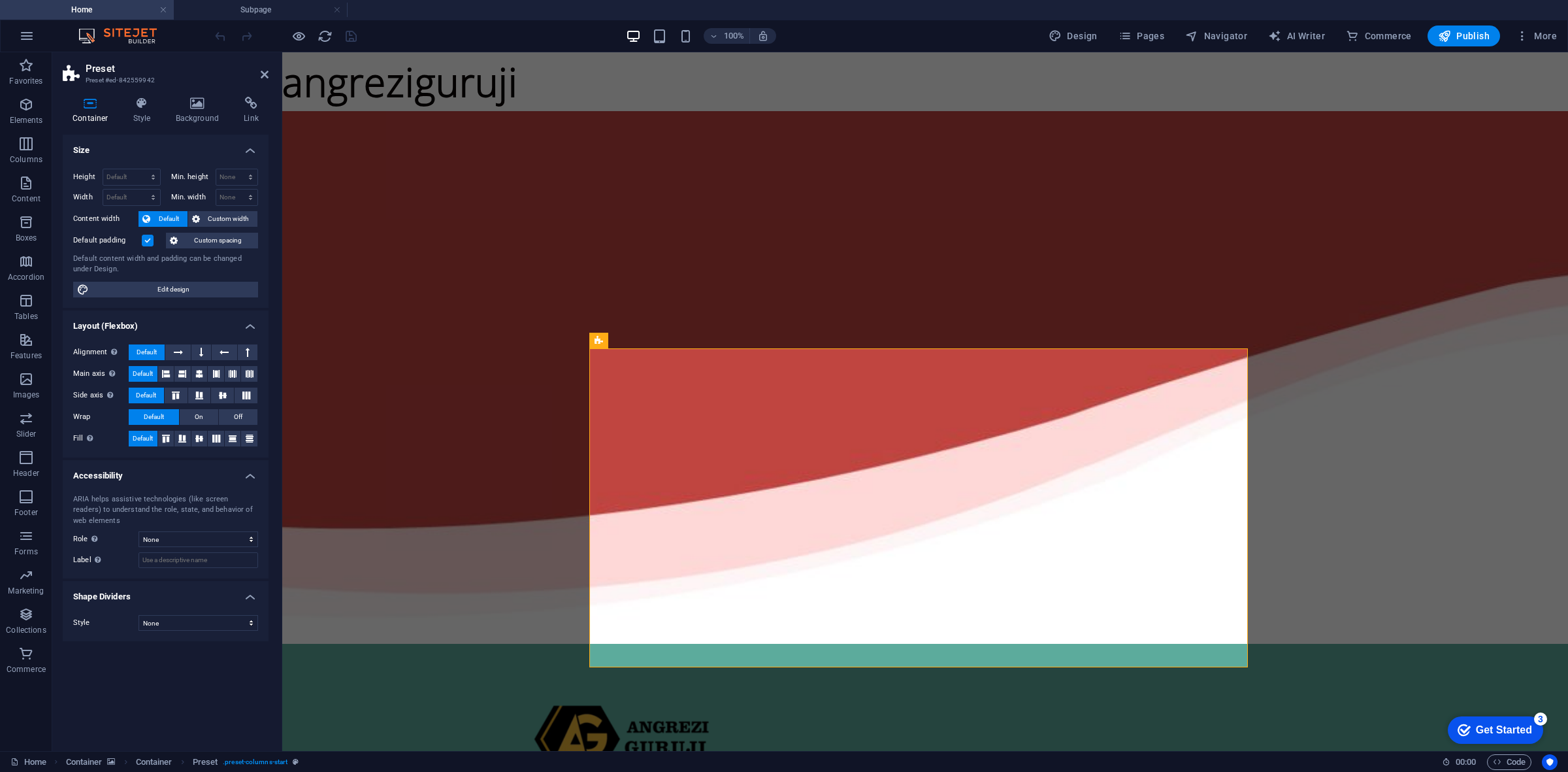
click at [266, 76] on icon at bounding box center [264, 74] width 8 height 11
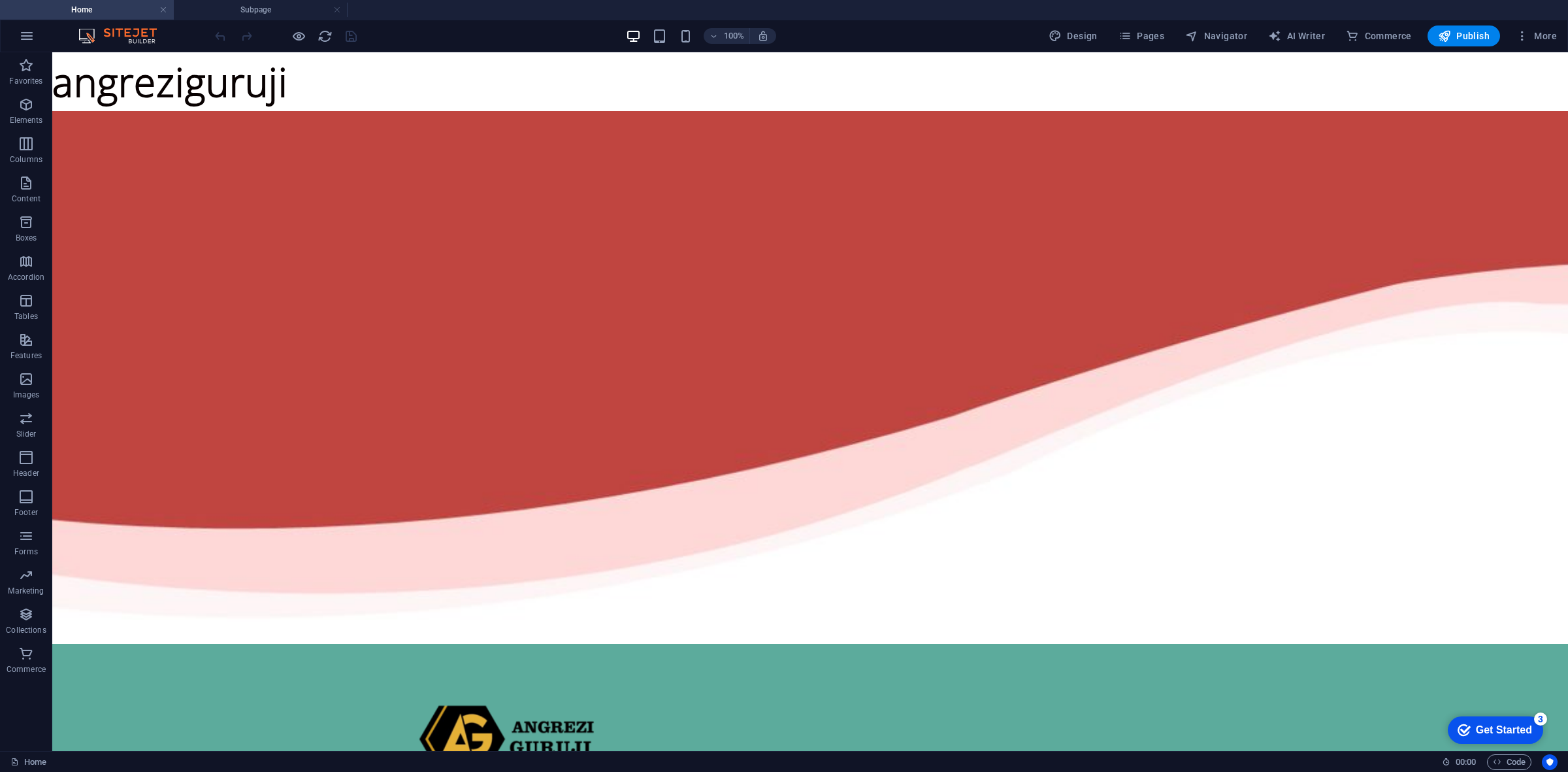
drag, startPoint x: 237, startPoint y: 130, endPoint x: 230, endPoint y: 82, distance: 48.5
drag, startPoint x: 962, startPoint y: 121, endPoint x: 1025, endPoint y: 121, distance: 63.0
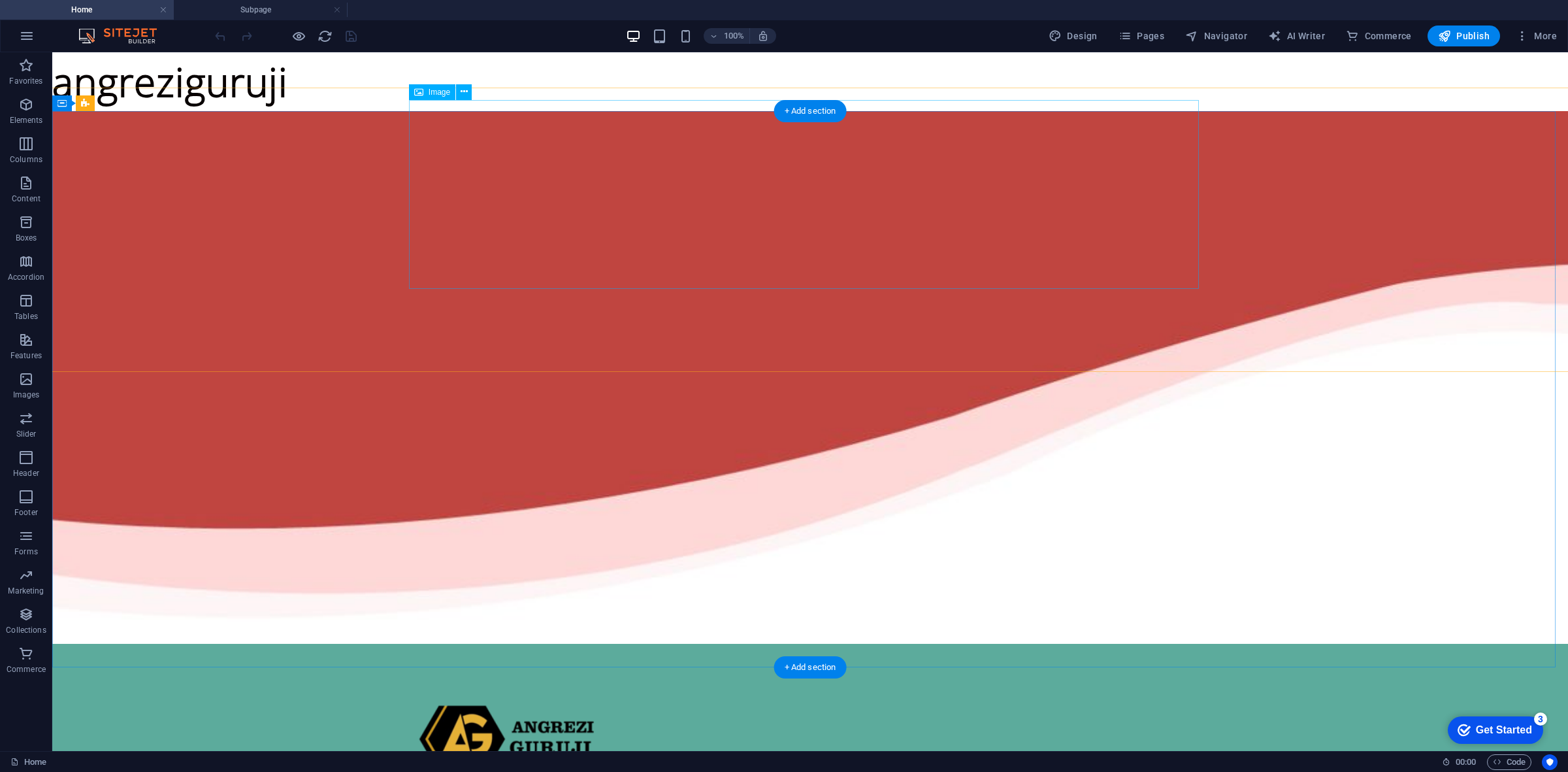
click at [965, 656] on figure at bounding box center [810, 751] width 791 height 189
click at [1347, 644] on div "Home About Overview Reading sample Contact" at bounding box center [810, 786] width 1819 height 285
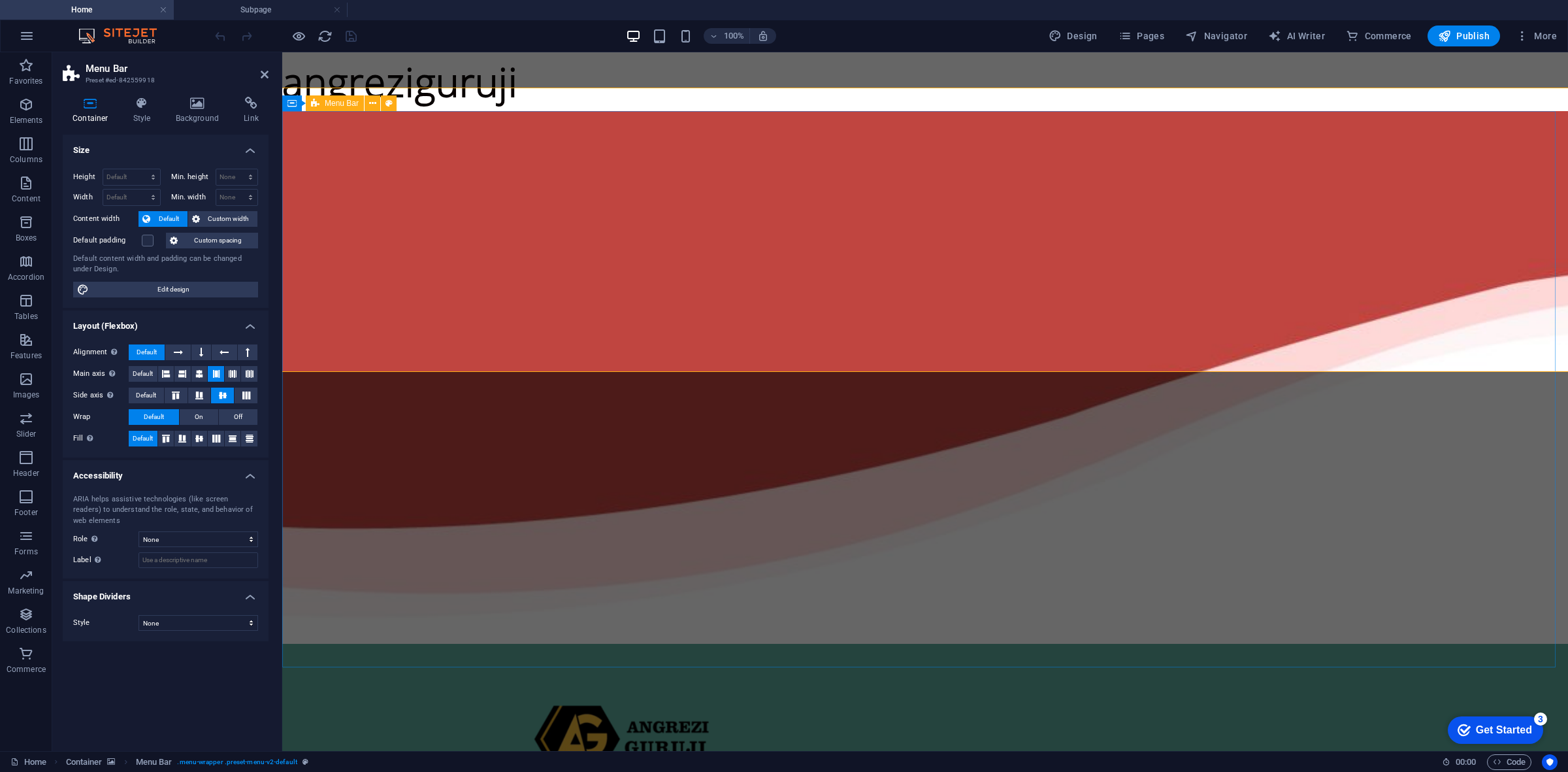
click at [422, 644] on div "Home About Overview Reading sample Contact" at bounding box center [925, 786] width 1543 height 285
click at [265, 73] on icon at bounding box center [264, 74] width 8 height 11
